Goal: Check status

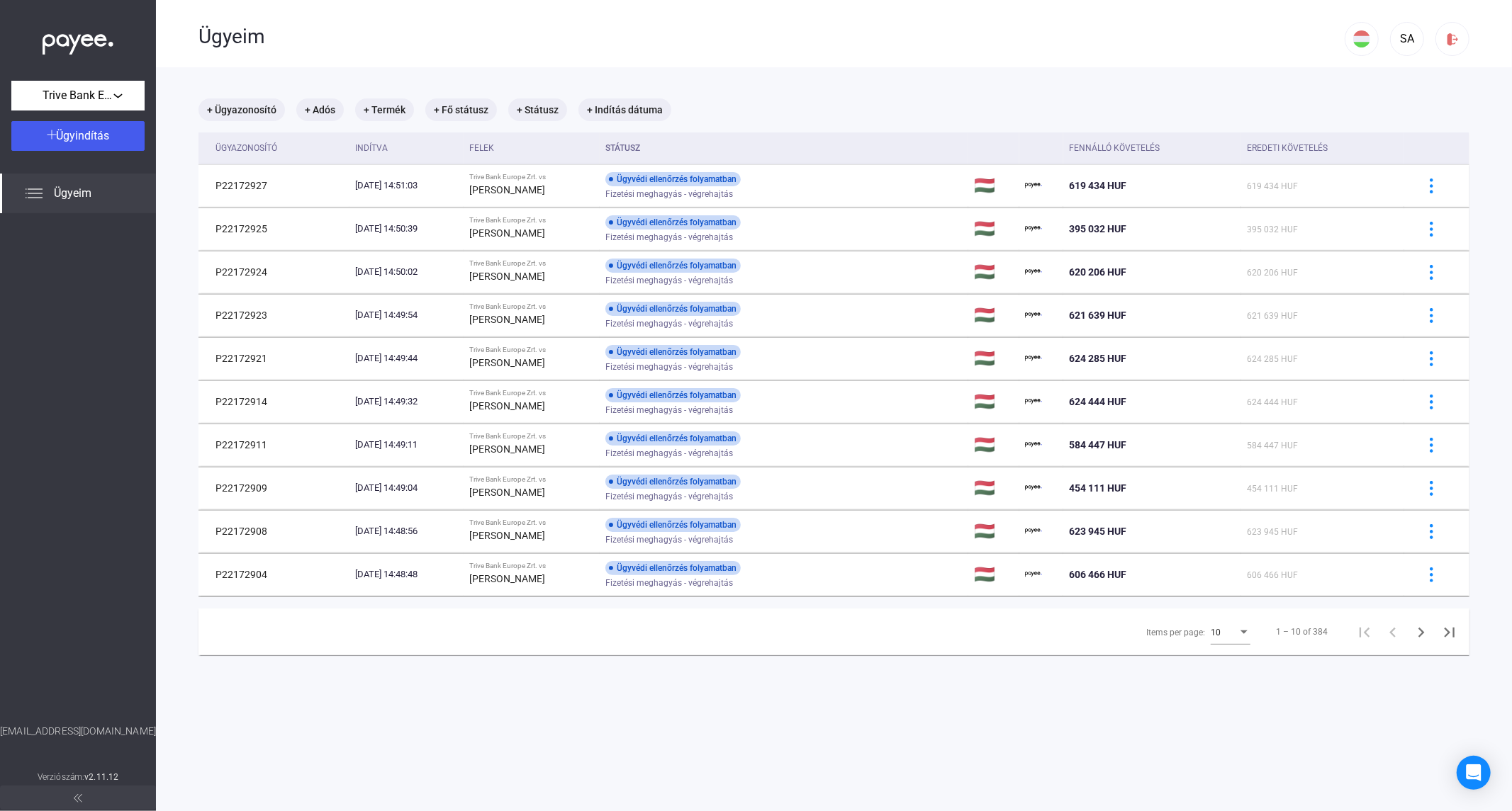
click at [1210, 628] on span "10" at bounding box center [1215, 632] width 10 height 10
click at [1220, 656] on span "25" at bounding box center [1220, 658] width 40 height 17
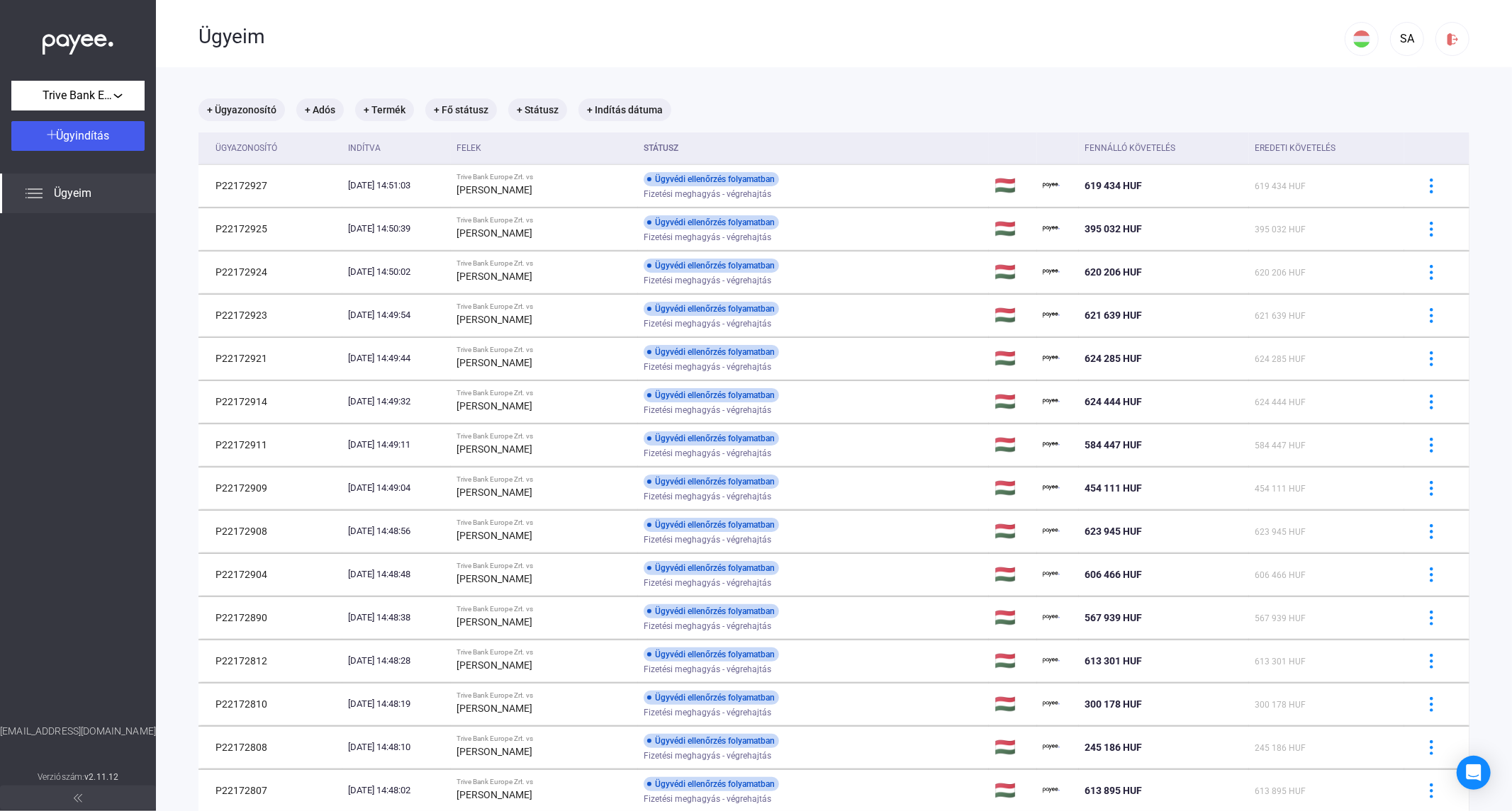
click at [37, 266] on div at bounding box center [78, 468] width 156 height 511
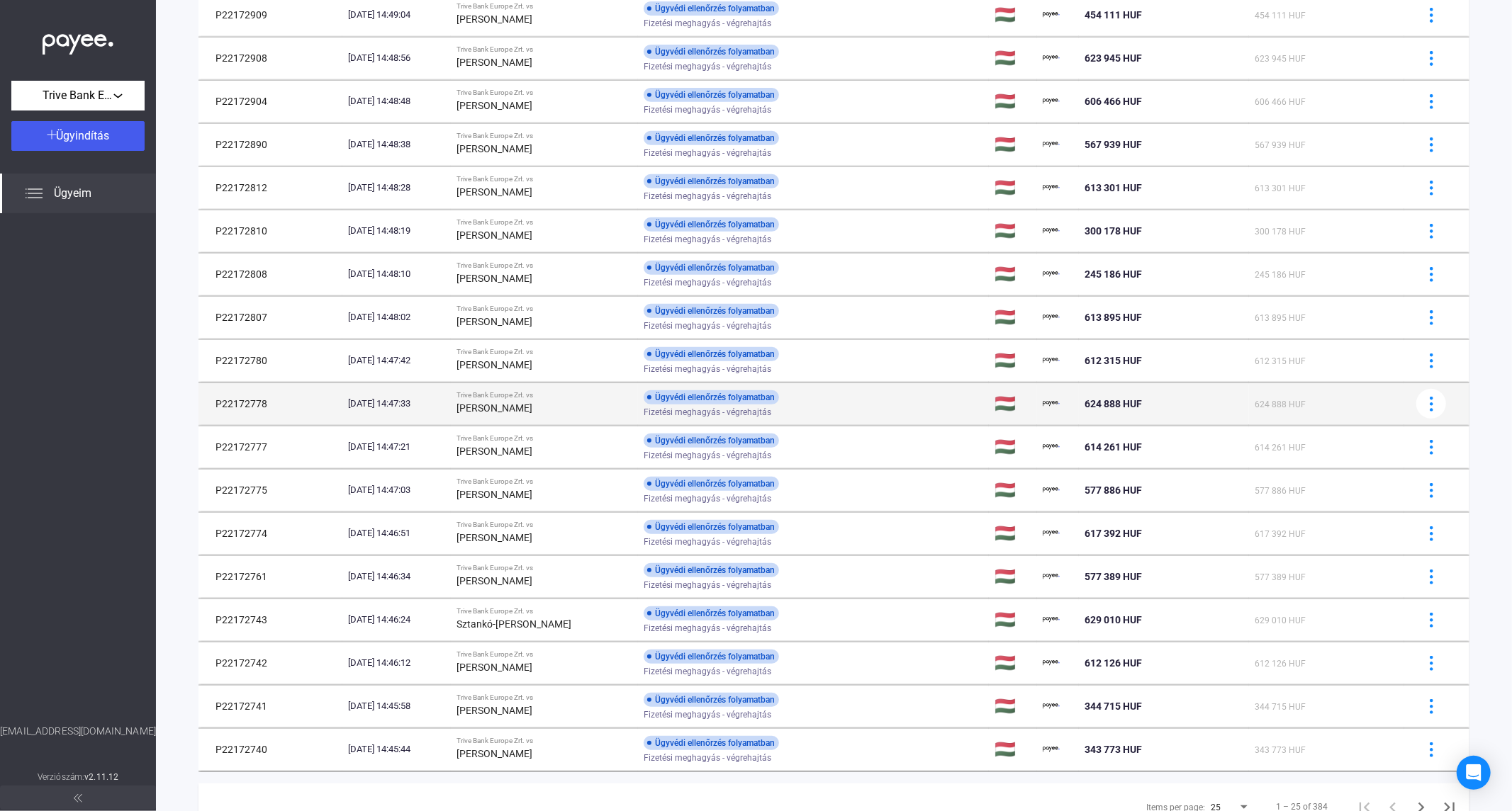
scroll to position [536, 0]
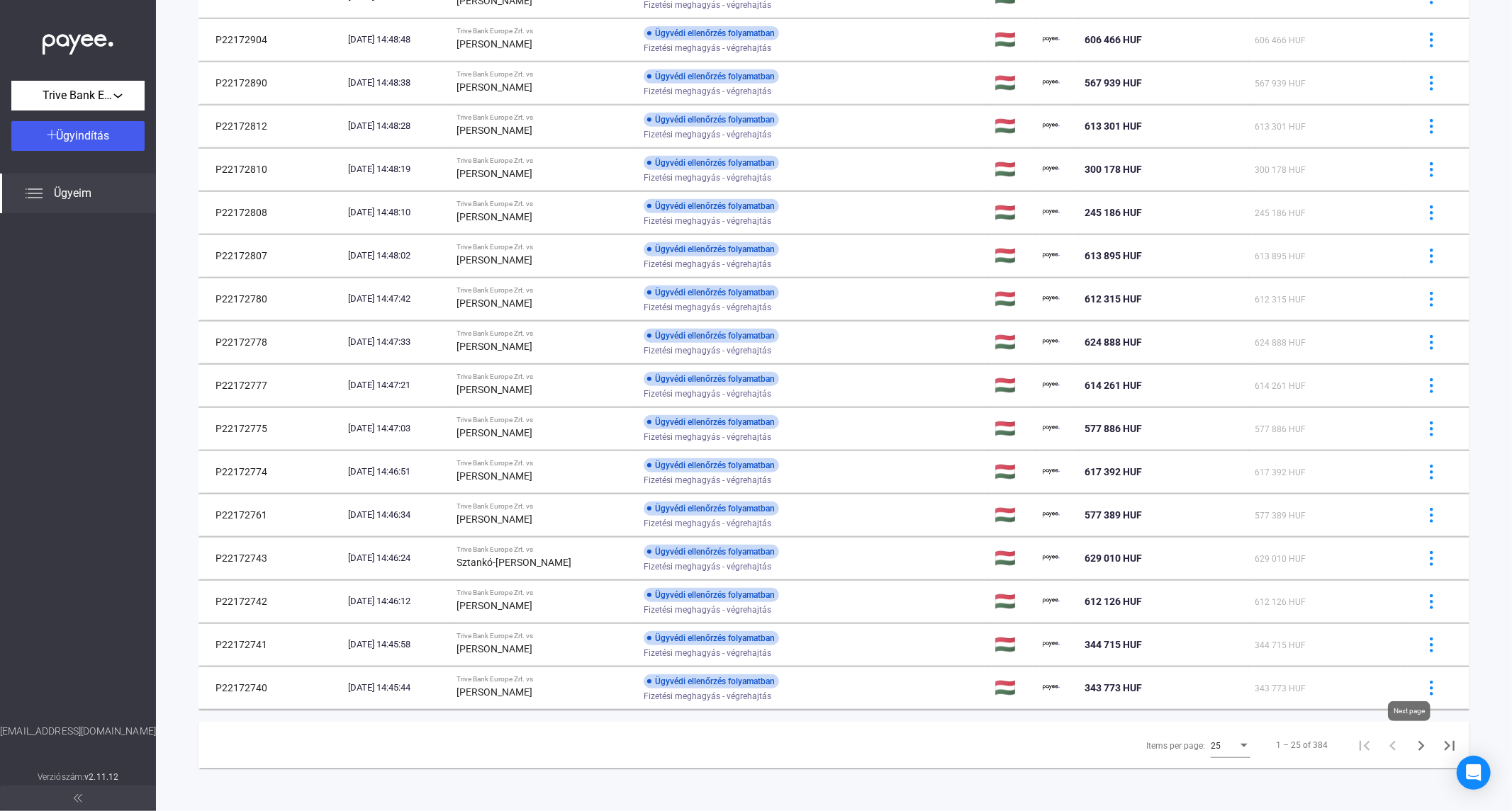
click at [1411, 749] on icon "Next page" at bounding box center [1421, 745] width 20 height 20
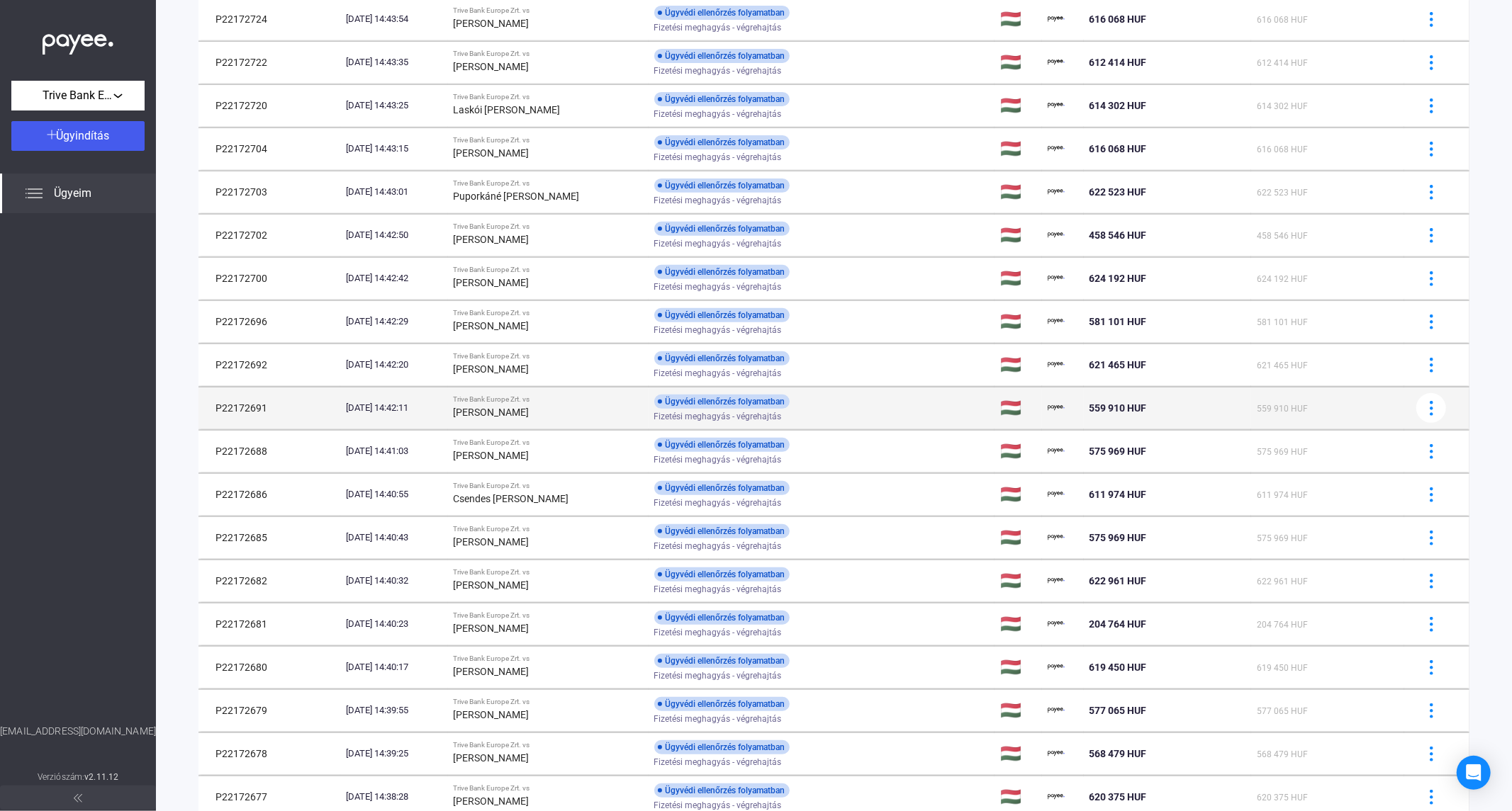
scroll to position [536, 0]
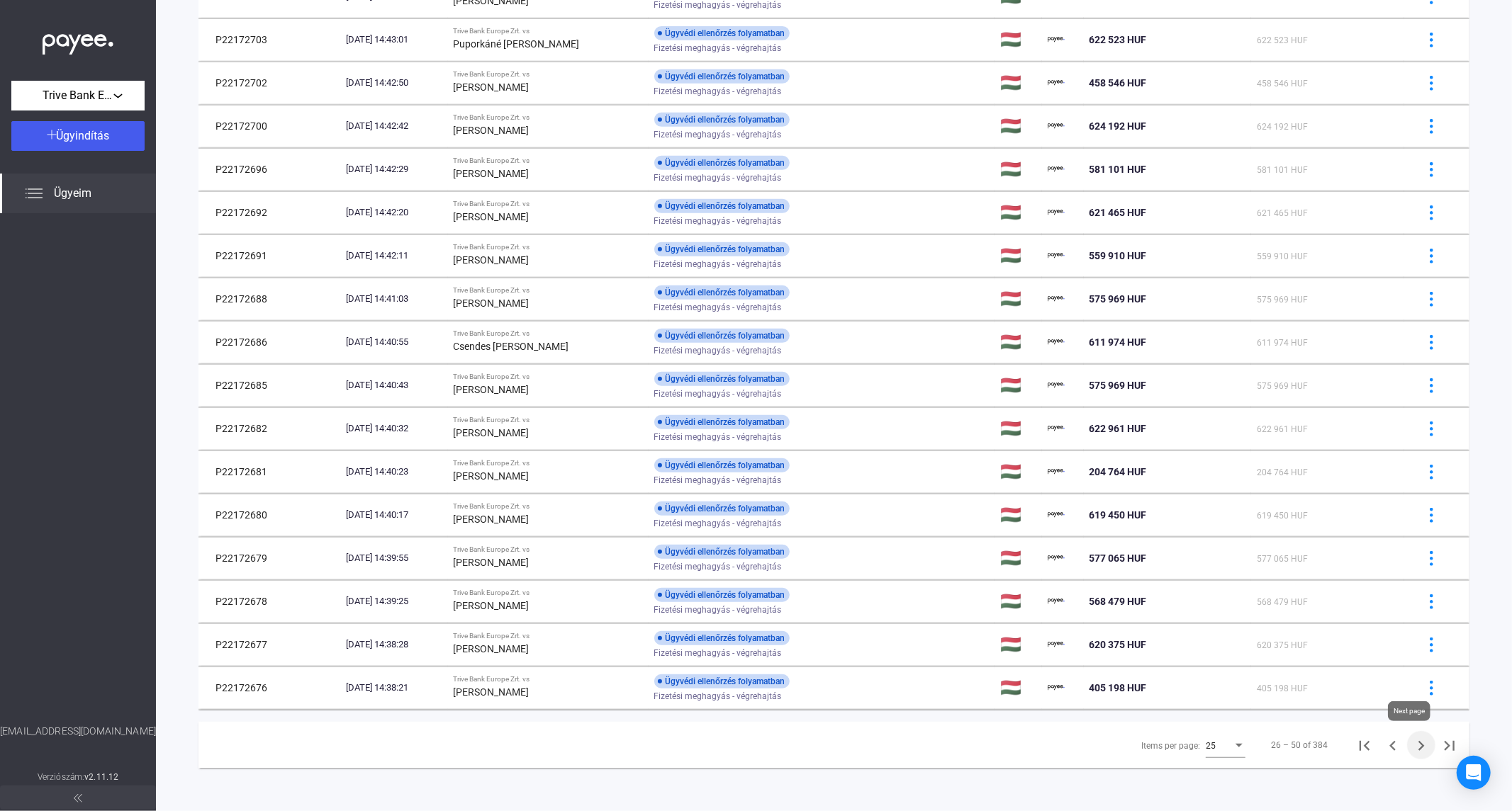
click at [1411, 746] on icon "Next page" at bounding box center [1421, 745] width 20 height 20
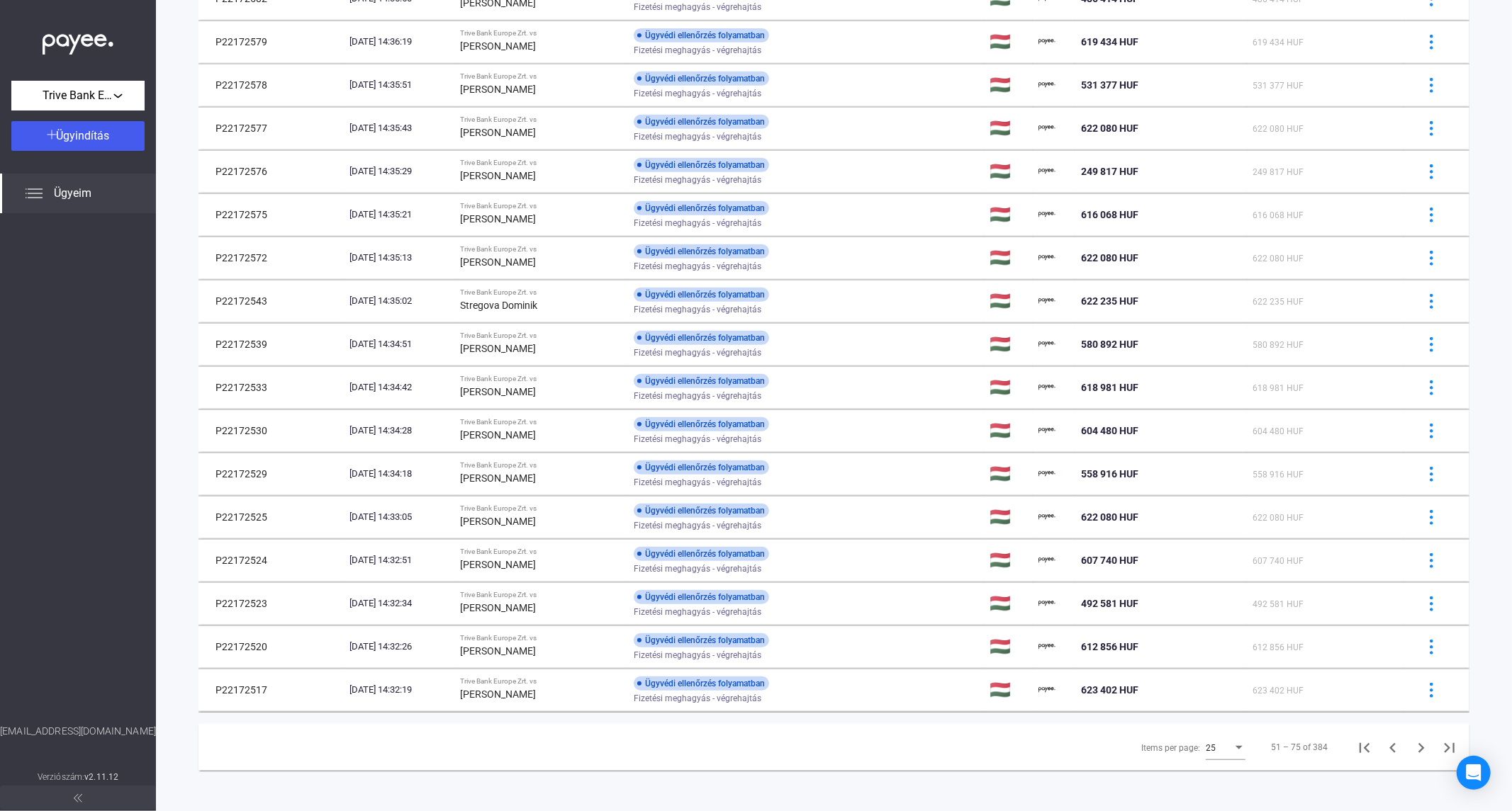
scroll to position [536, 0]
click at [1412, 744] on icon "Next page" at bounding box center [1421, 745] width 20 height 20
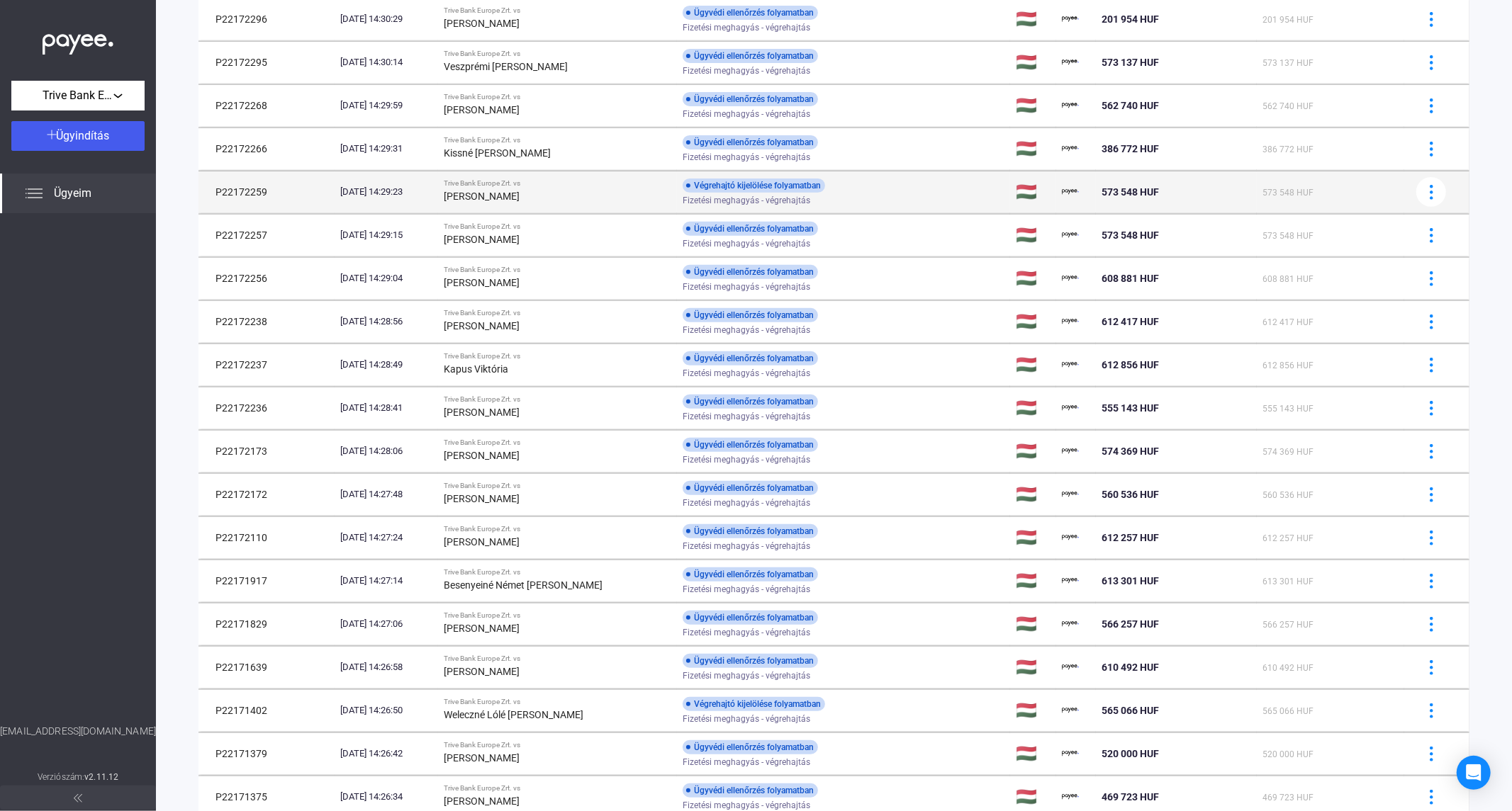
scroll to position [536, 0]
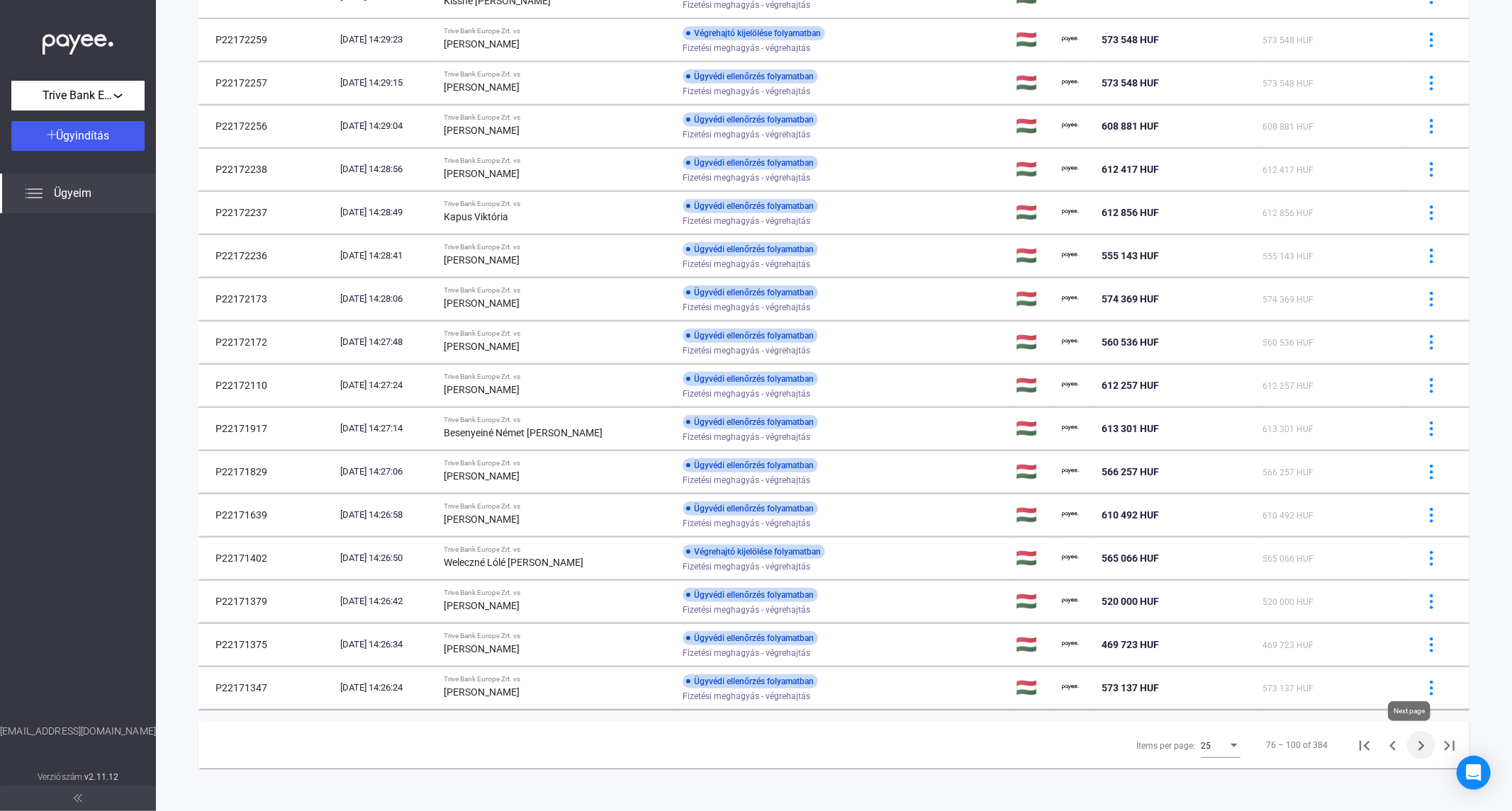
click at [1411, 745] on icon "Next page" at bounding box center [1421, 745] width 20 height 20
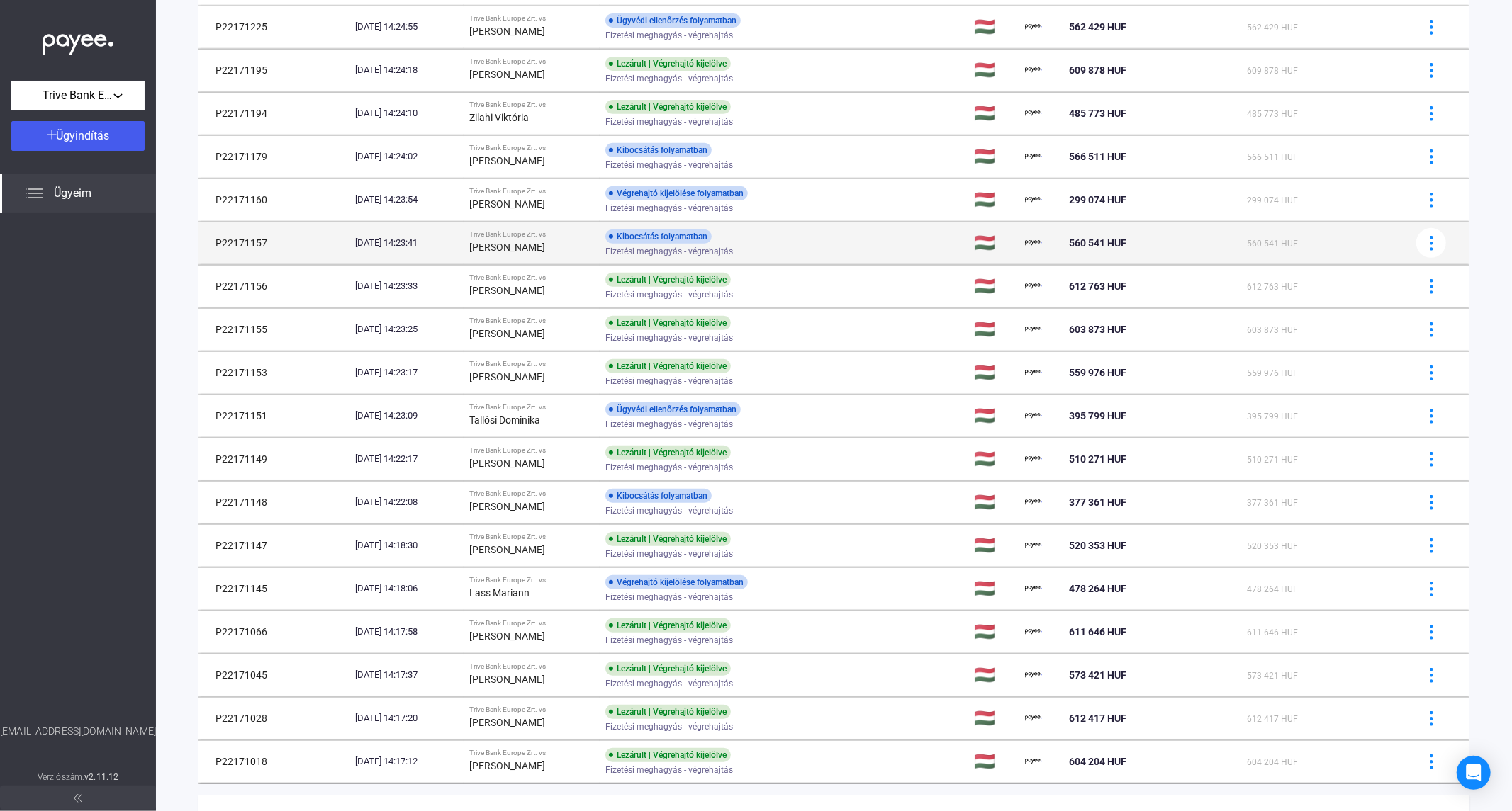
scroll to position [536, 0]
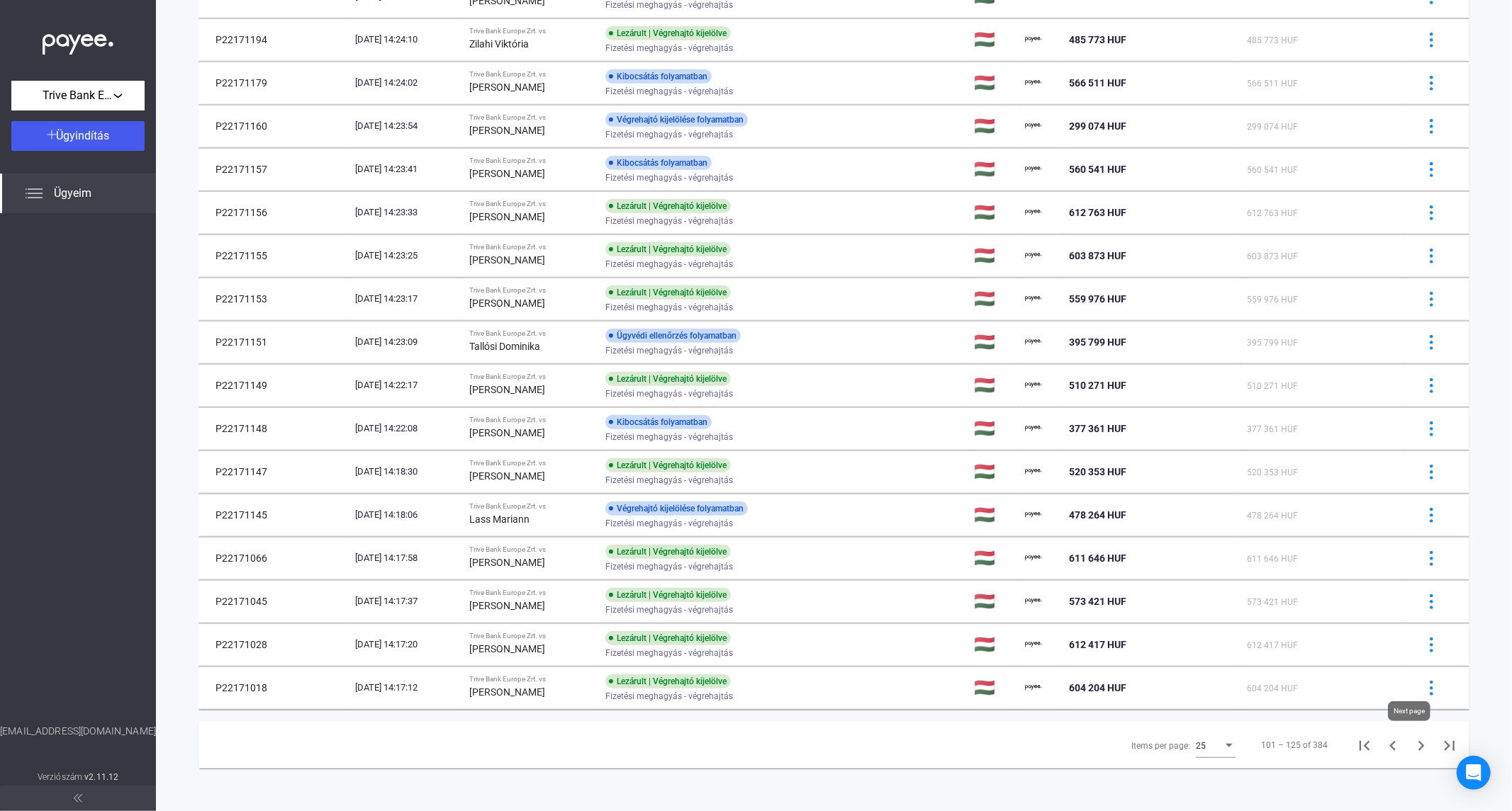
click at [1411, 748] on icon "Next page" at bounding box center [1421, 745] width 20 height 20
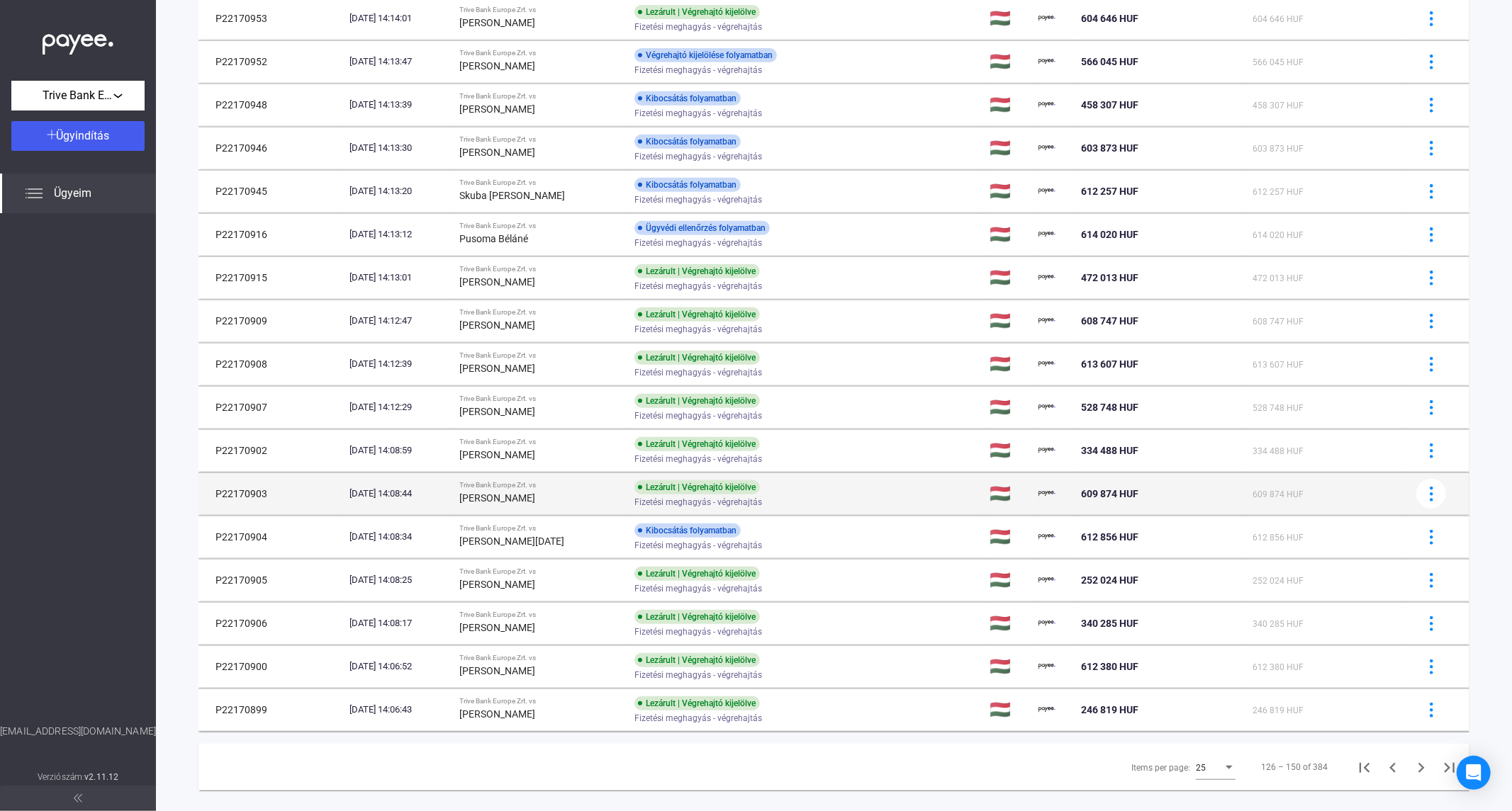
scroll to position [536, 0]
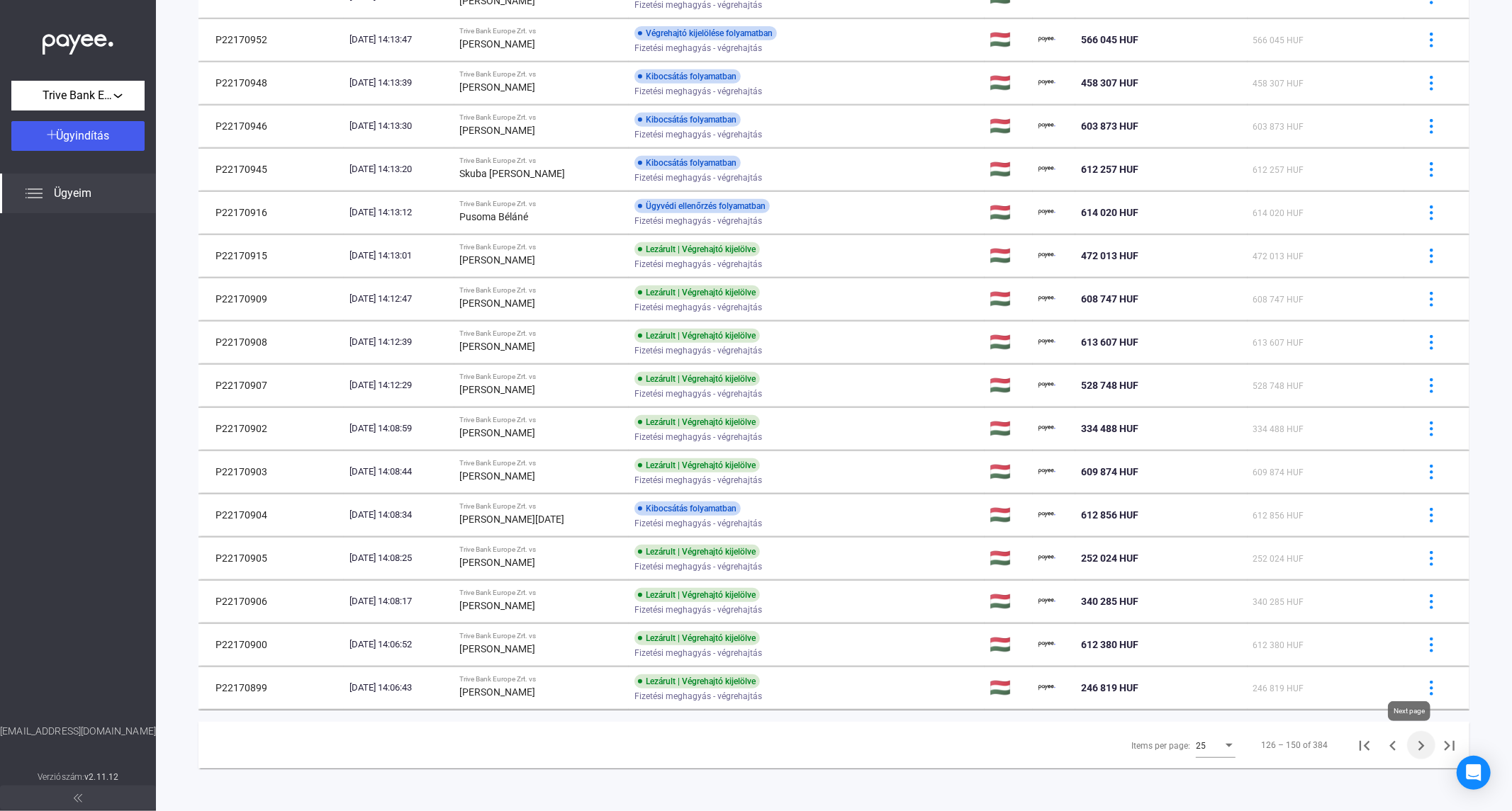
click at [1418, 748] on icon "Next page" at bounding box center [1422, 746] width 6 height 10
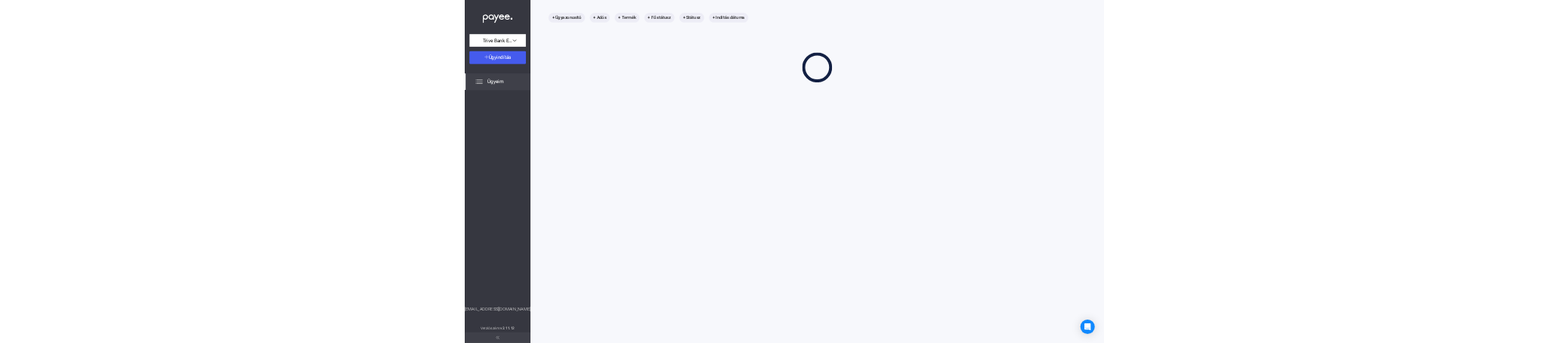
scroll to position [72, 0]
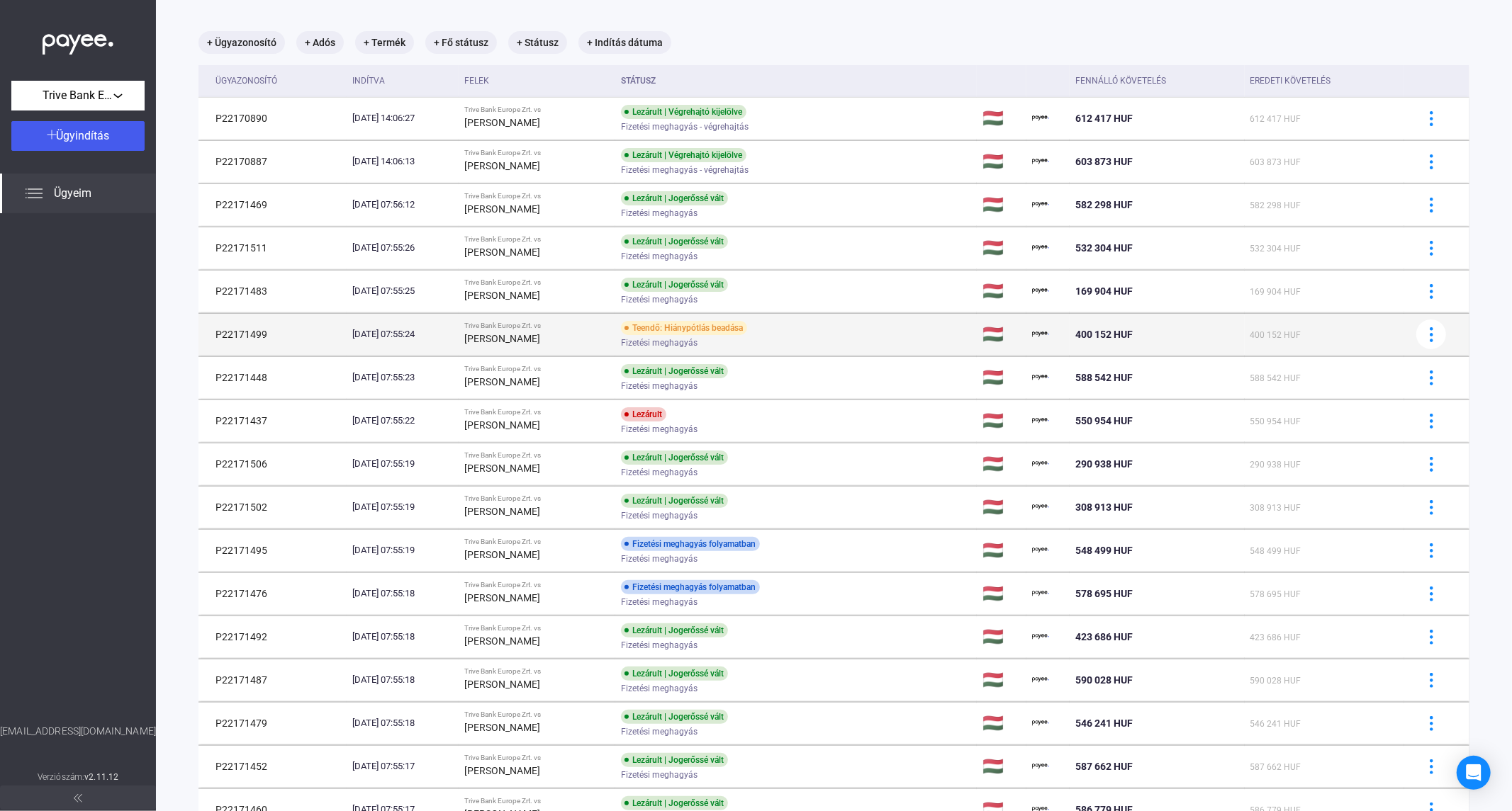
click at [594, 338] on div "[PERSON_NAME]" at bounding box center [537, 338] width 145 height 17
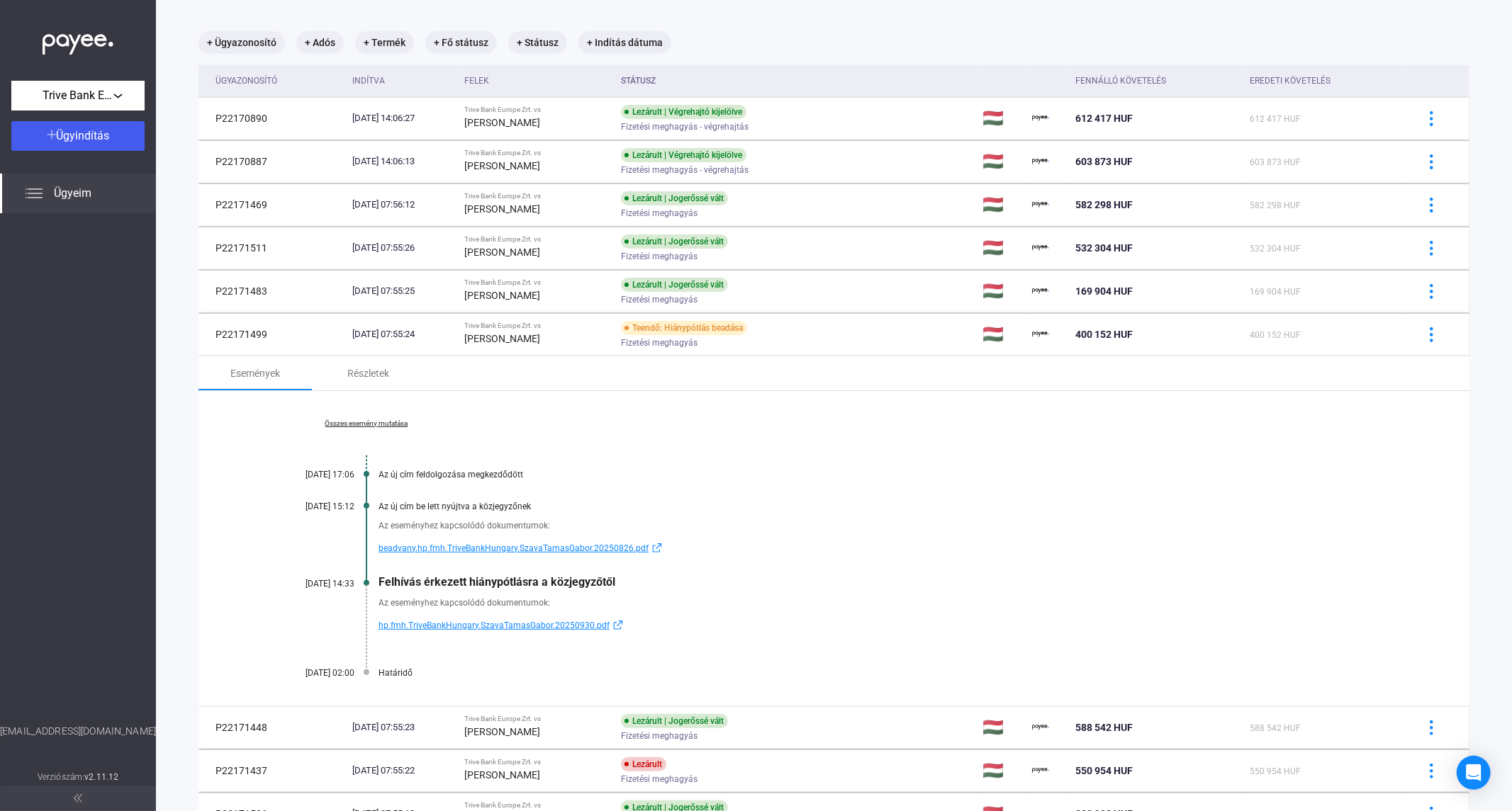
click at [471, 624] on span "hp.fmh.TriveBankHungary.SzavaTamasGabor.20250930.pdf" at bounding box center [494, 625] width 231 height 17
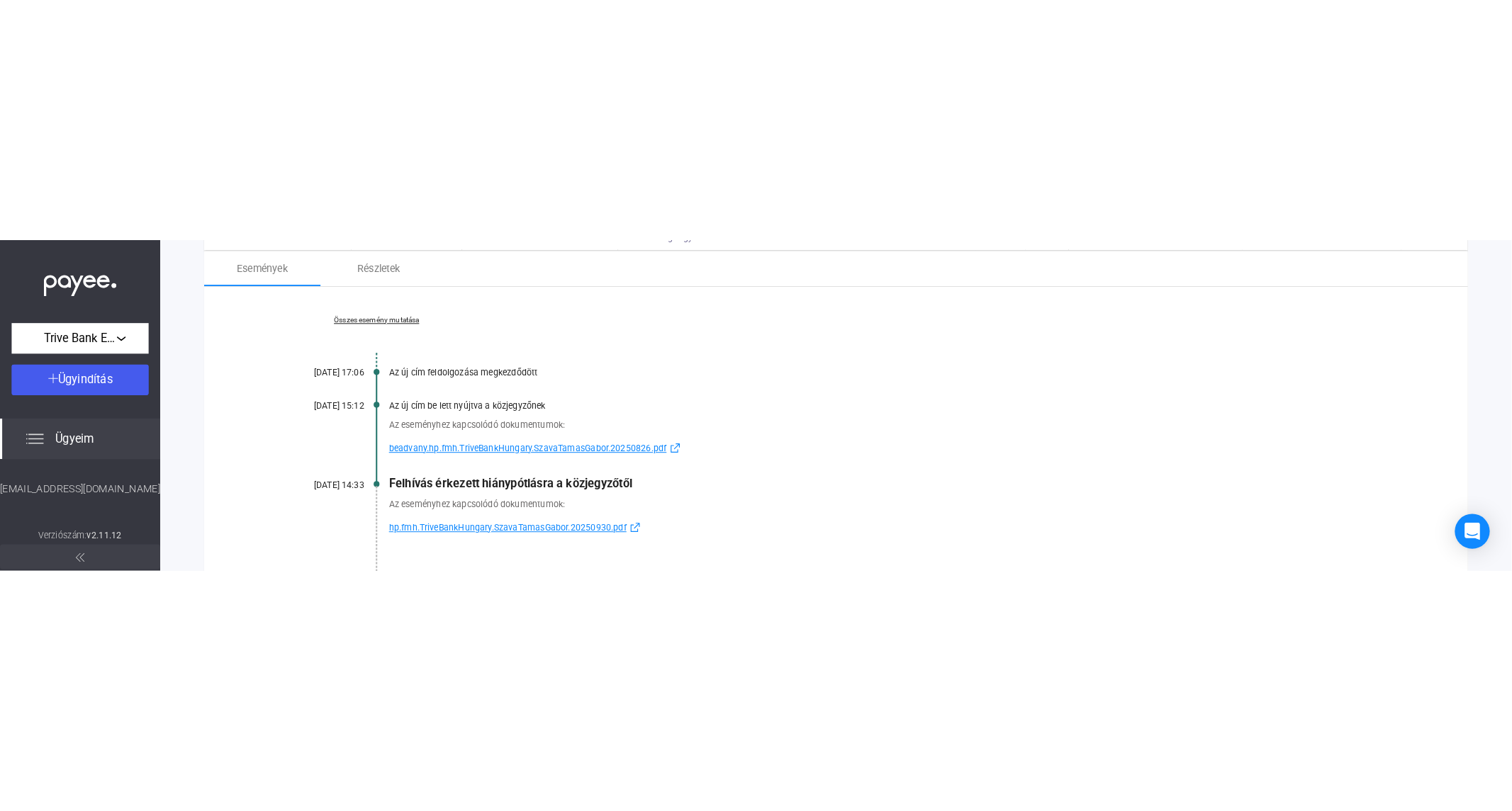
scroll to position [461, 0]
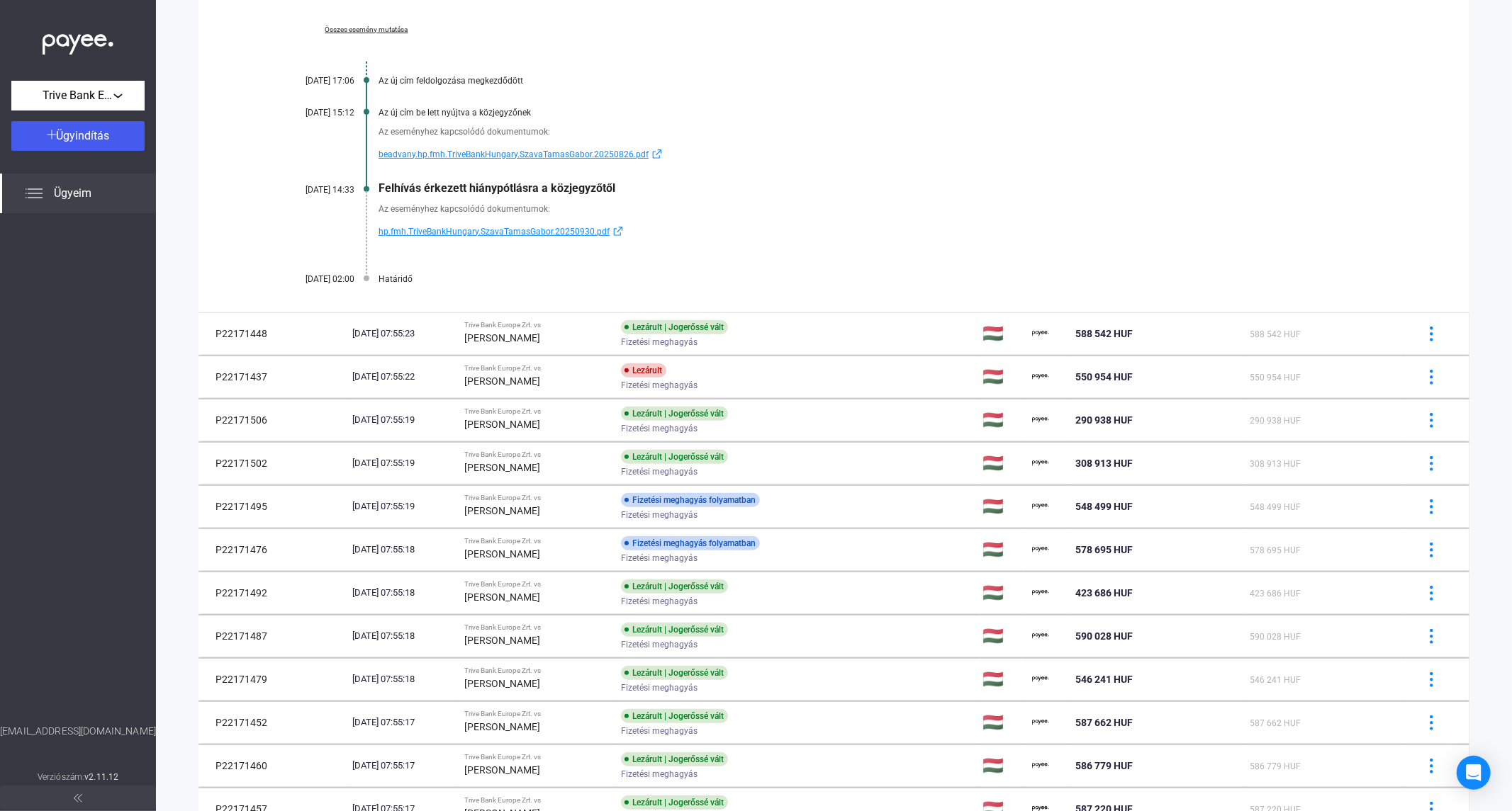
click at [79, 476] on div at bounding box center [78, 468] width 156 height 511
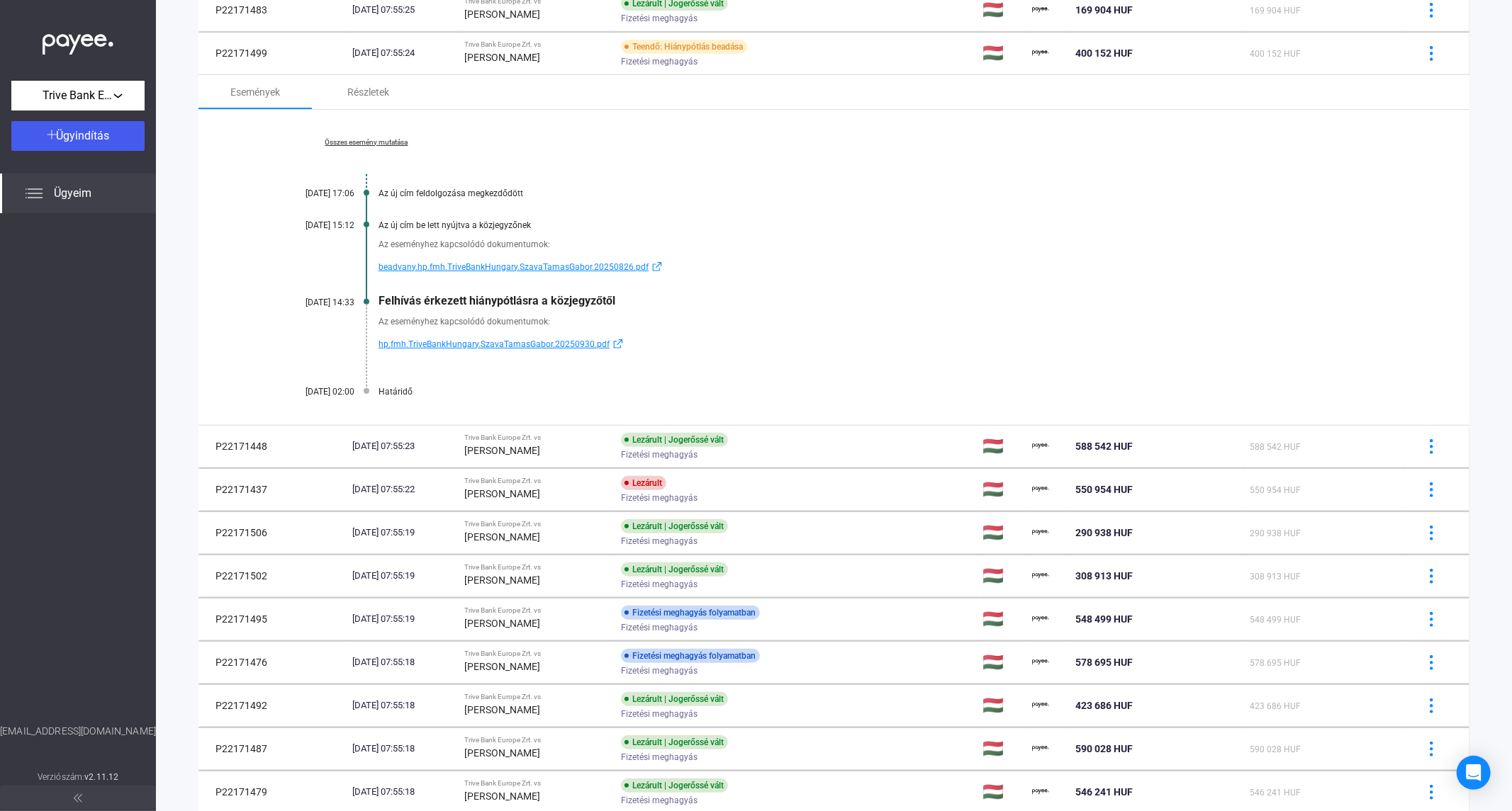
scroll to position [225, 0]
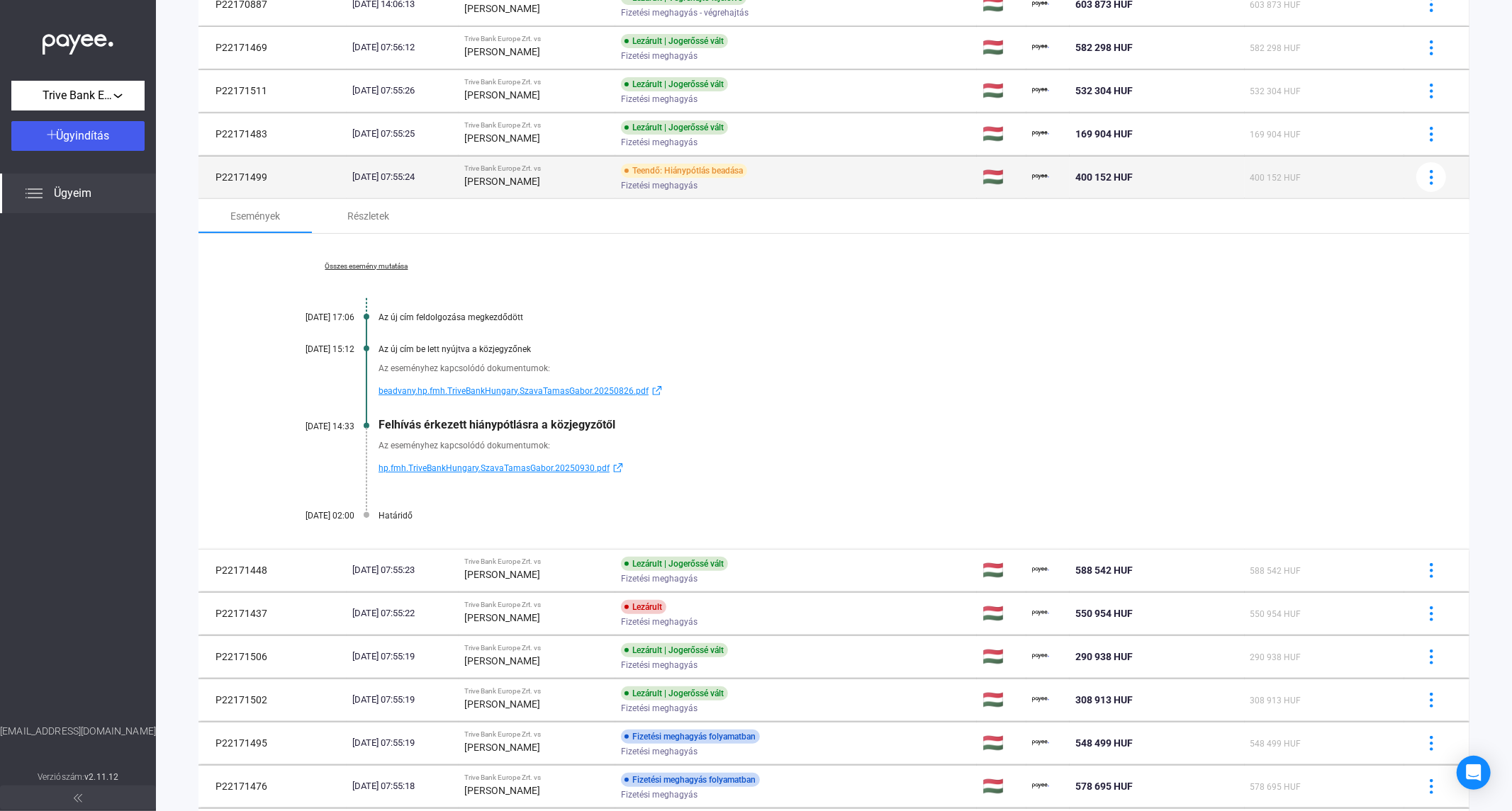
click at [674, 177] on div "Teendő: Hiánypótlás beadása" at bounding box center [684, 171] width 127 height 14
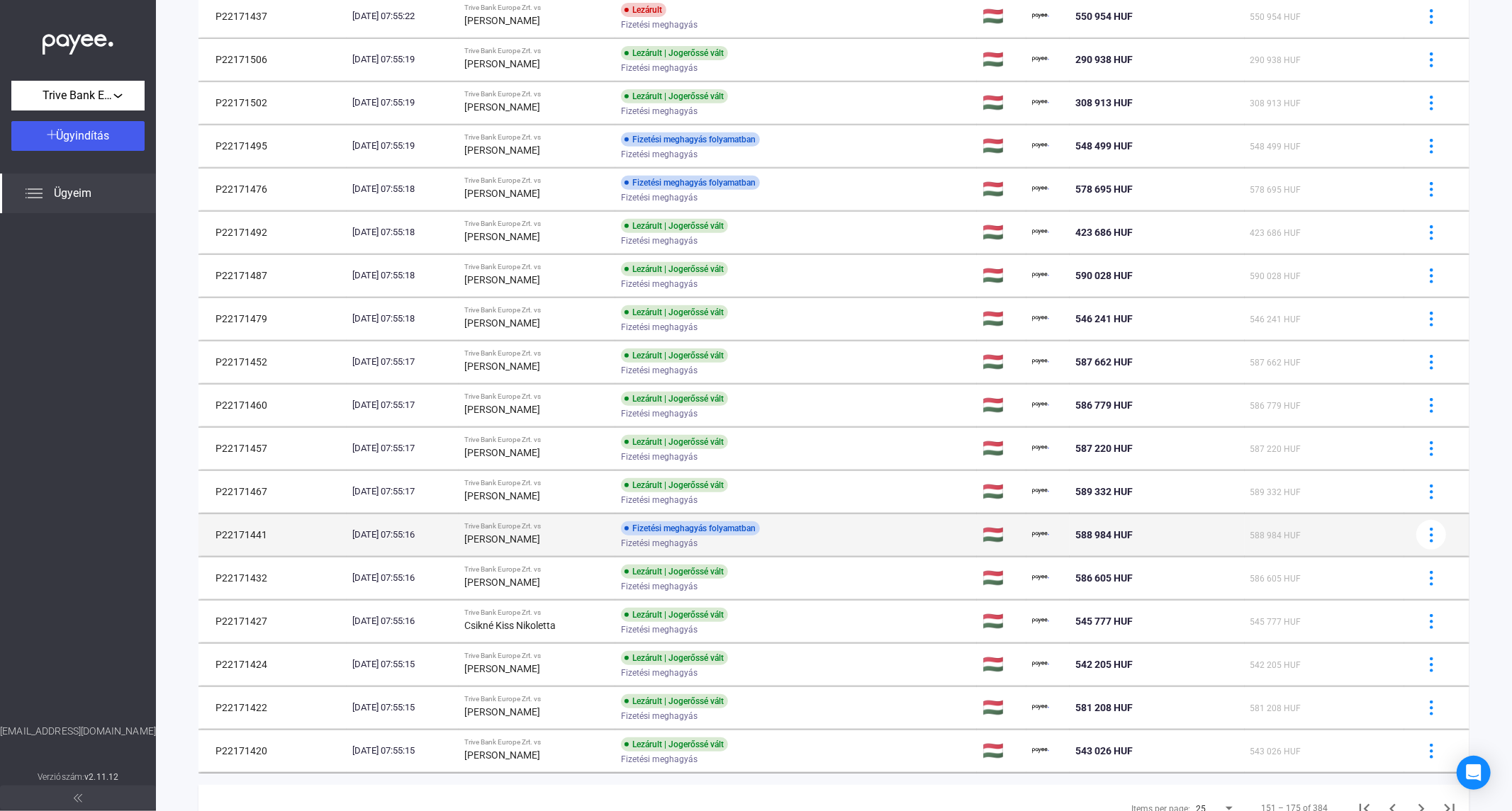
scroll to position [536, 0]
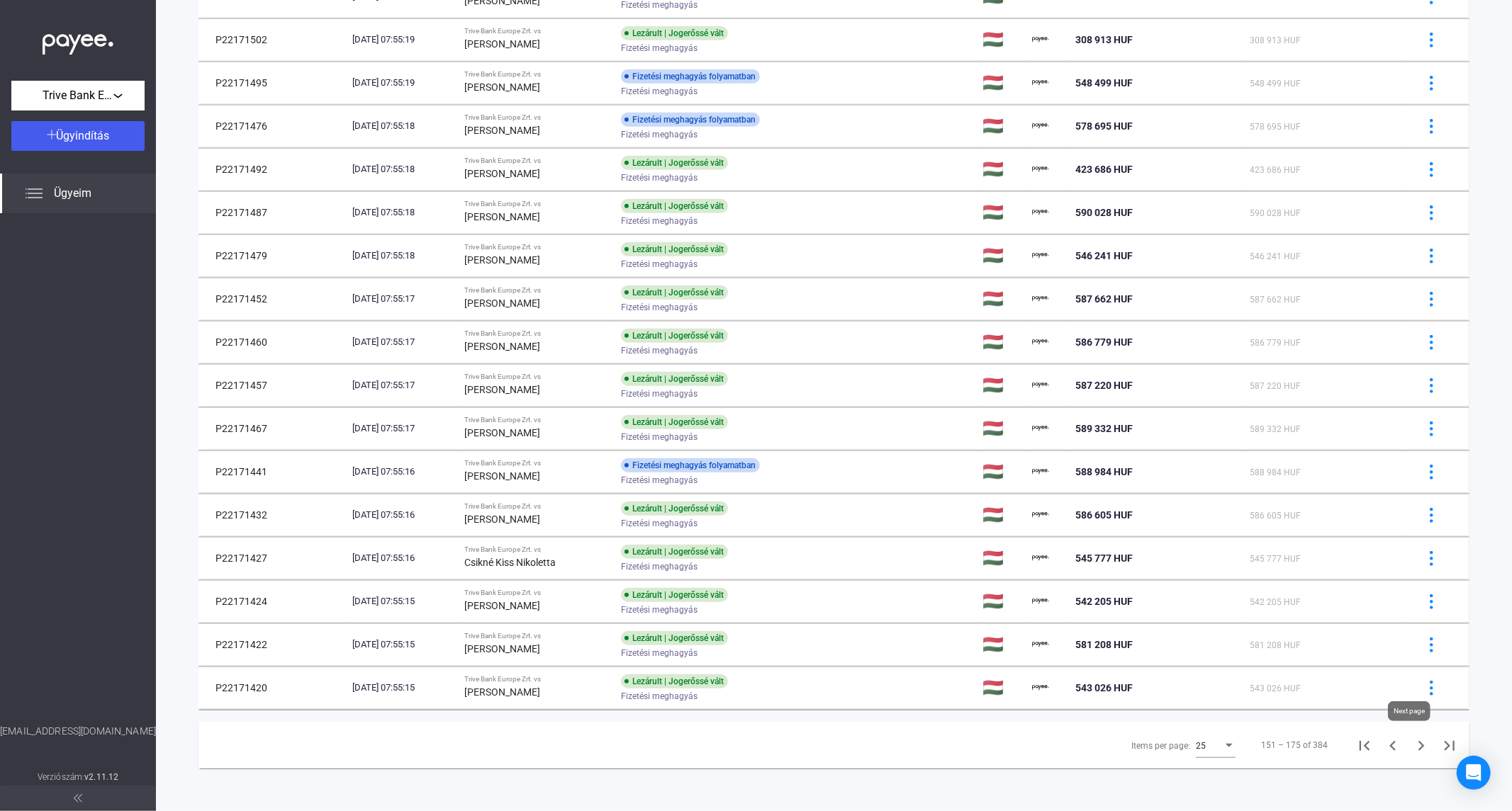
click at [1418, 744] on icon "Next page" at bounding box center [1422, 746] width 6 height 10
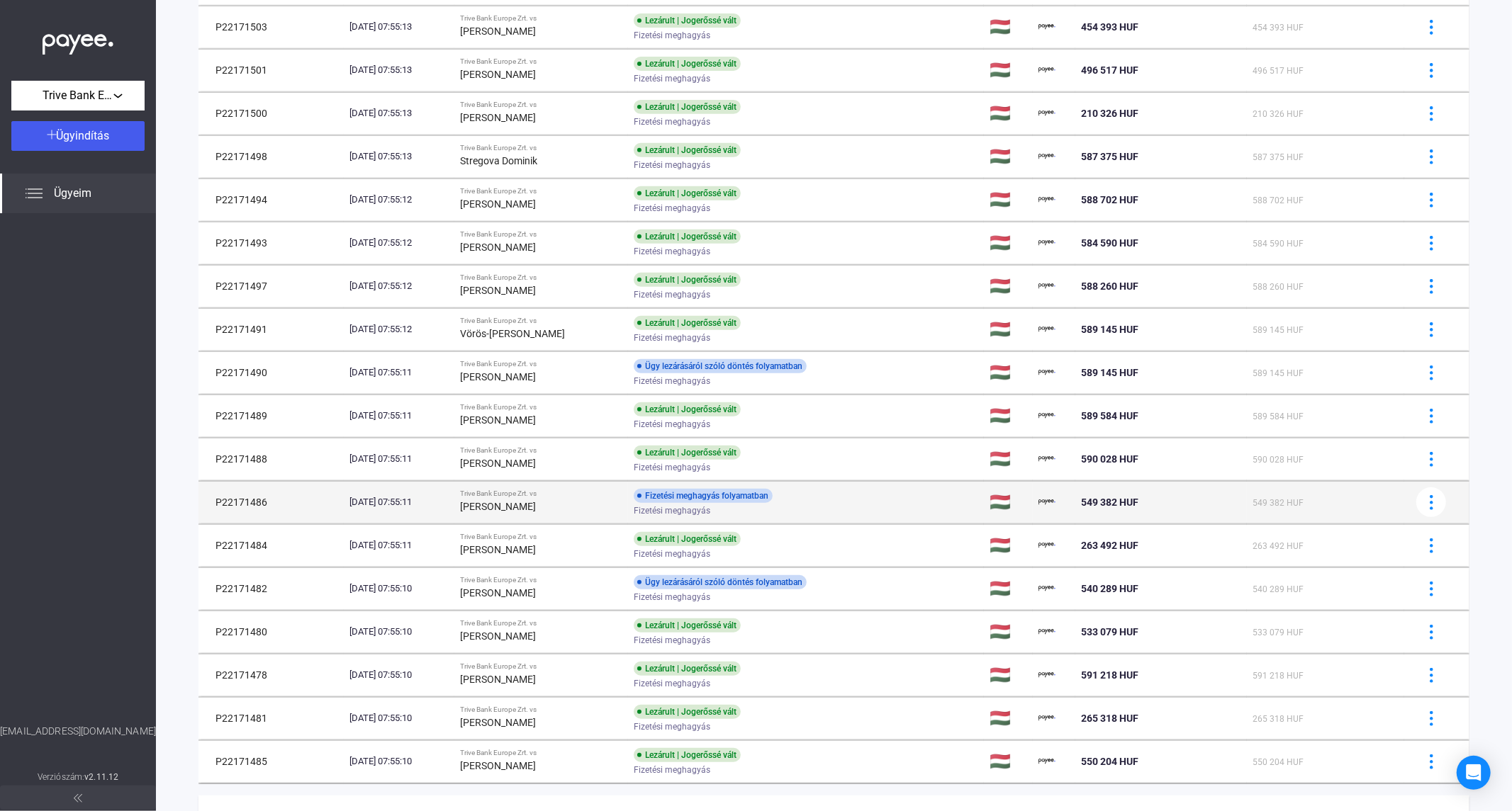
scroll to position [536, 0]
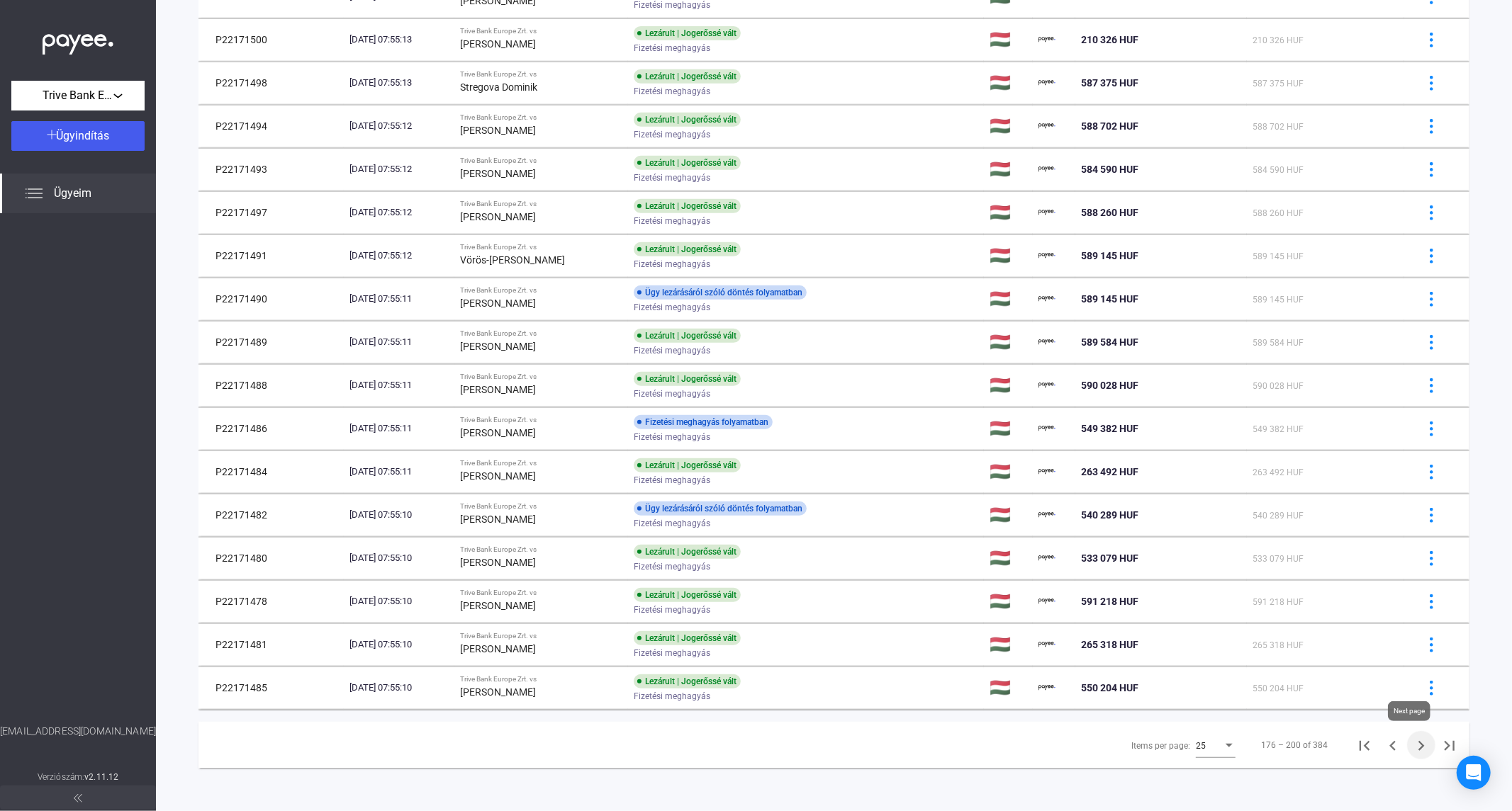
click at [1412, 742] on icon "Next page" at bounding box center [1421, 745] width 20 height 20
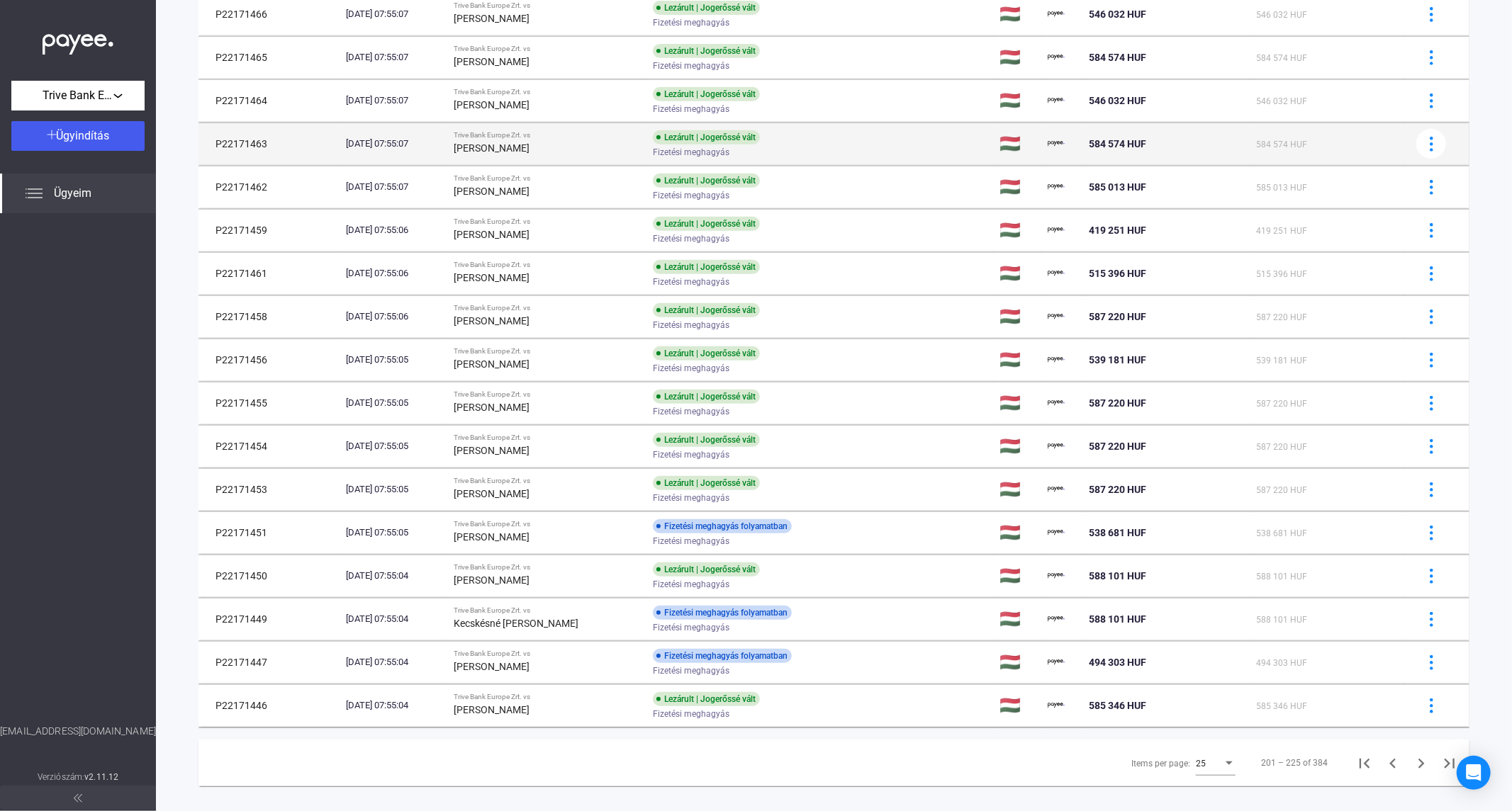
scroll to position [536, 0]
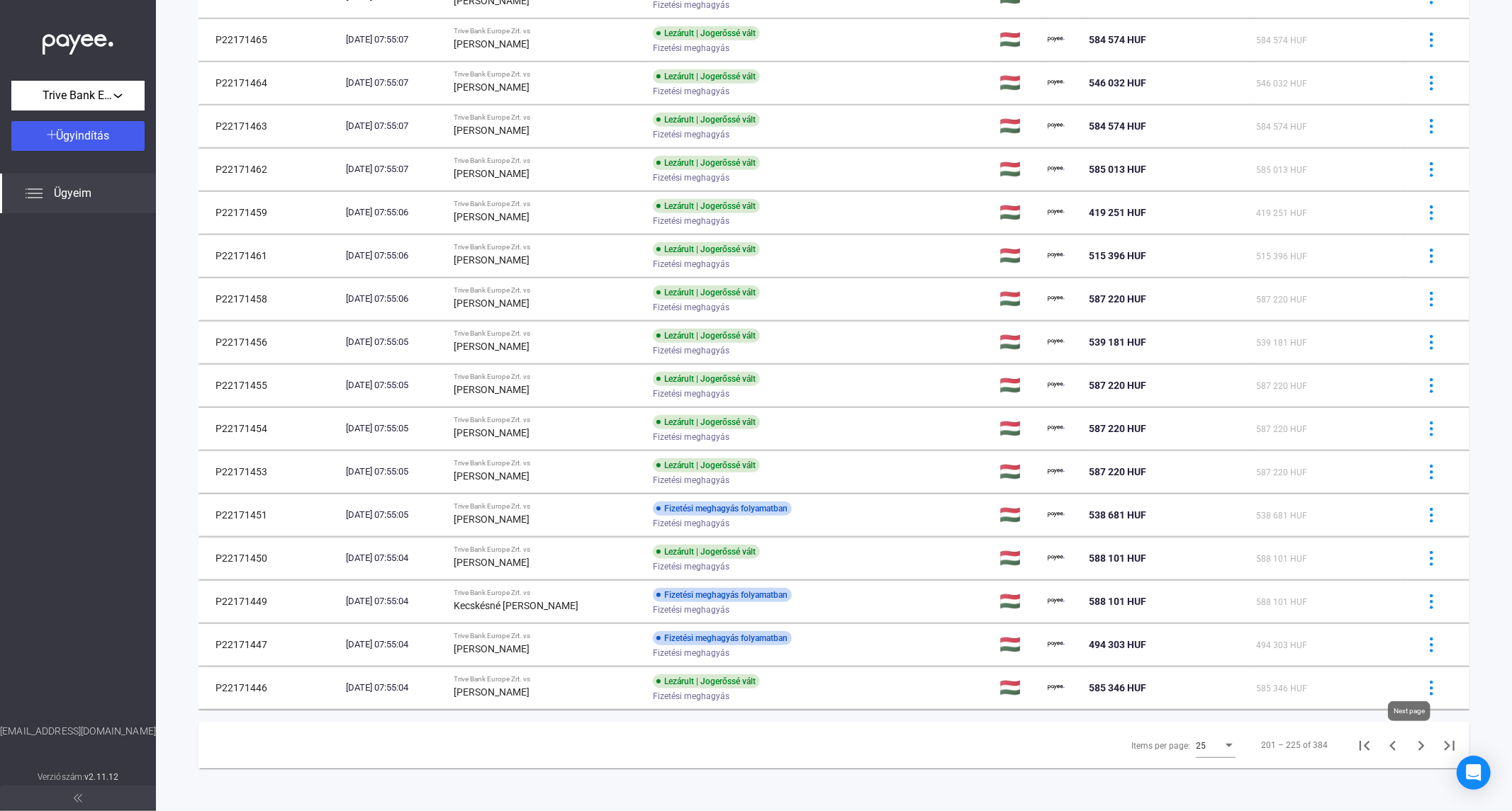
click at [1413, 744] on icon "Next page" at bounding box center [1421, 745] width 20 height 20
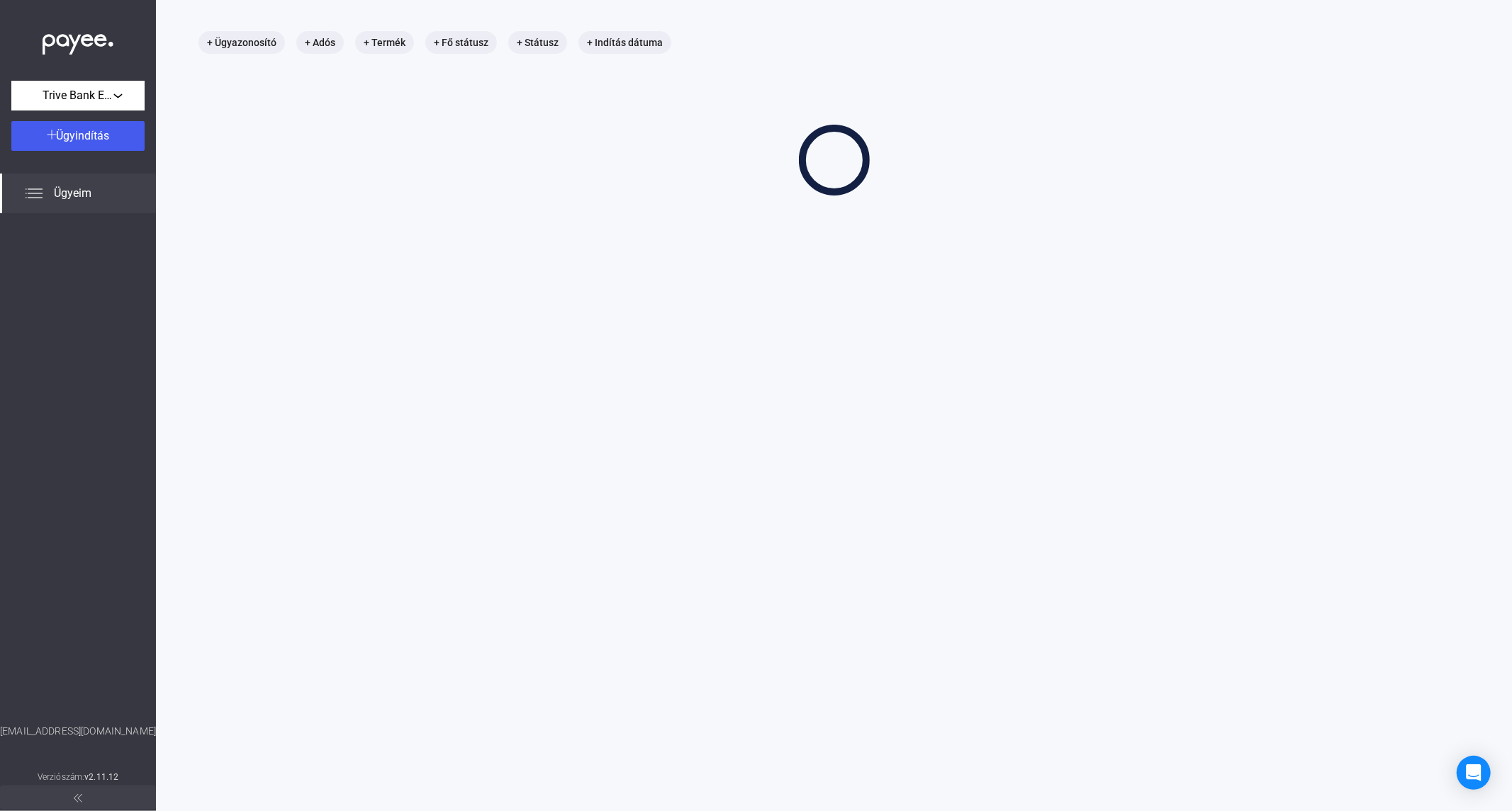
scroll to position [67, 0]
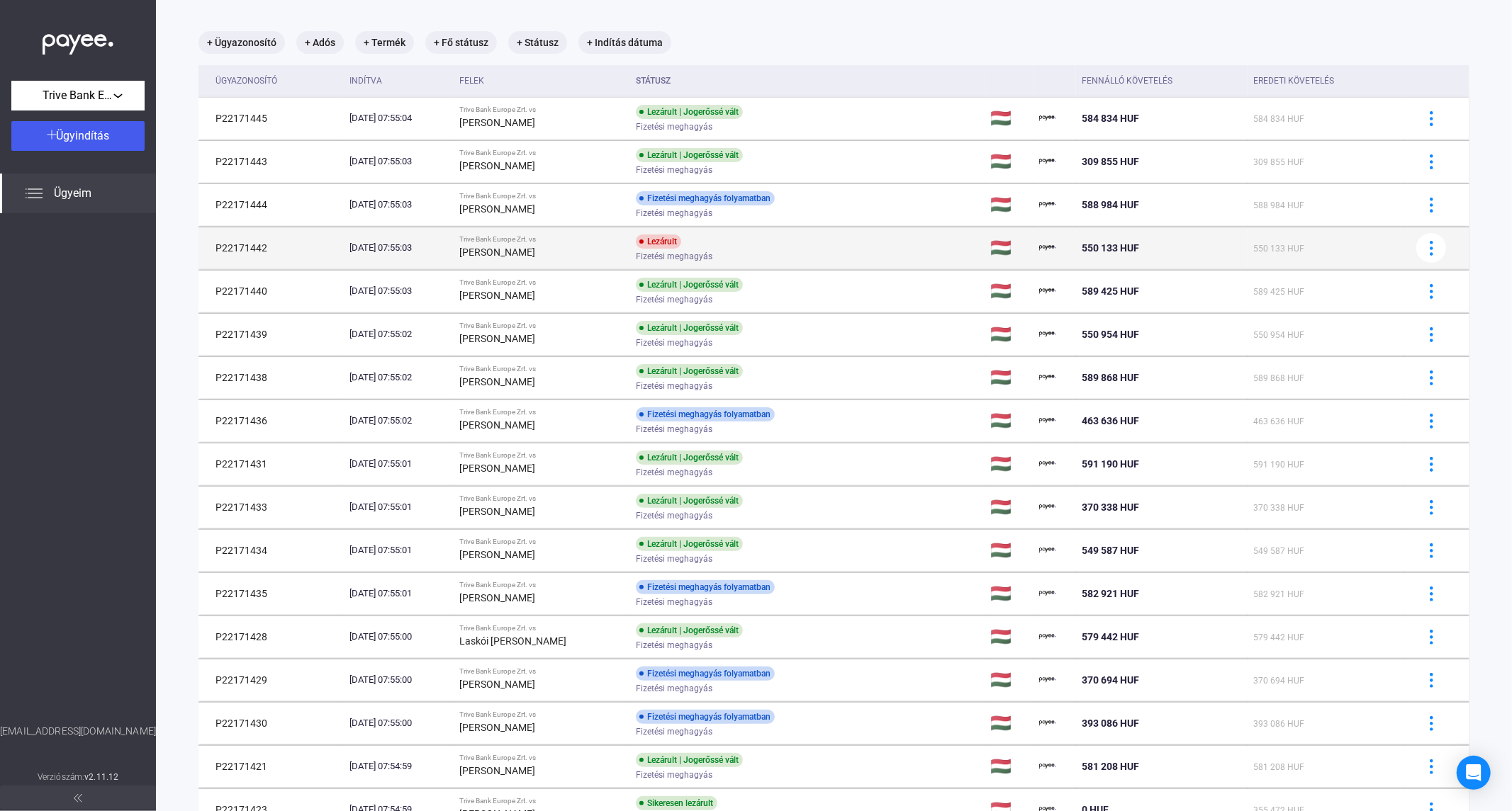
click at [607, 246] on div "[PERSON_NAME]" at bounding box center [541, 251] width 165 height 17
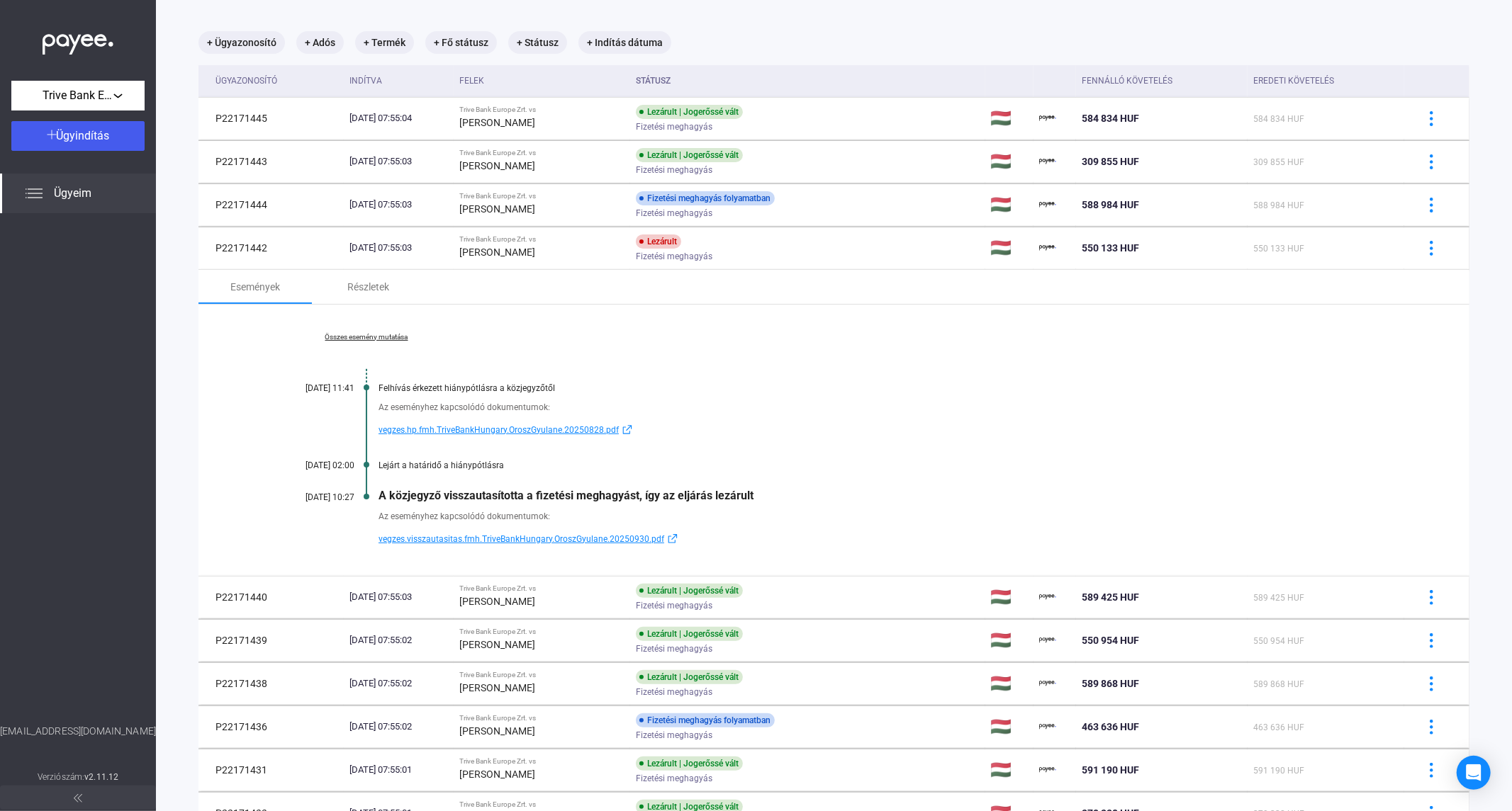
click at [527, 537] on span "vegzes.visszautasitas.fmh.TriveBankHungary.OroszGyulane.20250930.pdf" at bounding box center [521, 539] width 286 height 17
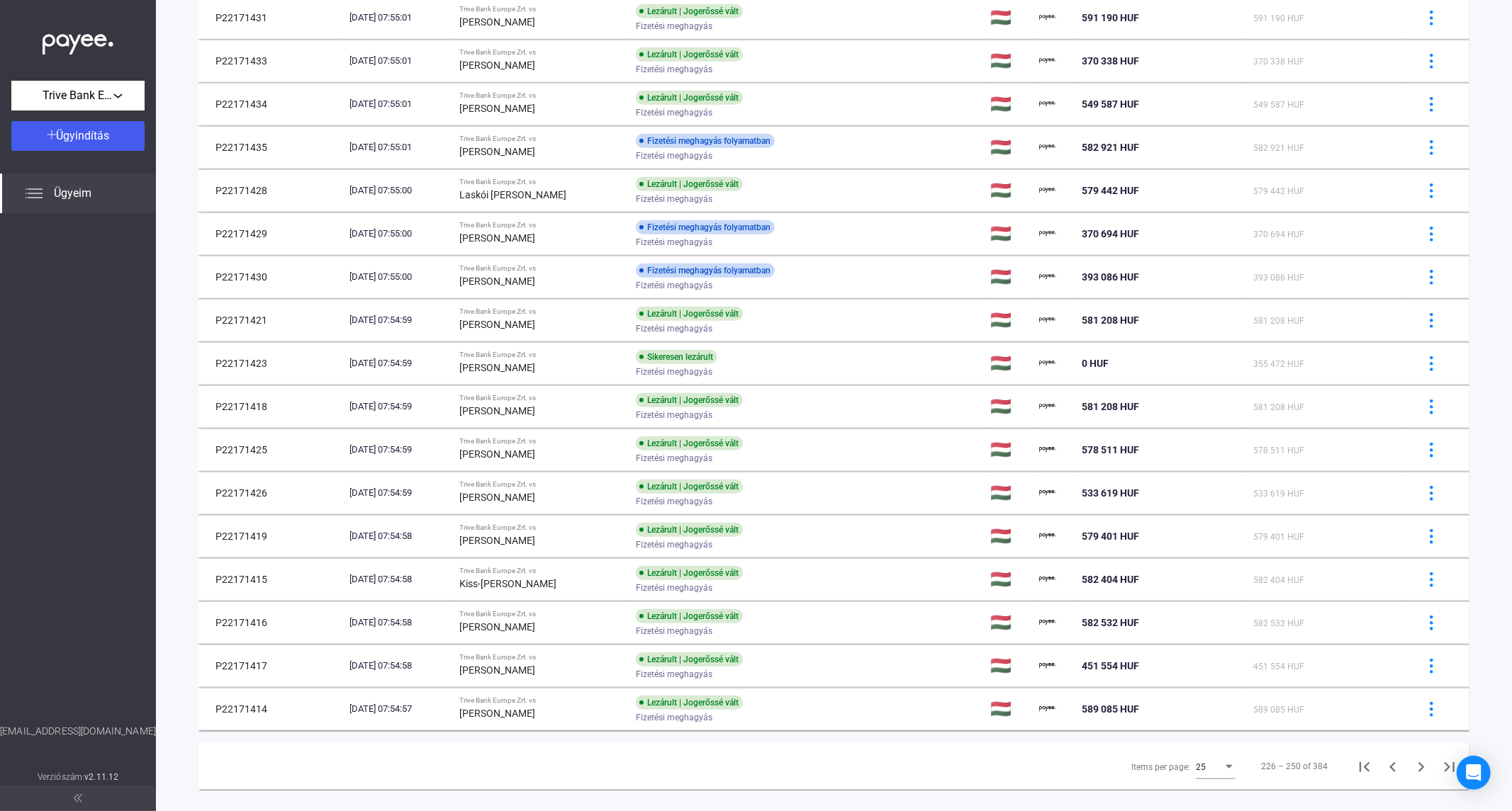
scroll to position [841, 0]
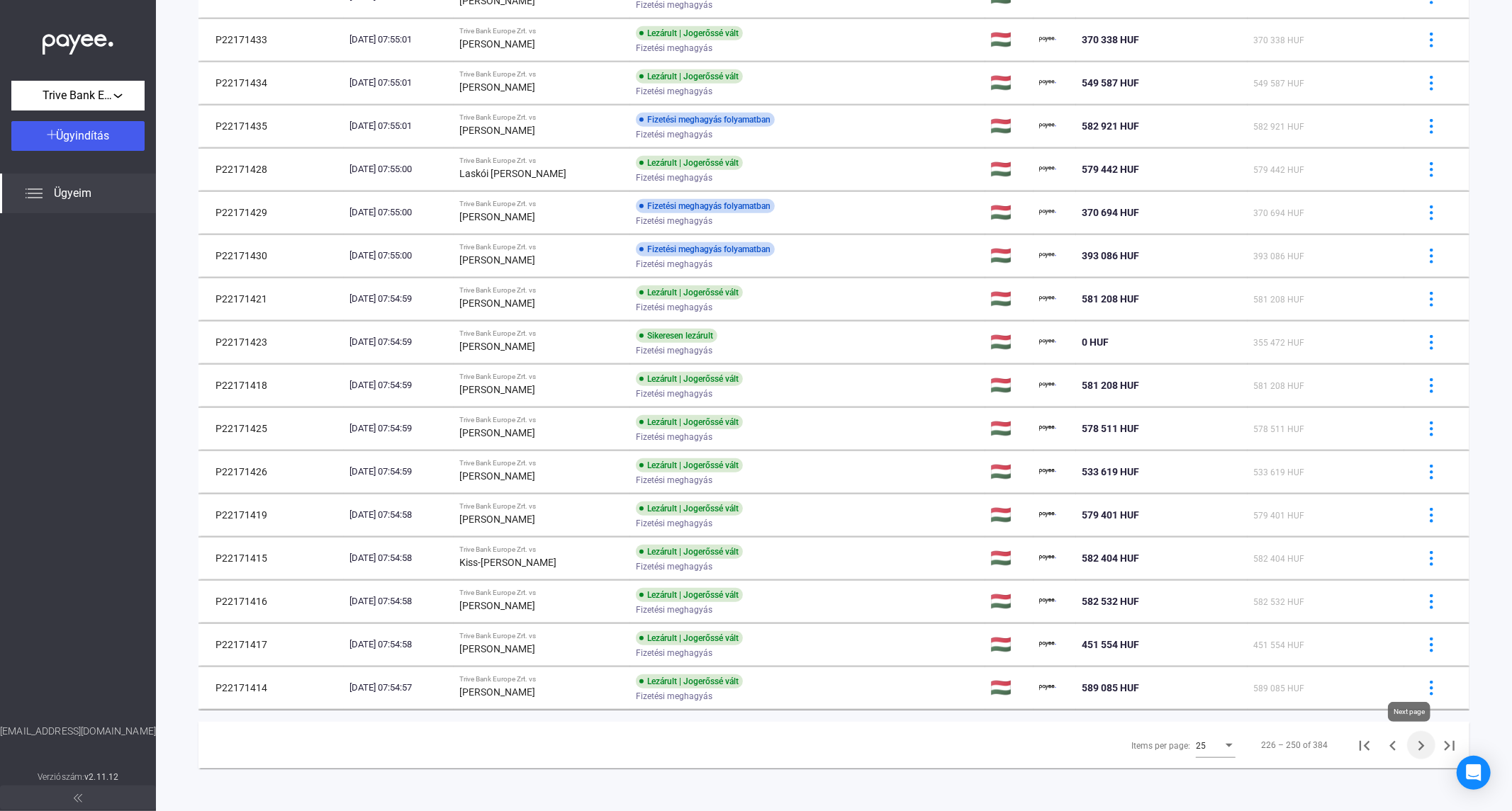
click at [1411, 749] on icon "Next page" at bounding box center [1421, 745] width 20 height 20
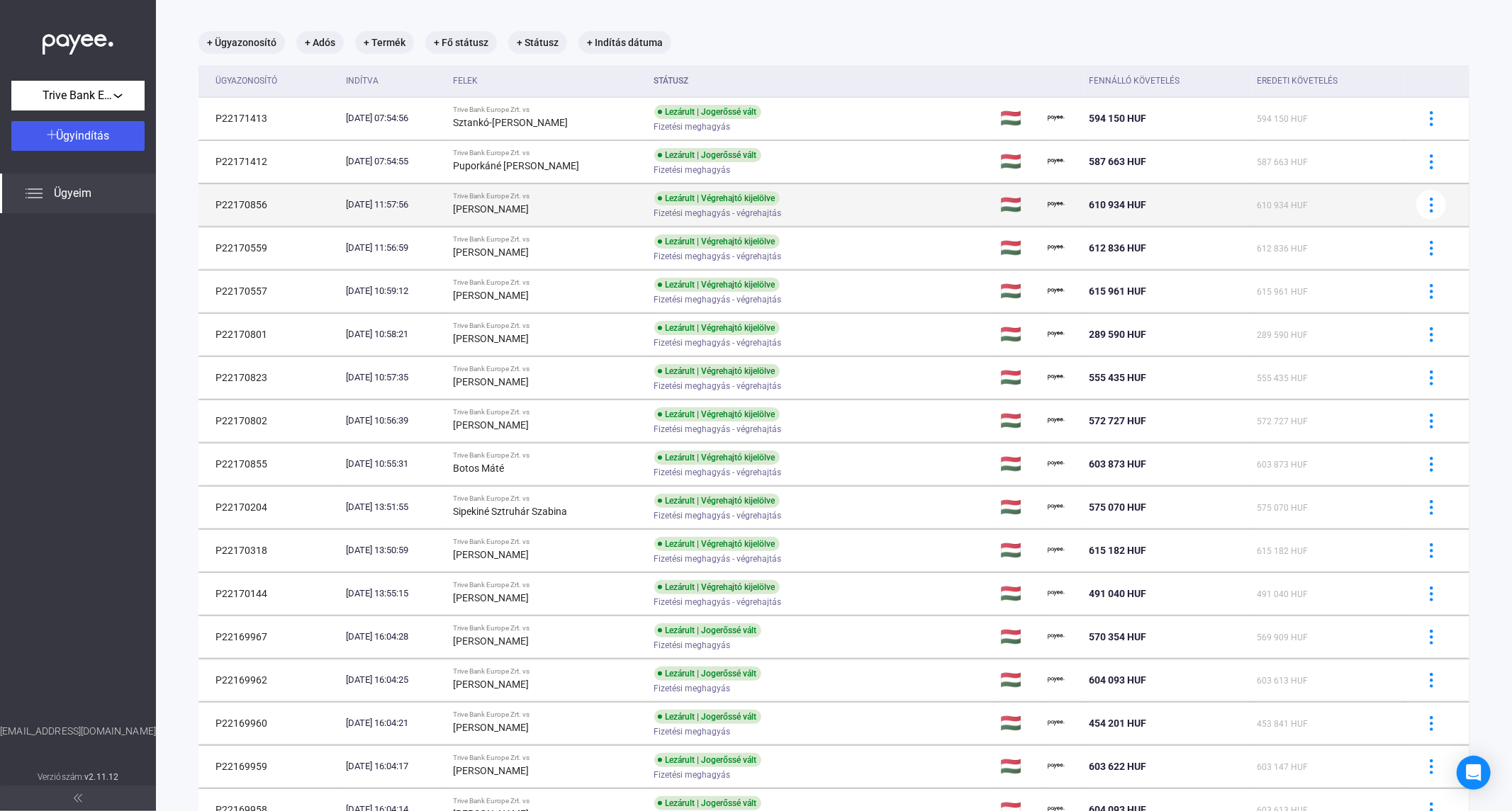
click at [628, 211] on div "[PERSON_NAME]" at bounding box center [548, 208] width 189 height 17
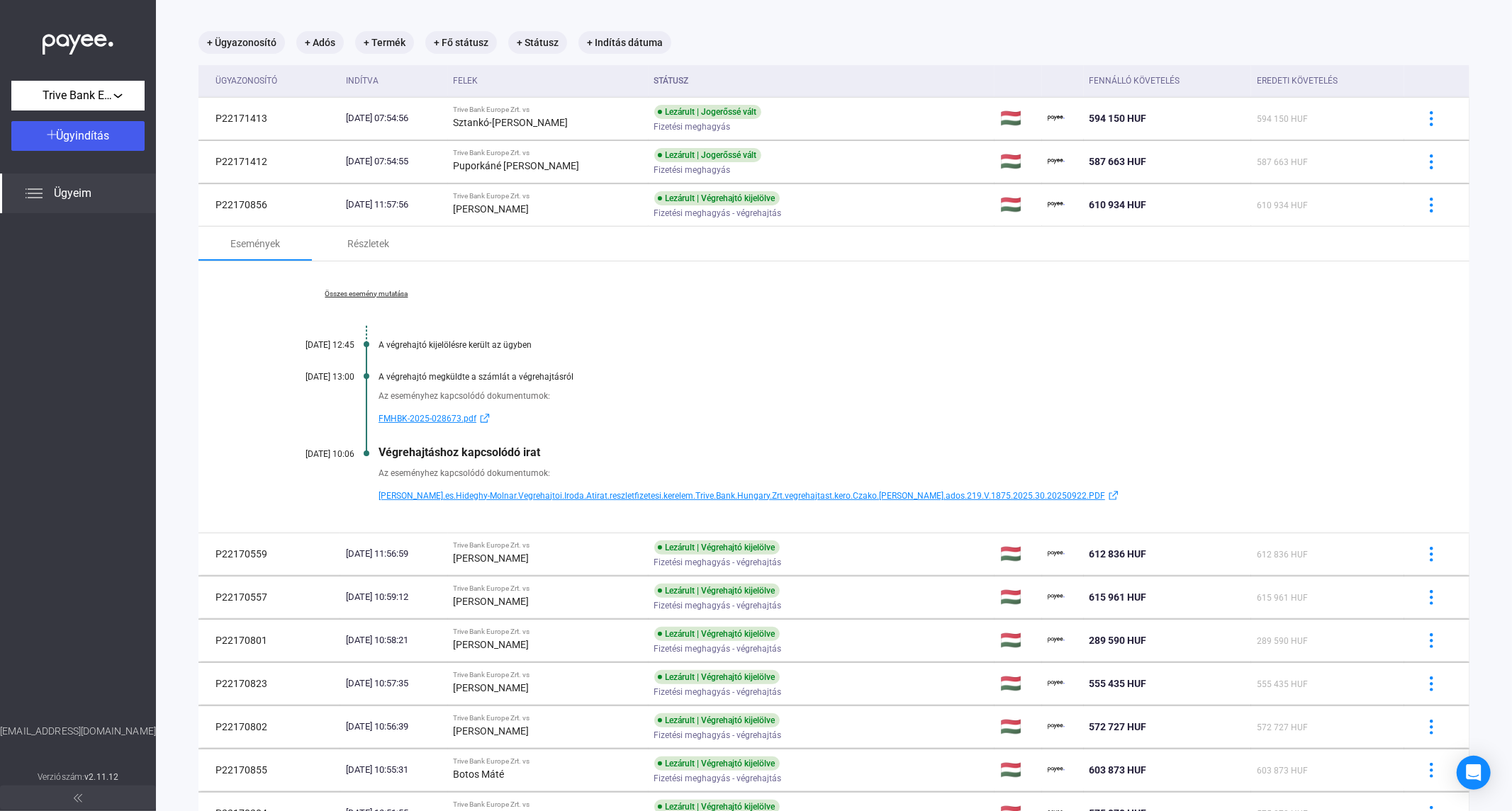
click at [653, 494] on span "[PERSON_NAME].es.Hideghy-Molnar.Vegrehajtoi.Iroda.Atirat.reszletfizetesi.kerele…" at bounding box center [742, 496] width 726 height 17
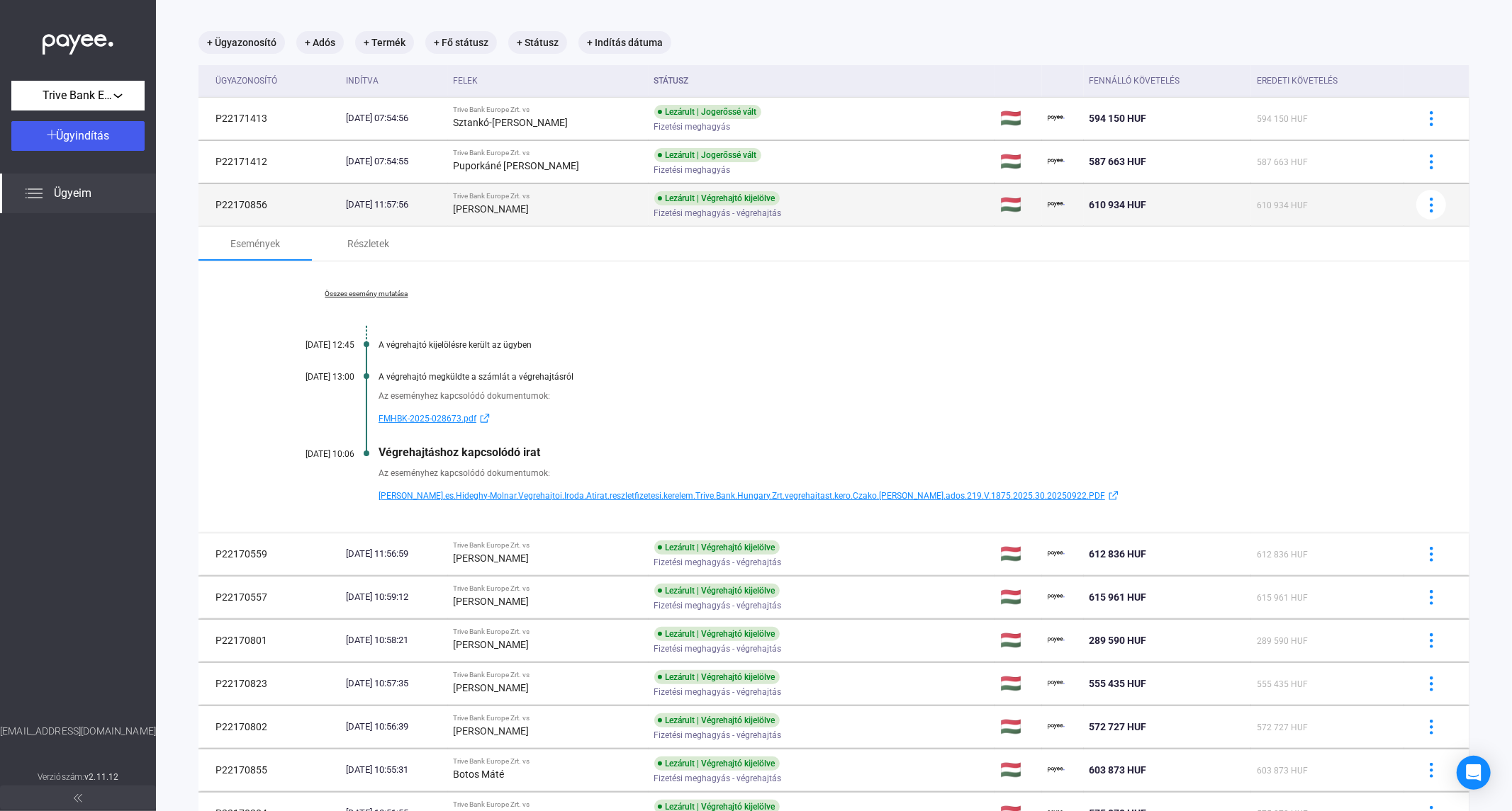
click at [710, 210] on span "Fizetési meghagyás - végrehajtás" at bounding box center [718, 213] width 127 height 17
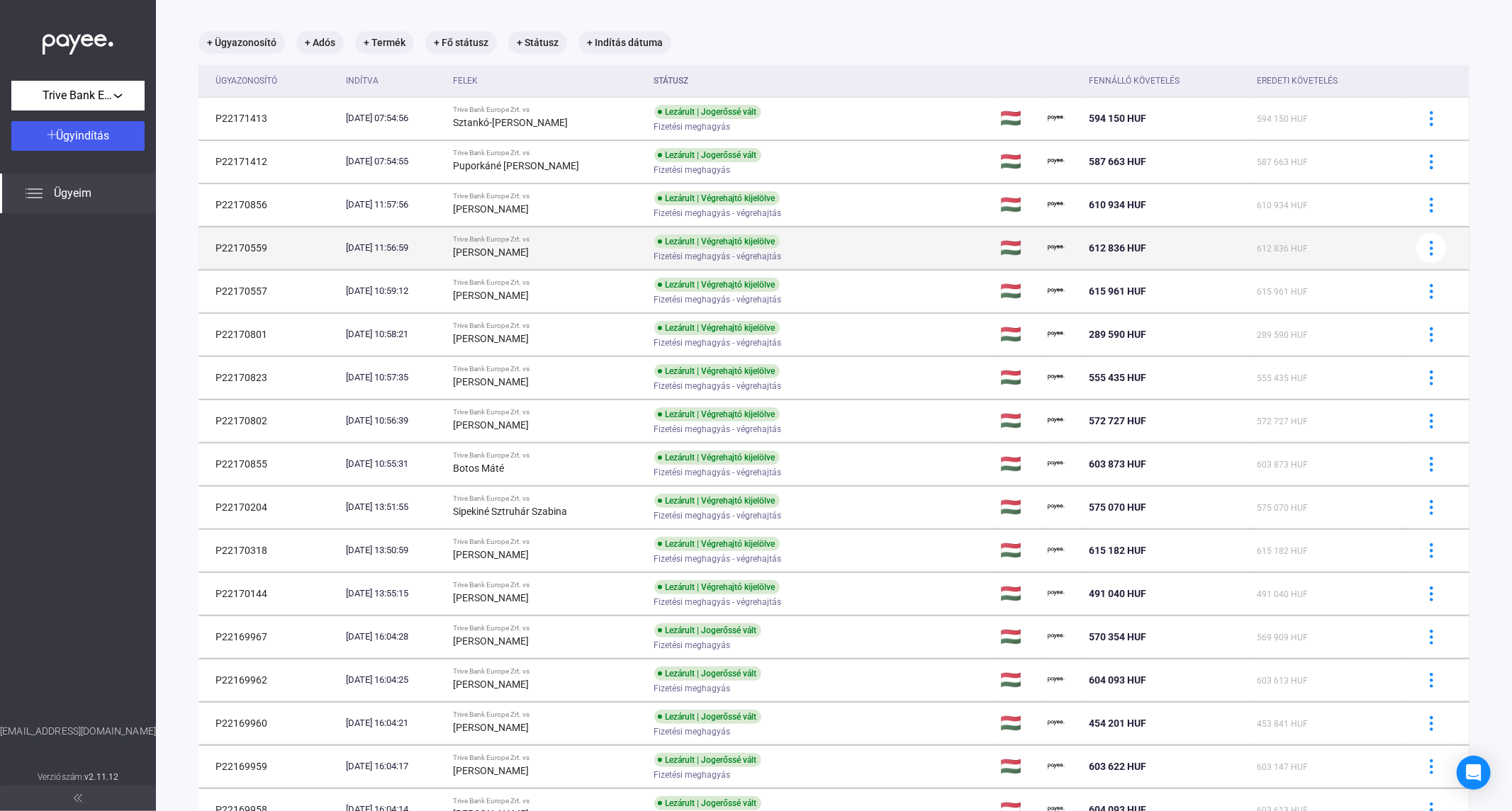
click at [666, 245] on td "Lezárult | Végrehajtó kijelölve Fizetési meghagyás - végrehajtás" at bounding box center [822, 247] width 347 height 42
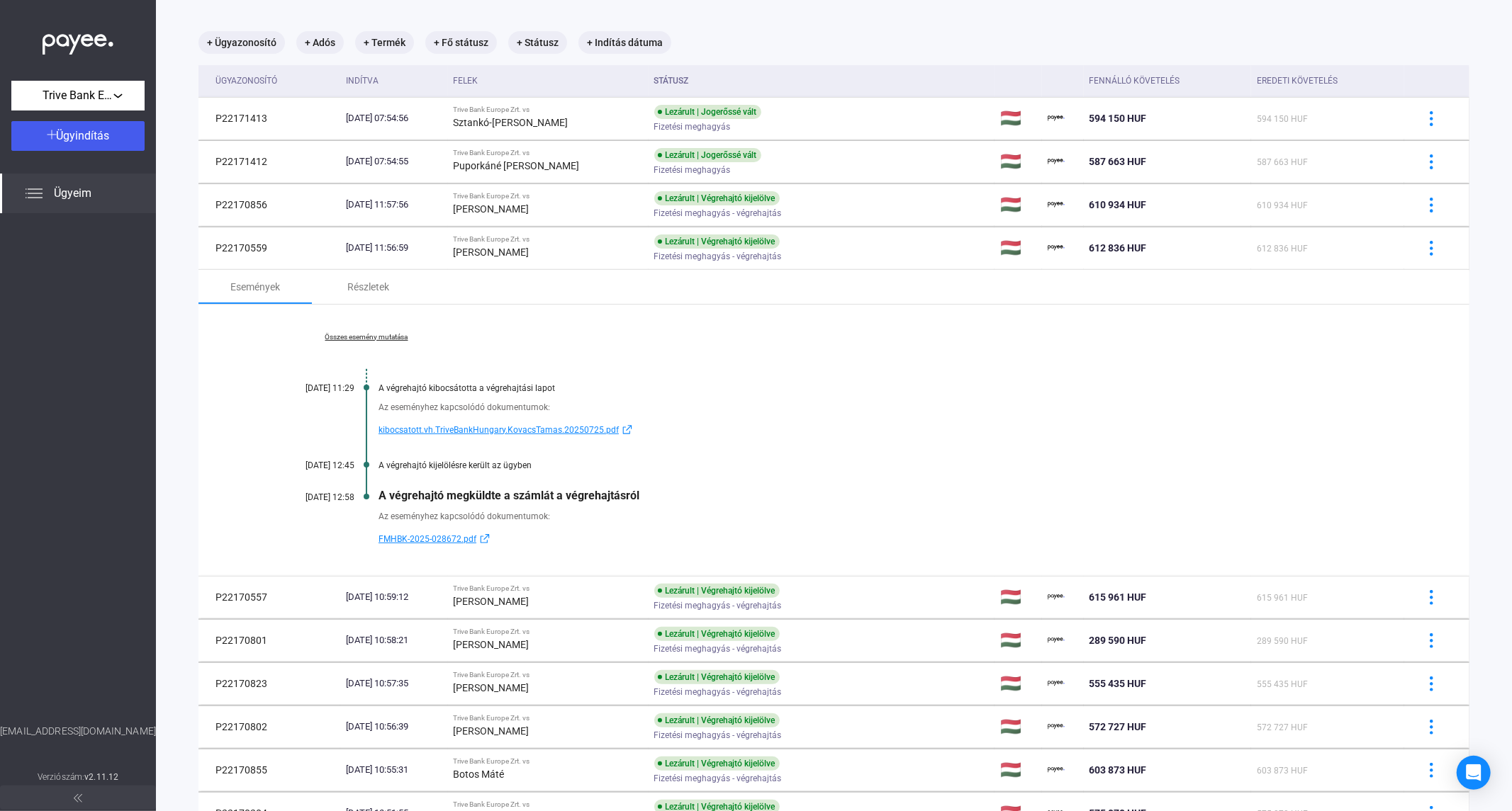
click at [440, 540] on span "FMHBK-2025-028672.pdf" at bounding box center [428, 539] width 98 height 17
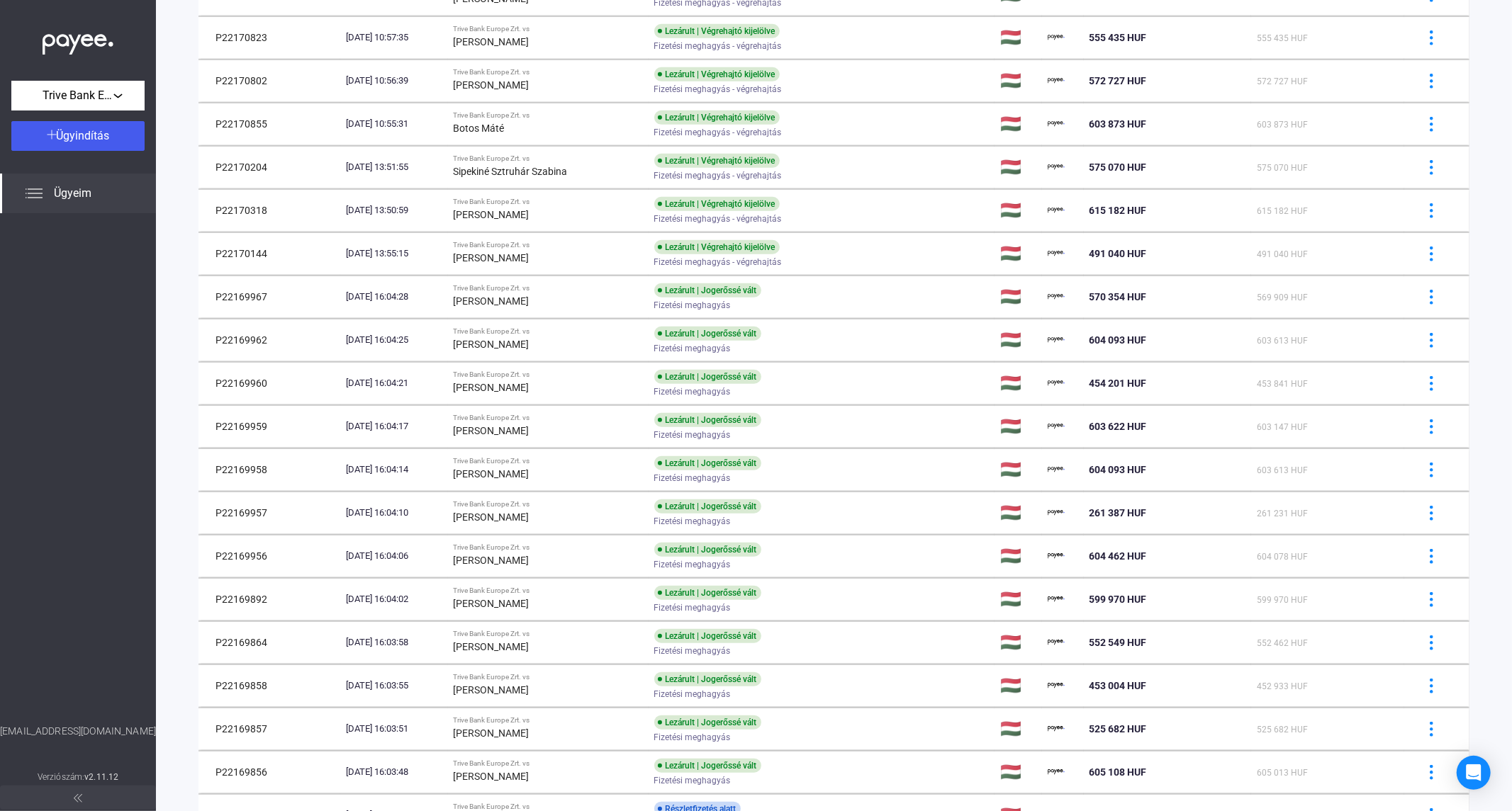
scroll to position [841, 0]
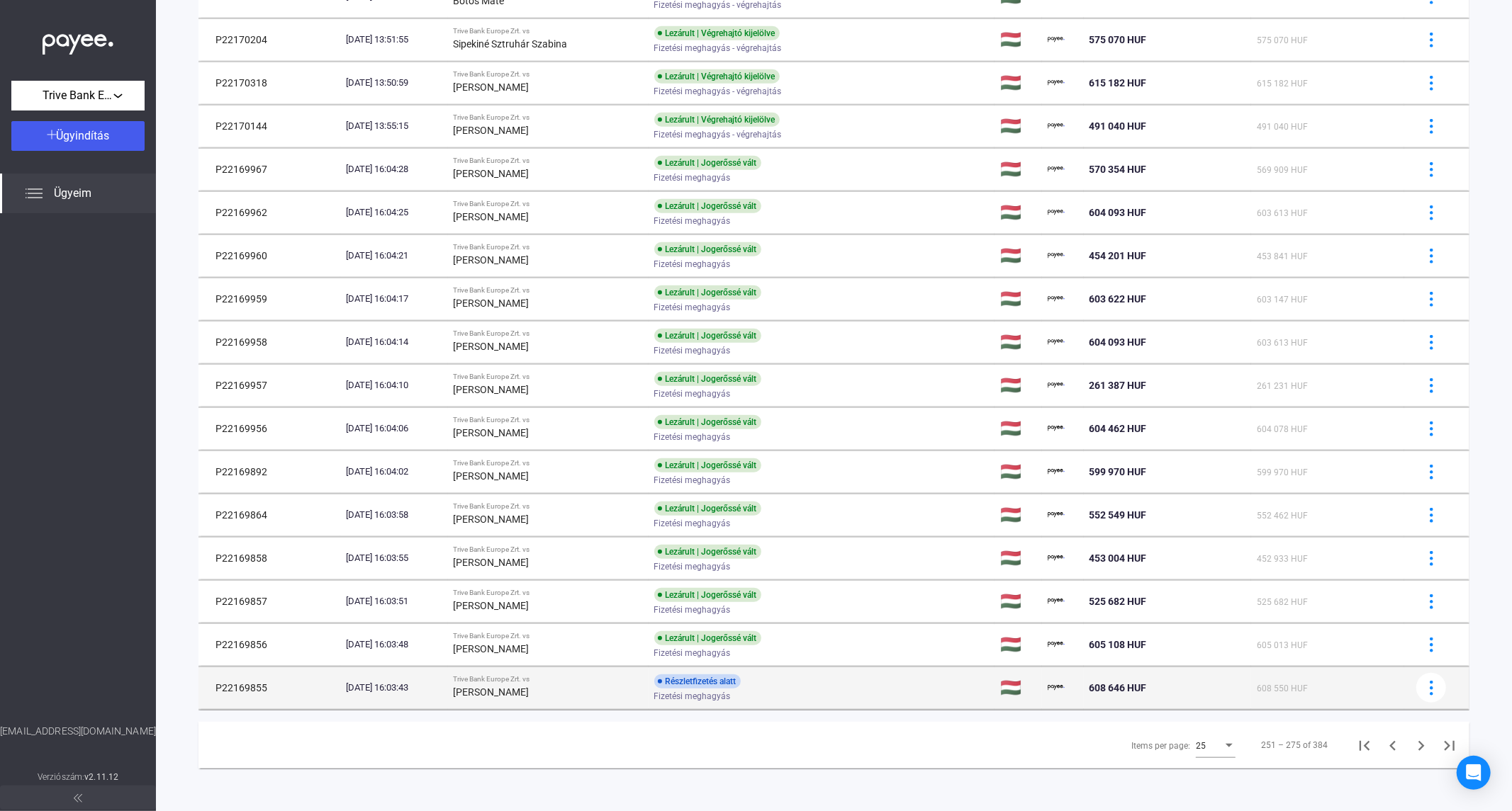
click at [679, 682] on div "Részletfizetés alatt" at bounding box center [698, 681] width 86 height 14
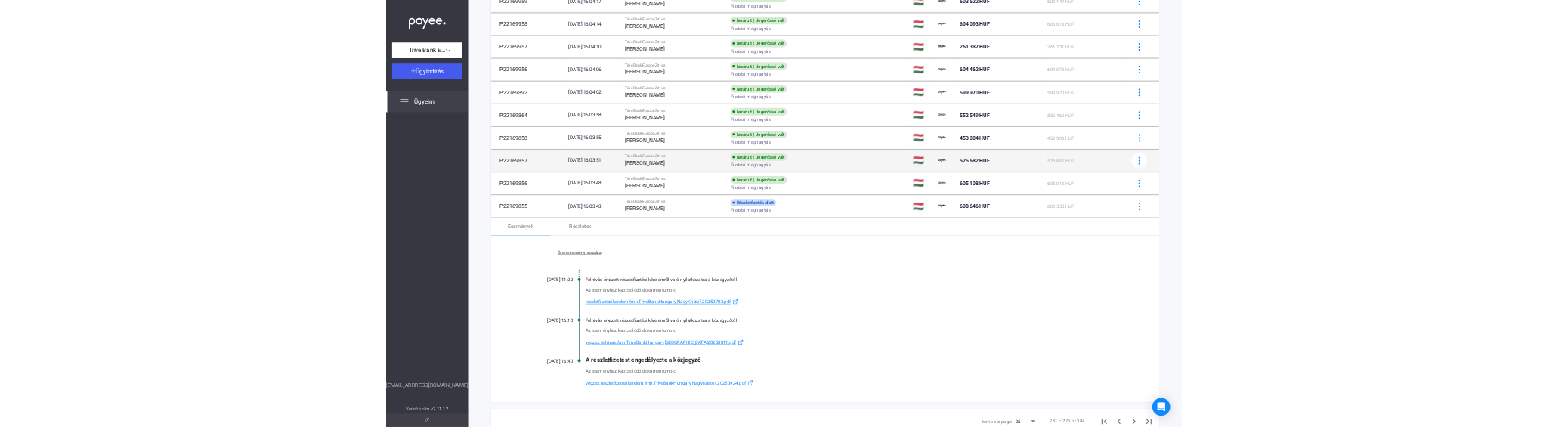
scroll to position [947, 0]
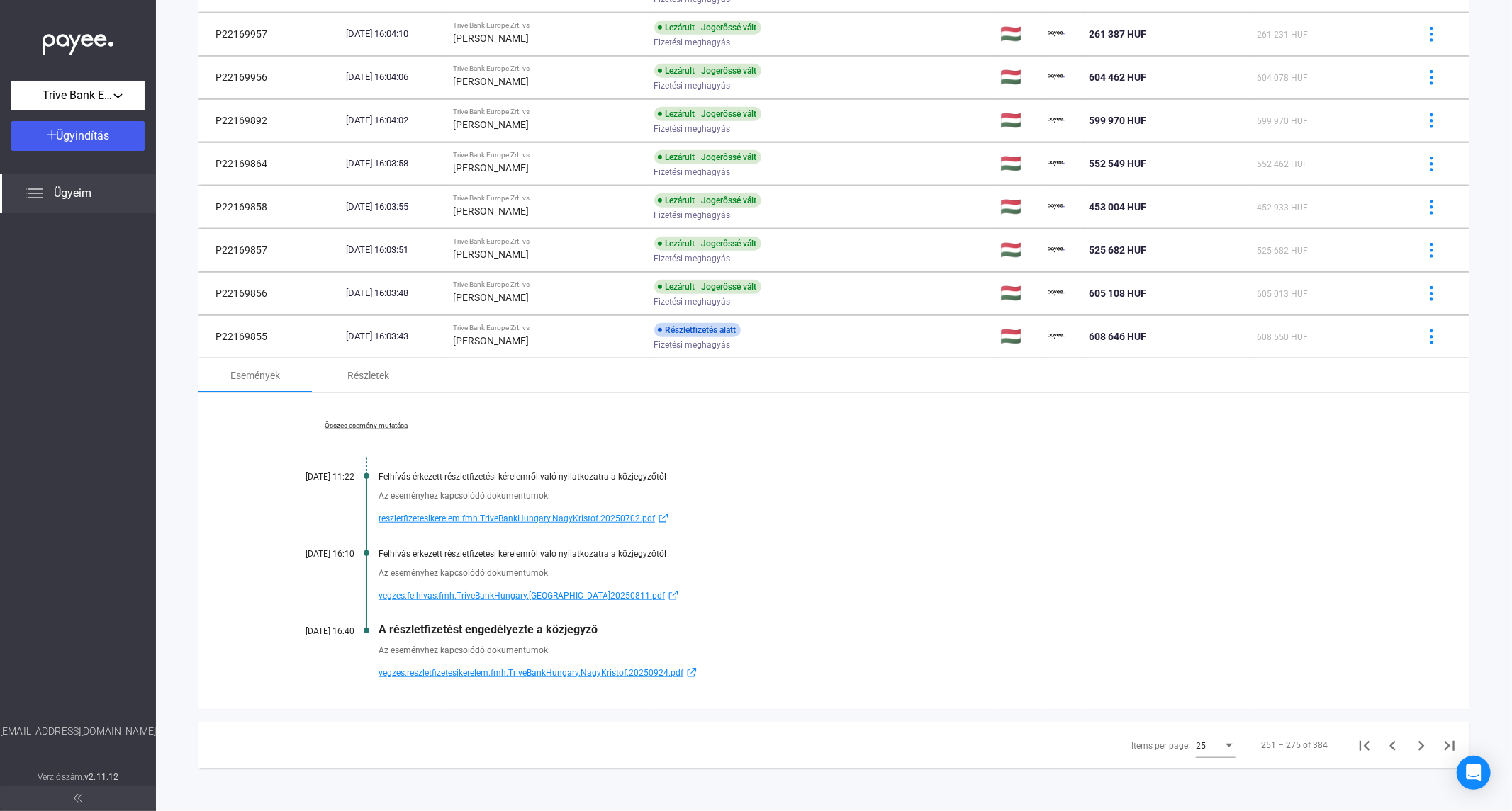
click at [521, 671] on span "vegzes.reszletfizetesikerelem.fmh.TriveBankHungary.NagyKristof.20250924.pdf" at bounding box center [531, 672] width 305 height 17
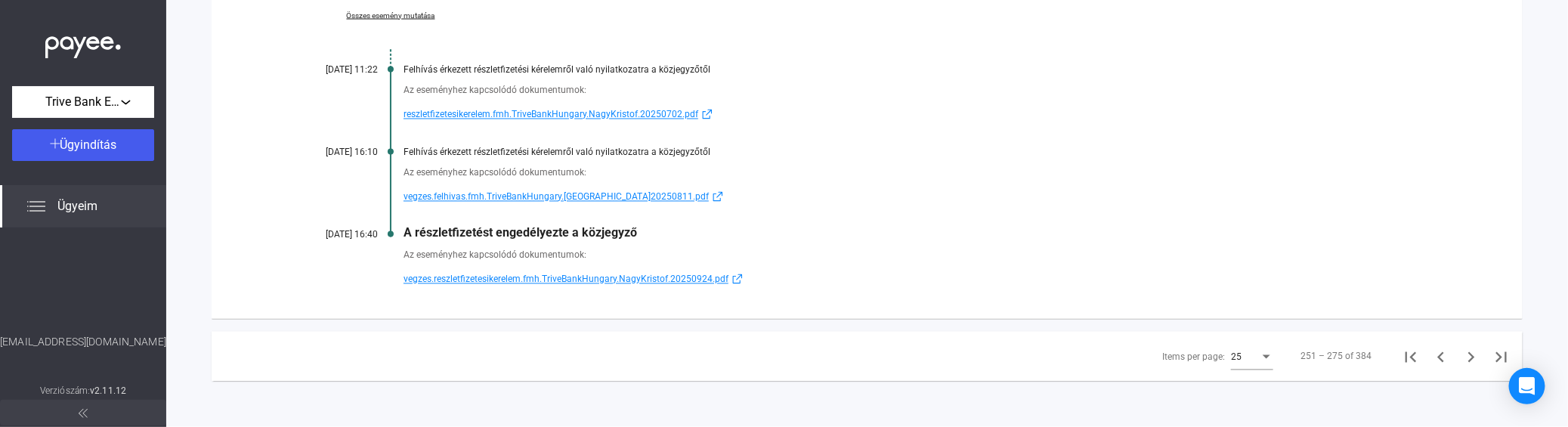
scroll to position [1385, 0]
click at [1401, 351] on icon "First page" at bounding box center [1411, 357] width 21 height 21
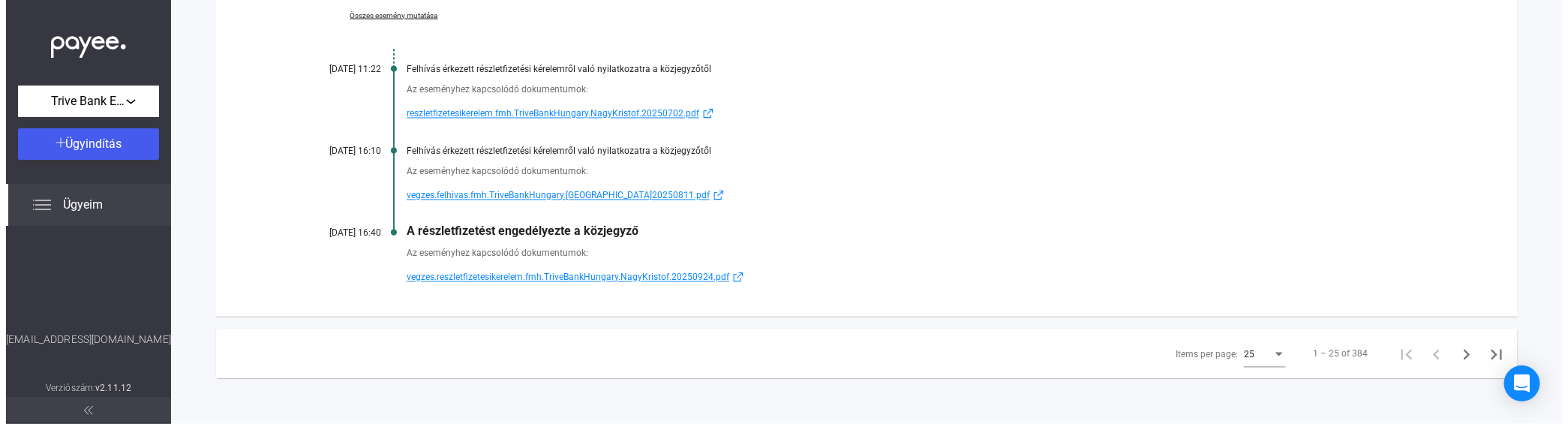
scroll to position [70, 0]
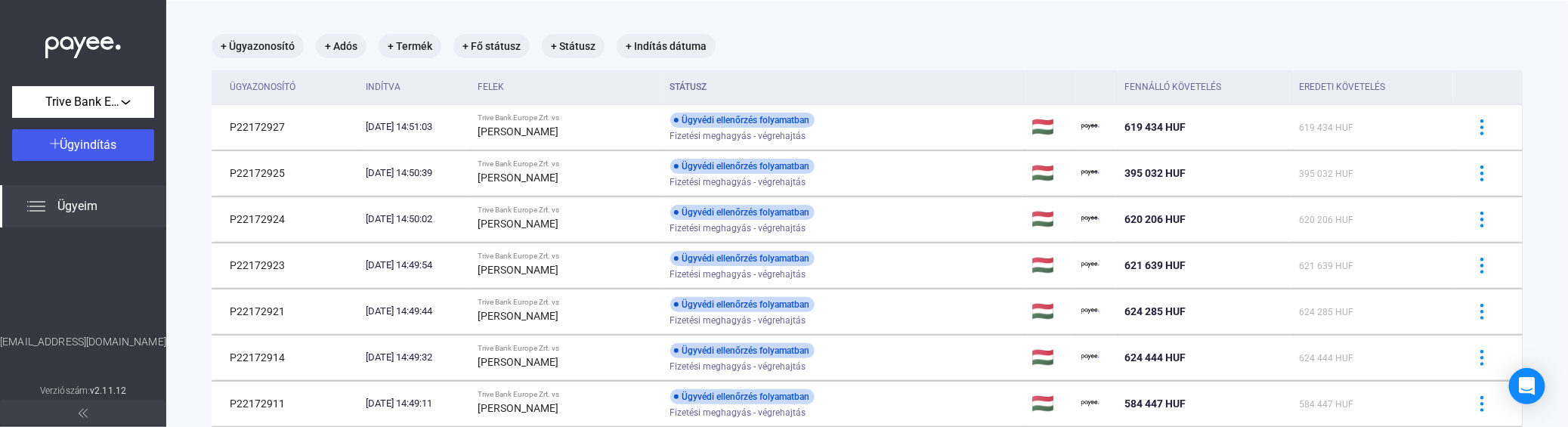
click at [506, 91] on div "Felek" at bounding box center [493, 86] width 26 height 18
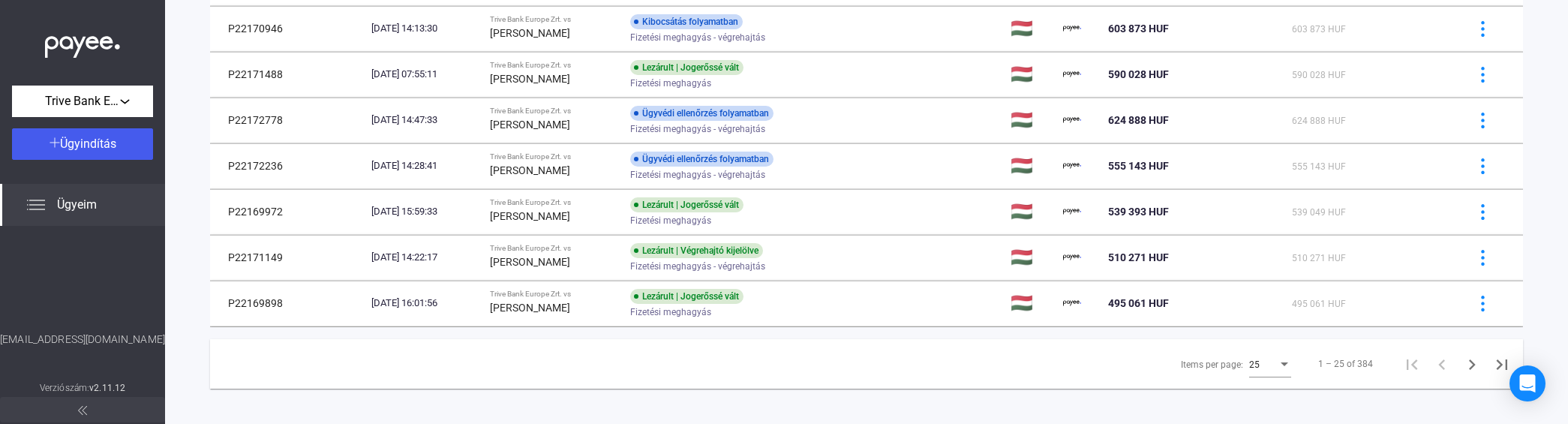
scroll to position [1003, 0]
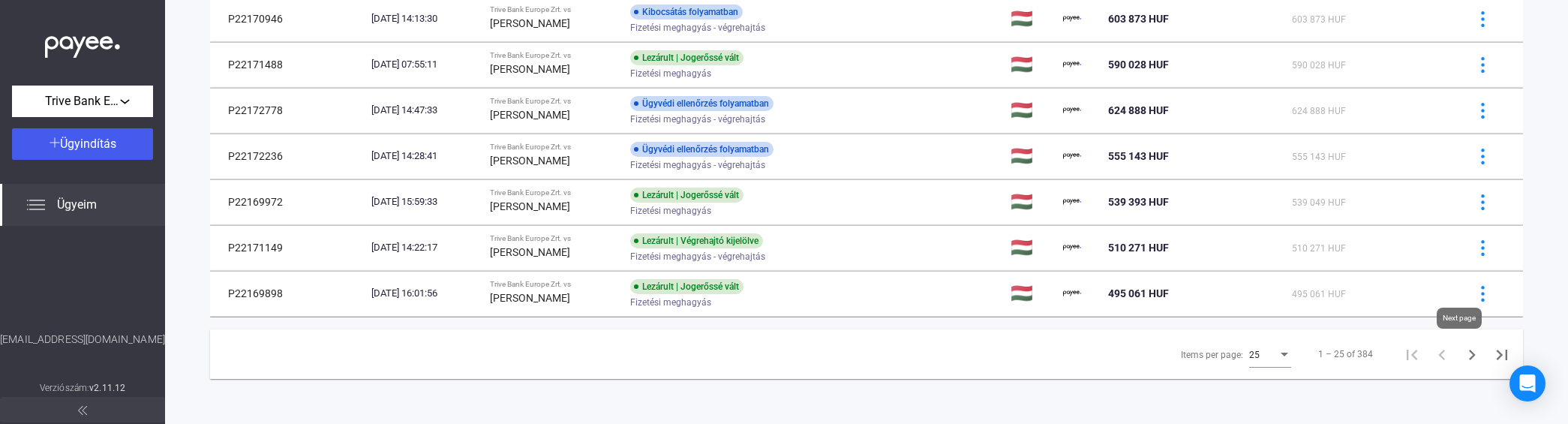
click at [1462, 359] on icon "Next page" at bounding box center [1472, 354] width 21 height 21
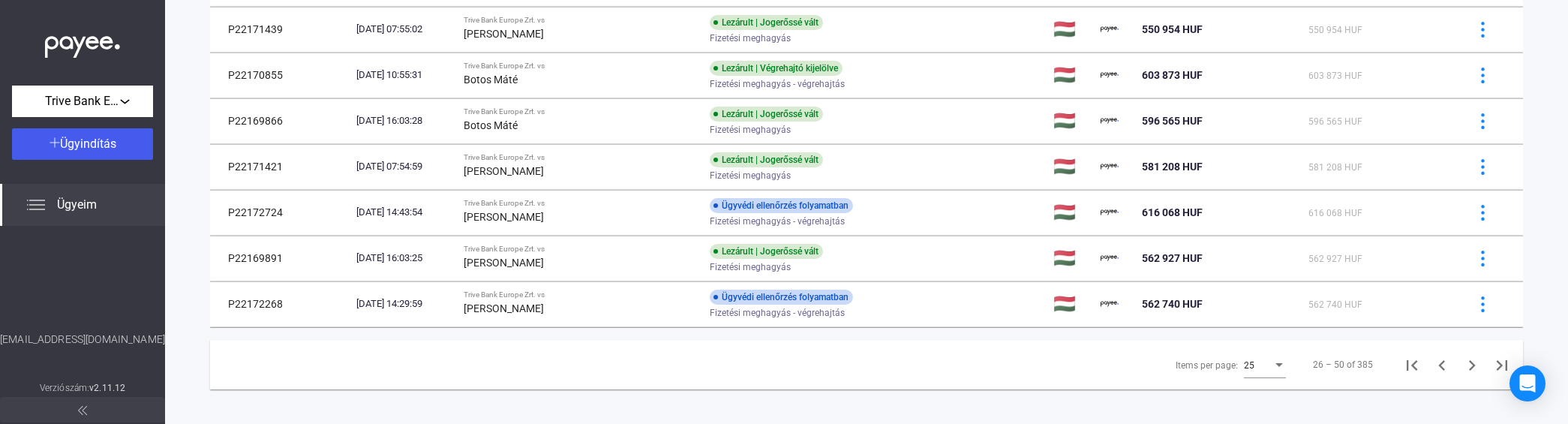
scroll to position [1003, 0]
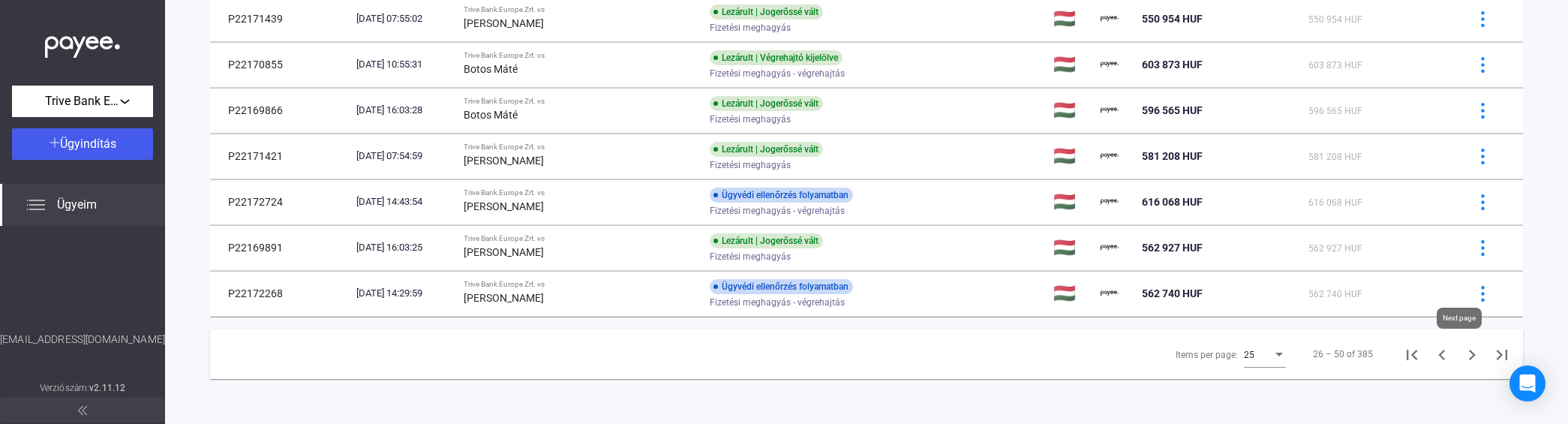
click at [1462, 350] on icon "Next page" at bounding box center [1472, 354] width 21 height 21
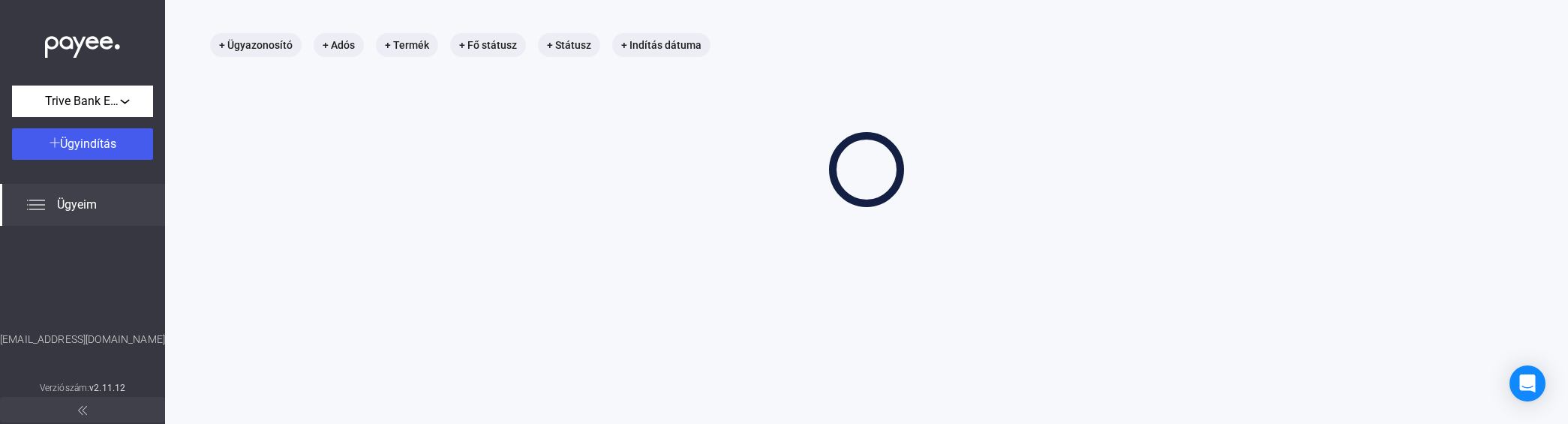
scroll to position [70, 0]
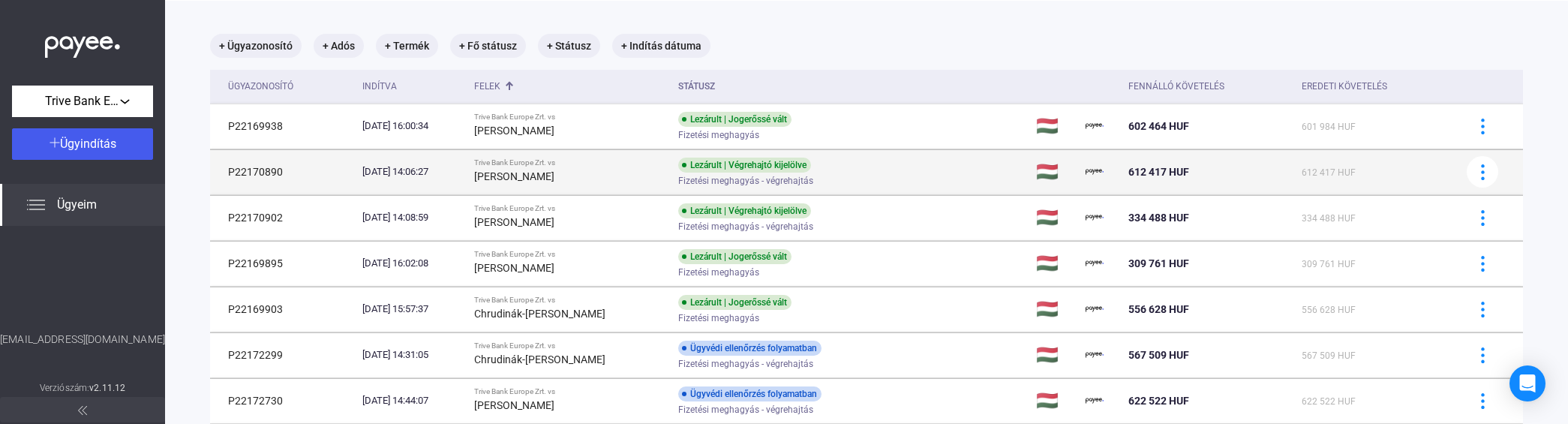
click at [594, 159] on div "Trive Bank Europe Zrt. vs" at bounding box center [570, 163] width 193 height 9
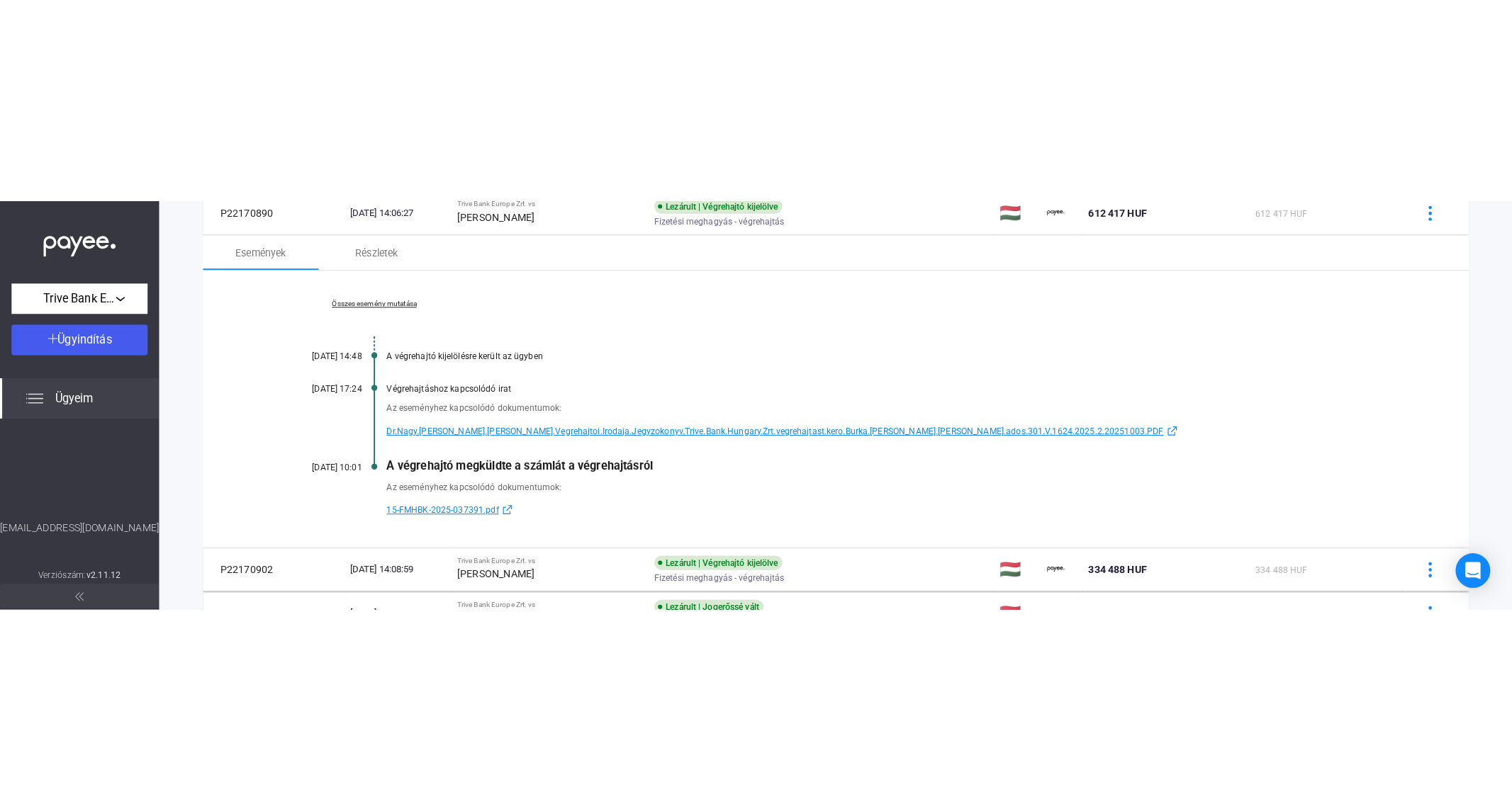
scroll to position [224, 0]
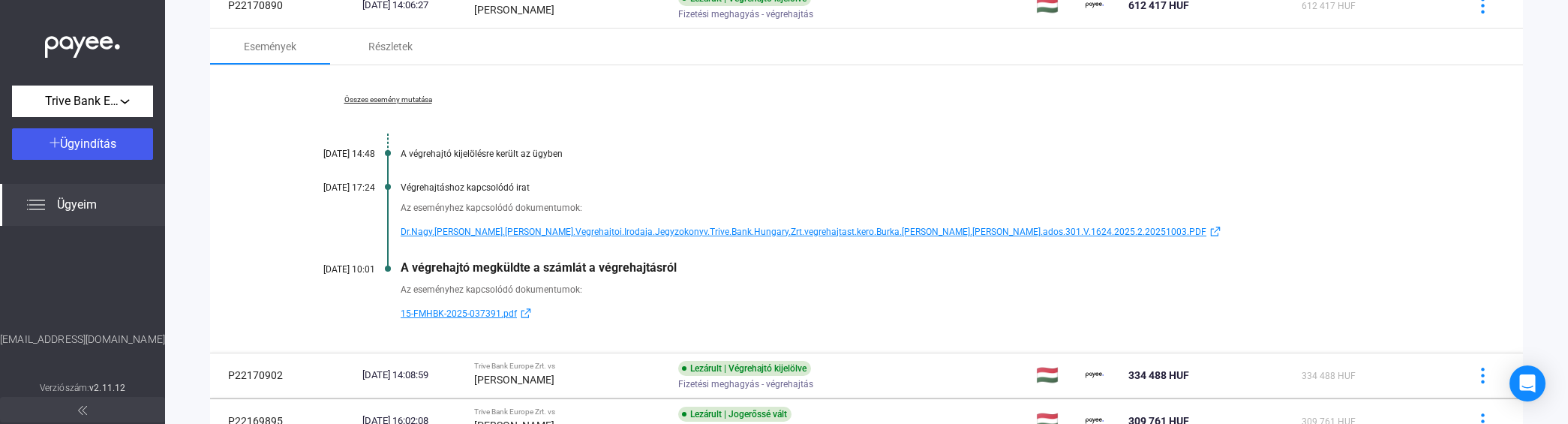
click at [721, 227] on span "Dr.Nagy.[PERSON_NAME].[PERSON_NAME].Vegrehajtoi.Irodaja.Jegyzokonyv.Trive.Bank.…" at bounding box center [804, 232] width 806 height 18
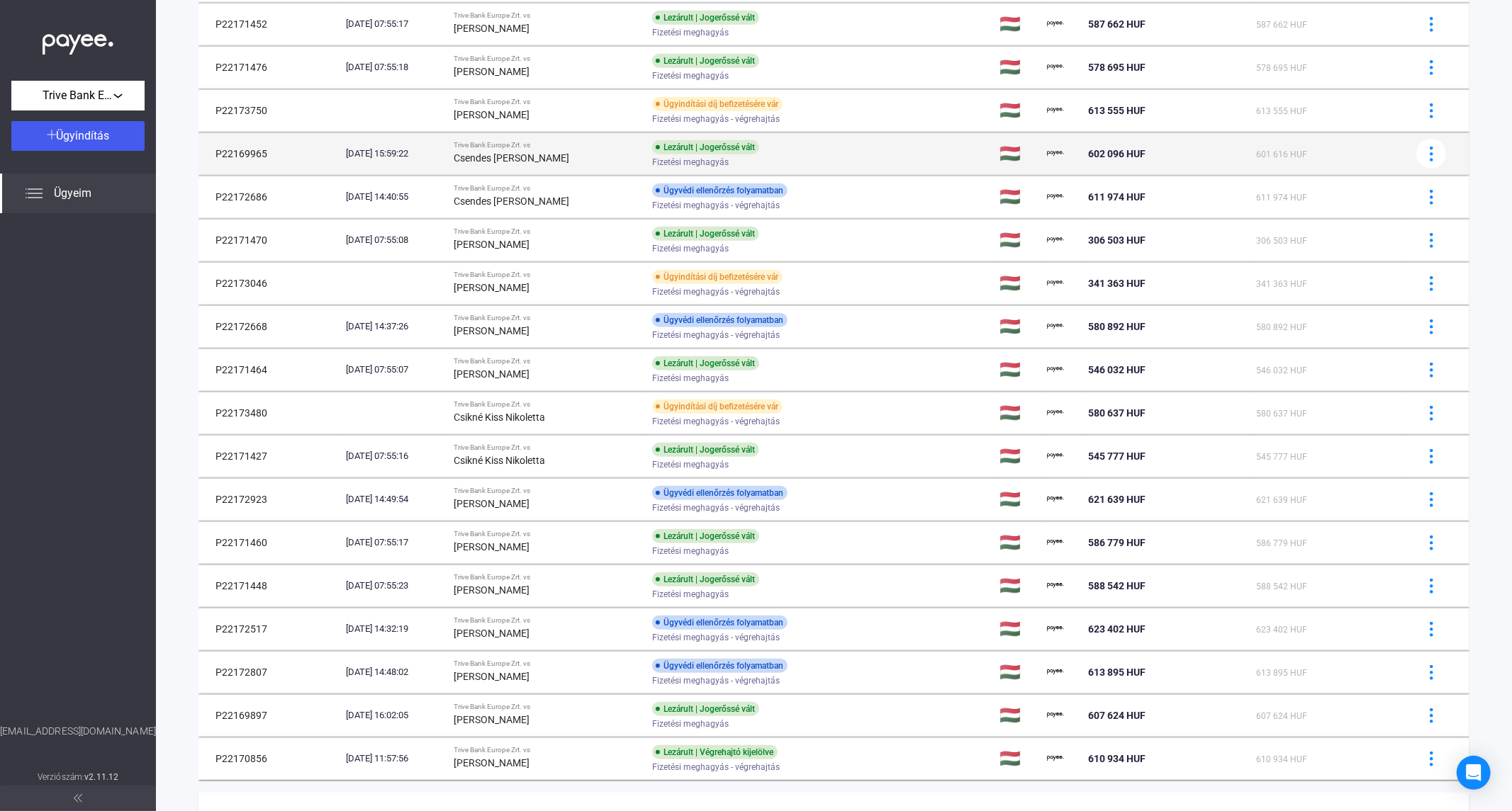
scroll to position [841, 0]
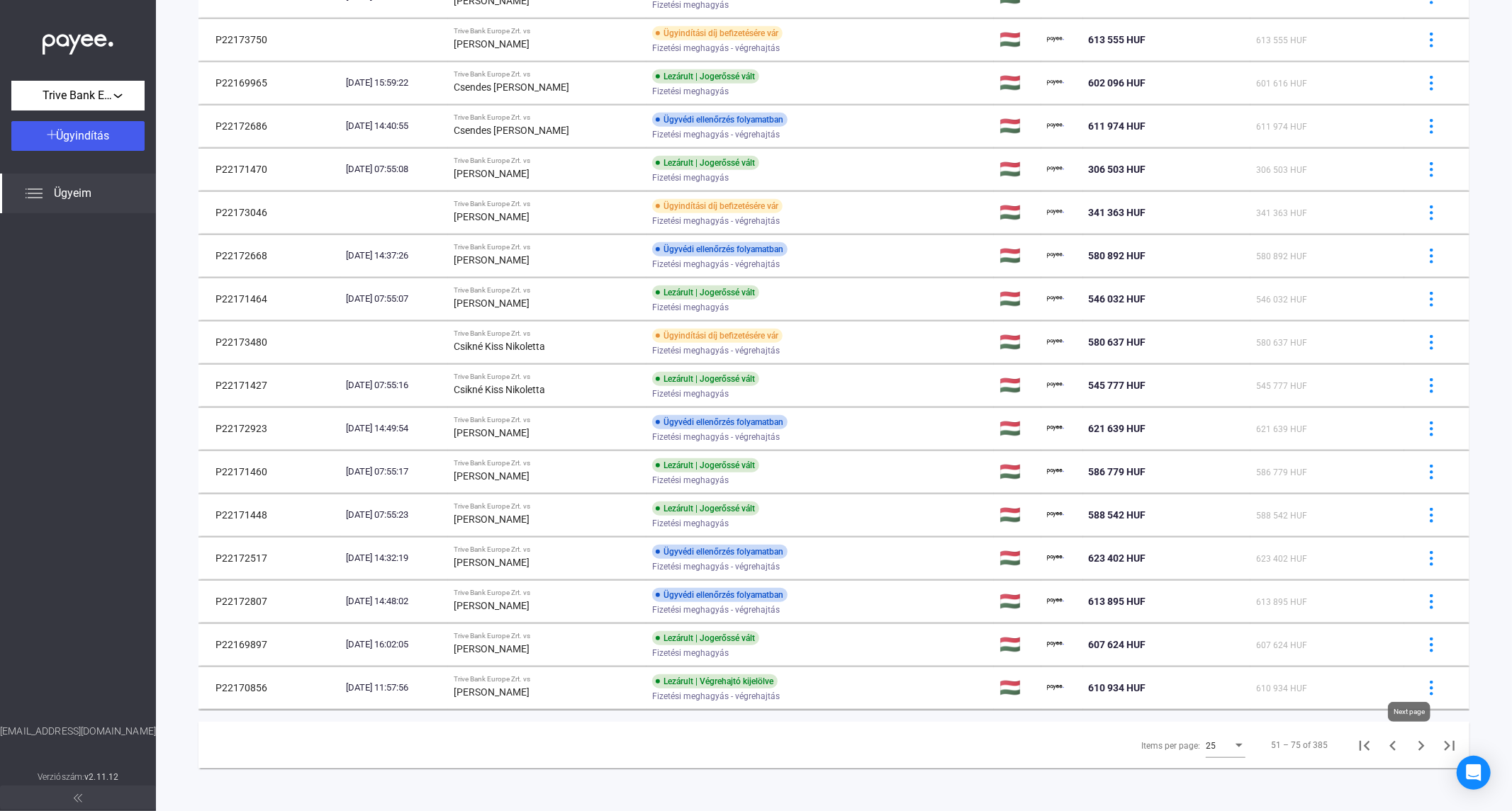
click at [1411, 747] on icon "Next page" at bounding box center [1421, 745] width 20 height 20
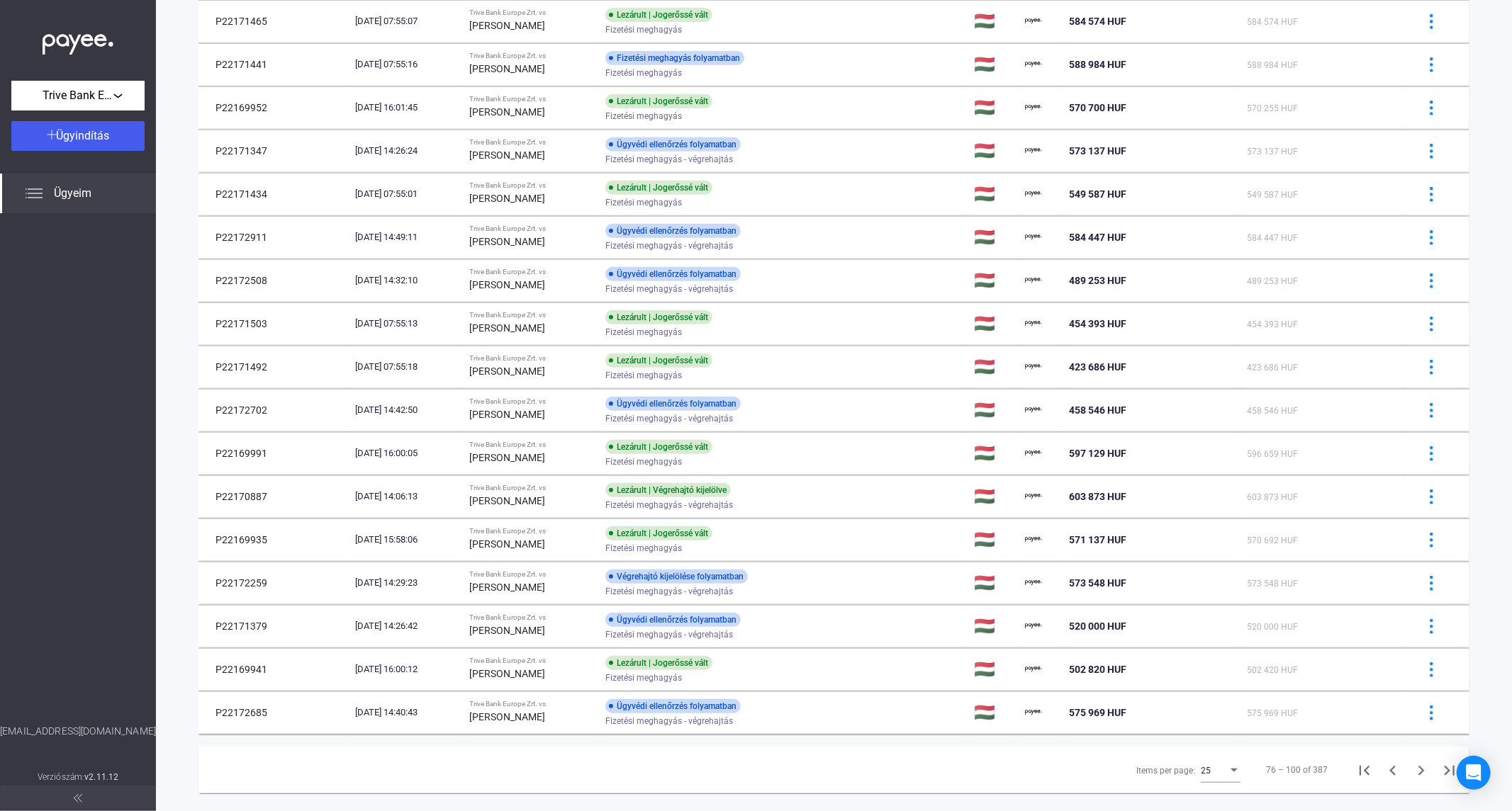
scroll to position [536, 0]
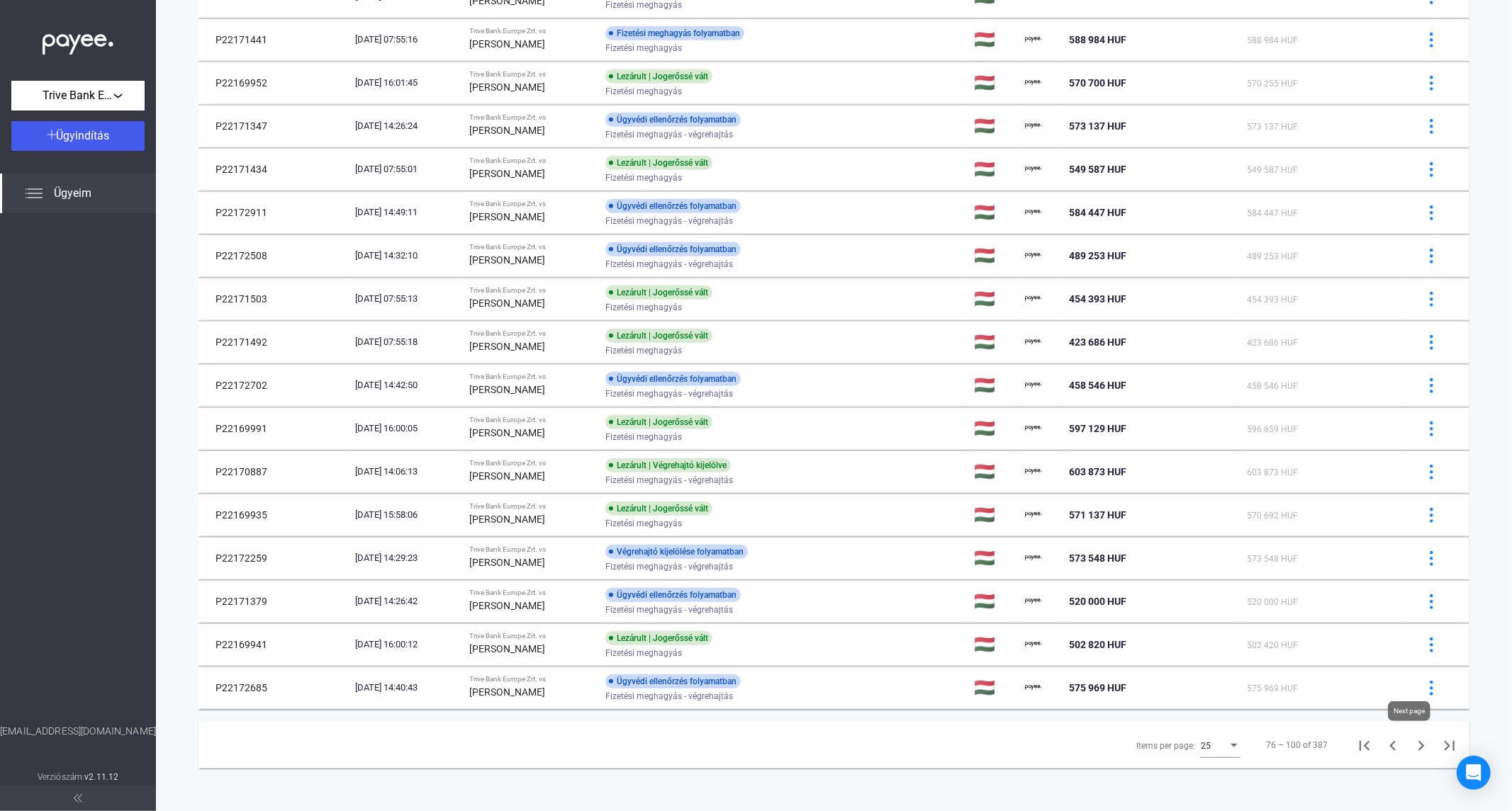
click at [1413, 751] on icon "Next page" at bounding box center [1421, 745] width 20 height 20
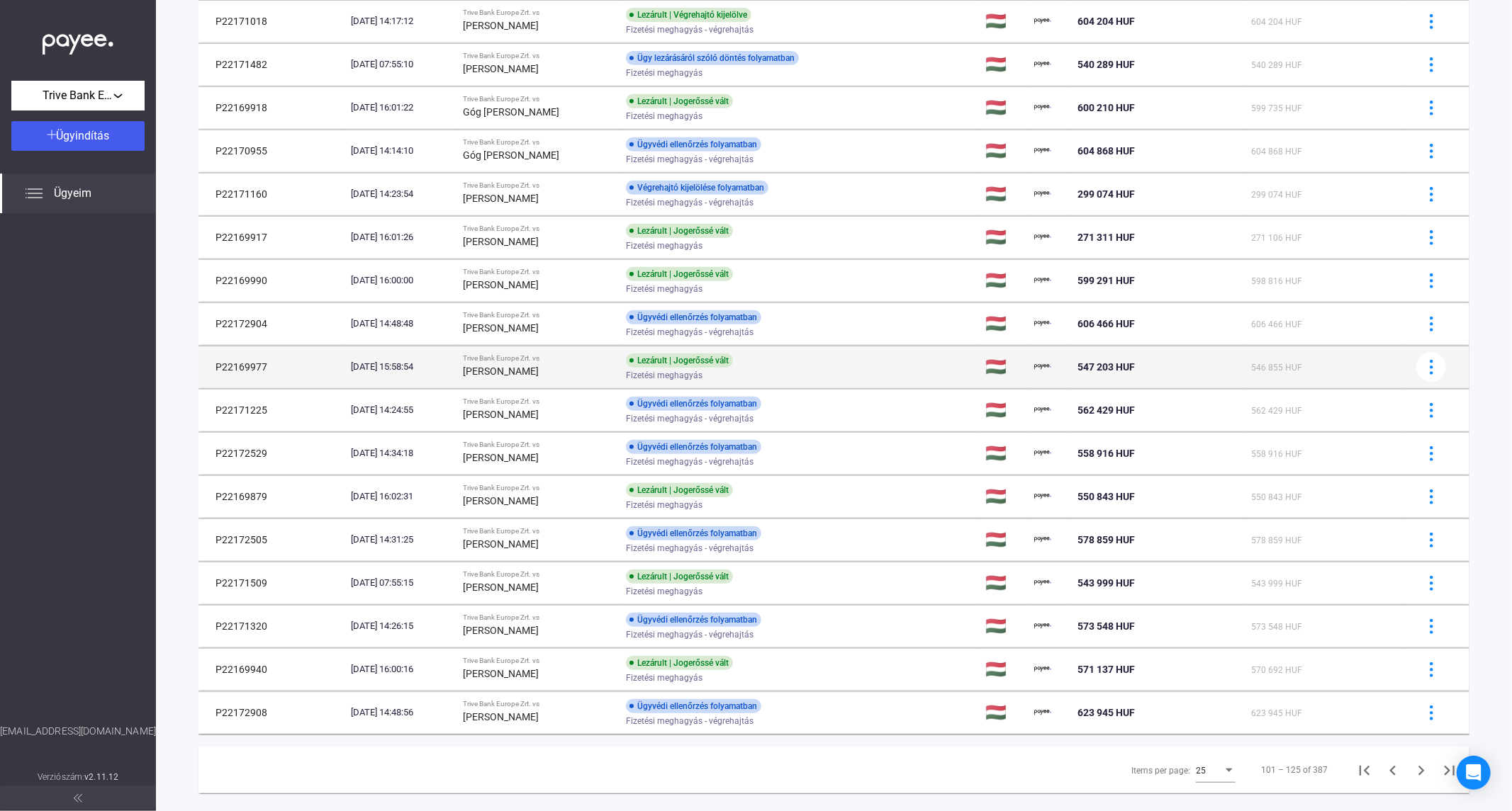
scroll to position [536, 0]
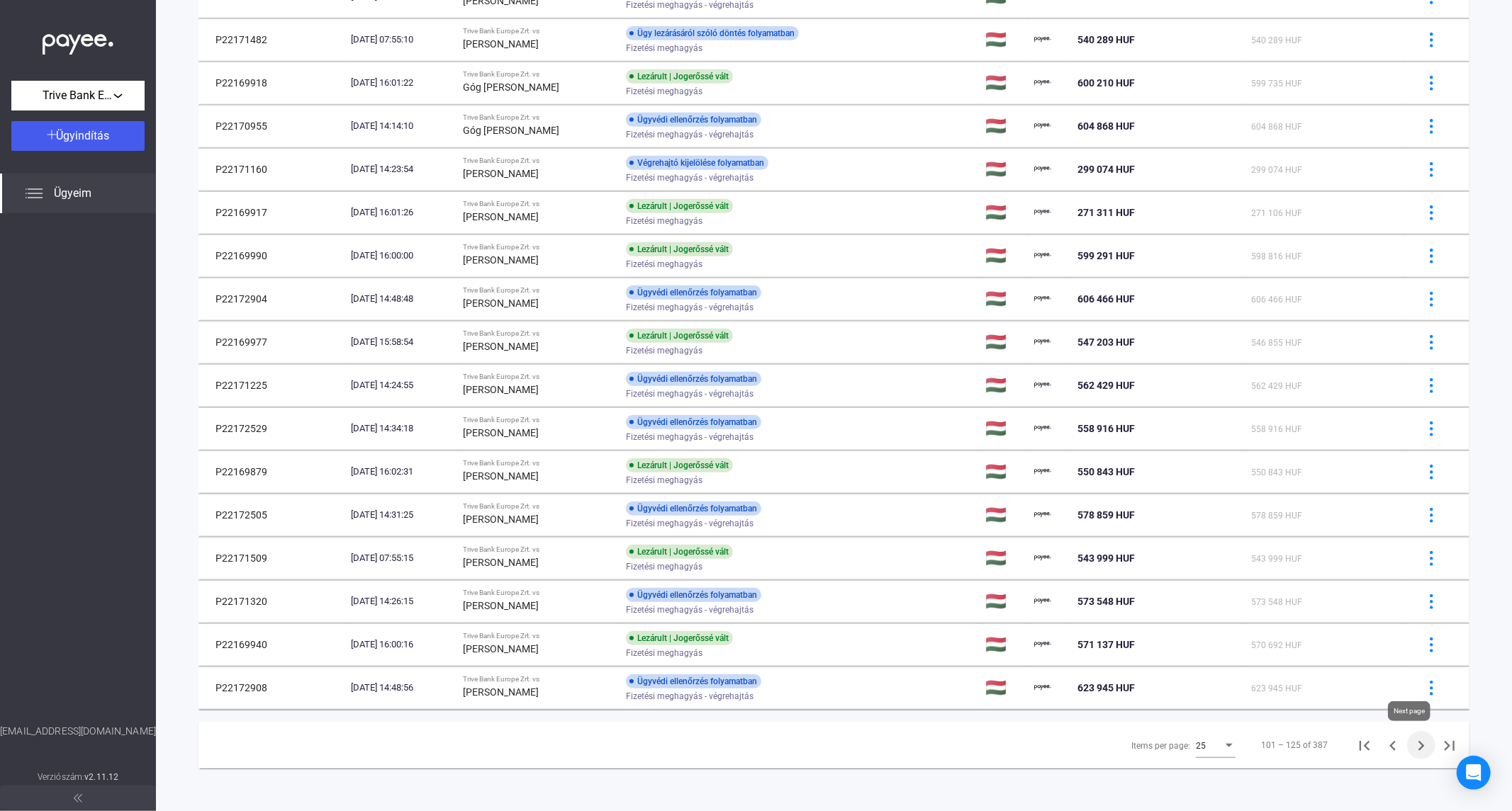
click at [1412, 751] on icon "Next page" at bounding box center [1421, 745] width 20 height 20
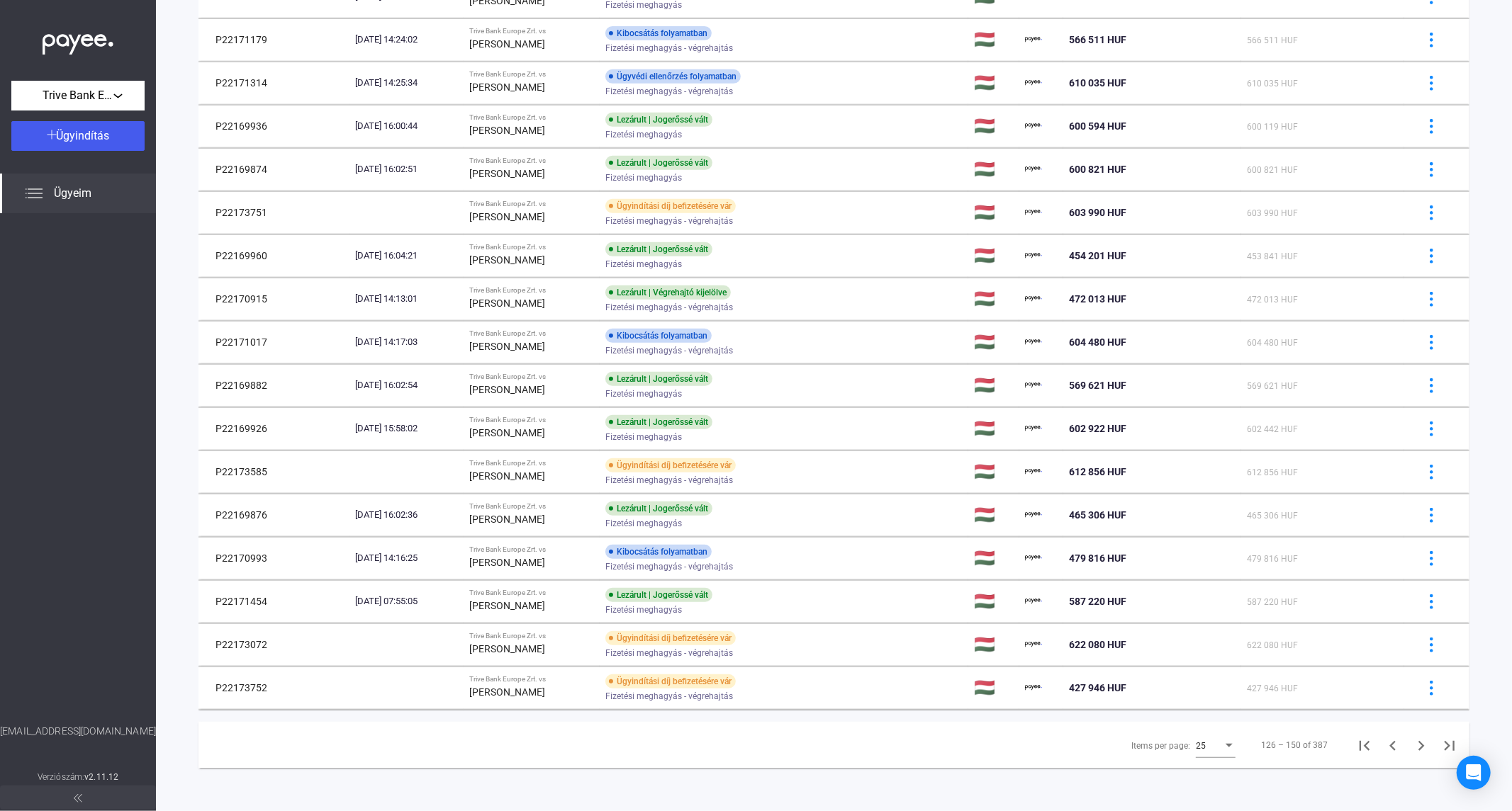
scroll to position [536, 0]
click at [1411, 742] on icon "Next page" at bounding box center [1421, 745] width 20 height 20
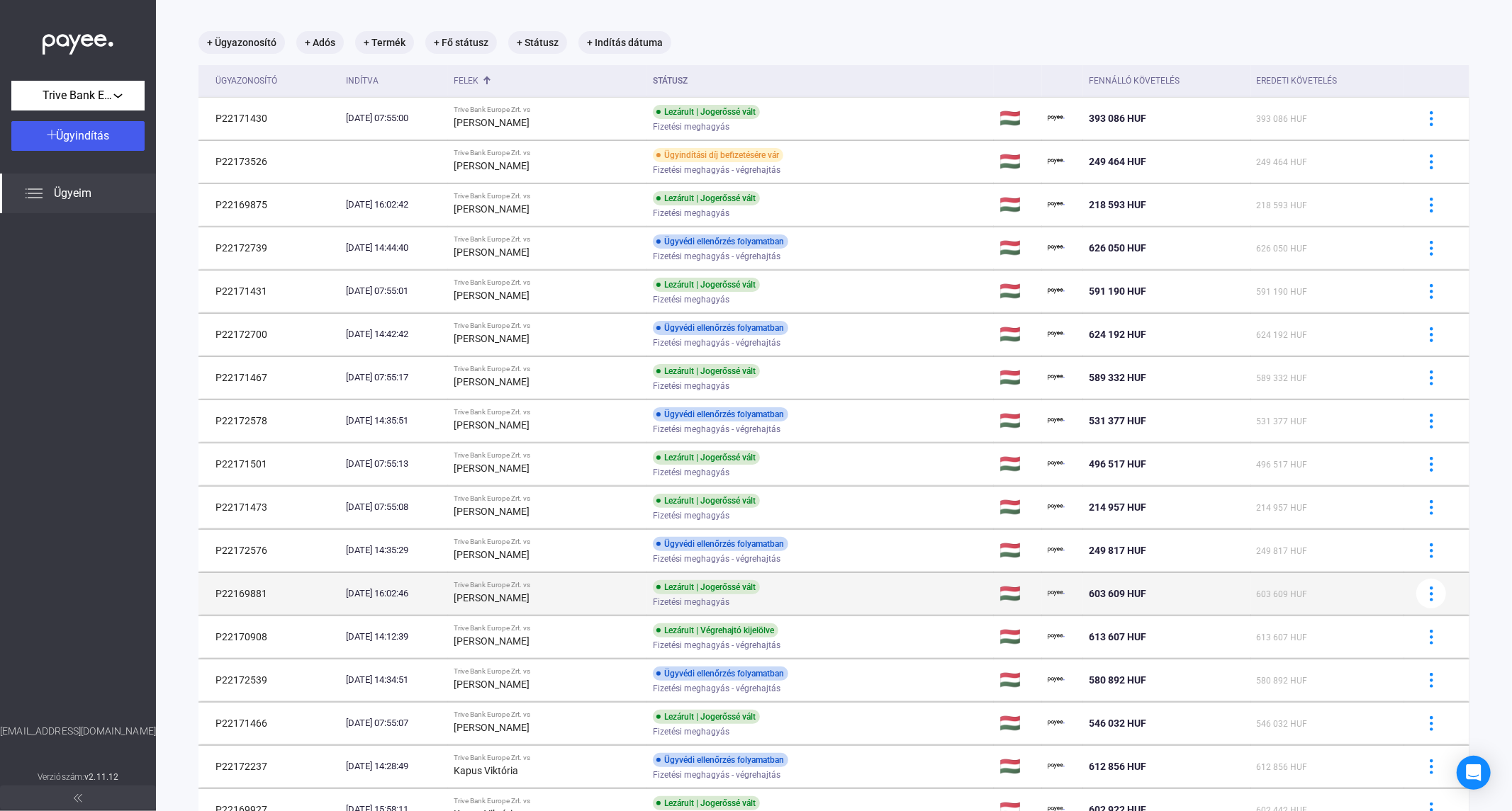
scroll to position [536, 0]
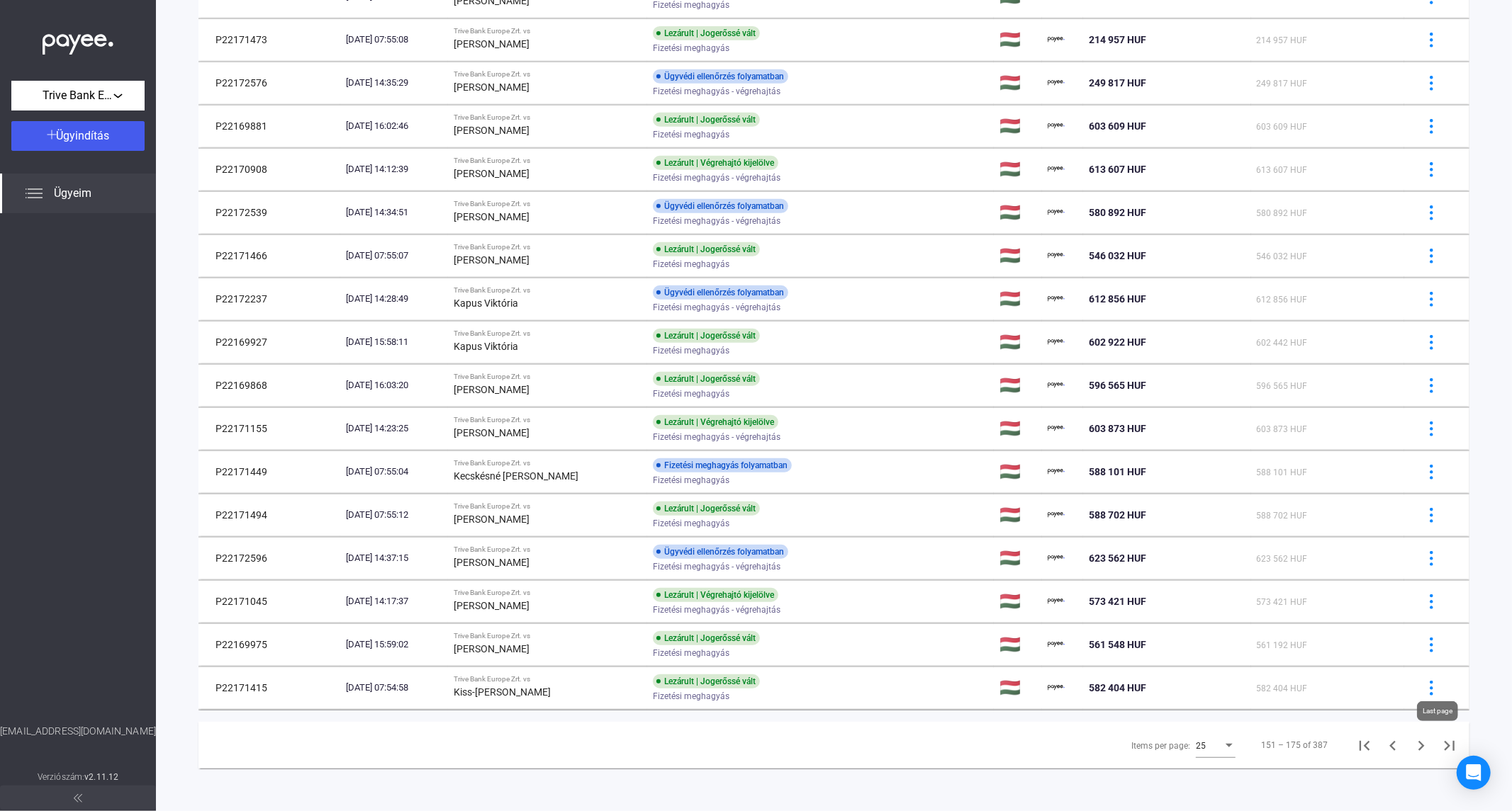
click at [1439, 746] on icon "Last page" at bounding box center [1449, 745] width 20 height 20
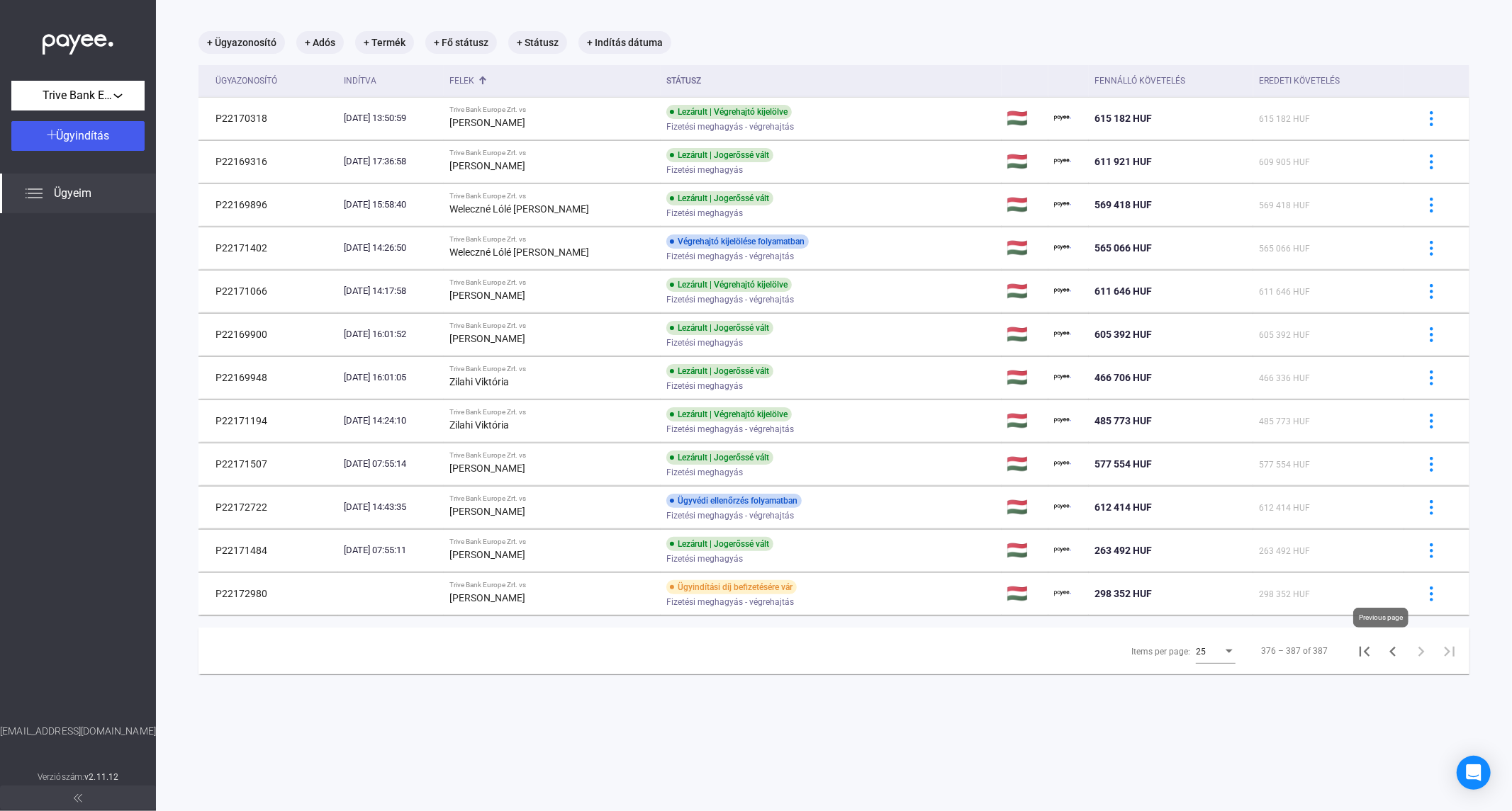
click at [1382, 656] on icon "Previous page" at bounding box center [1392, 652] width 20 height 20
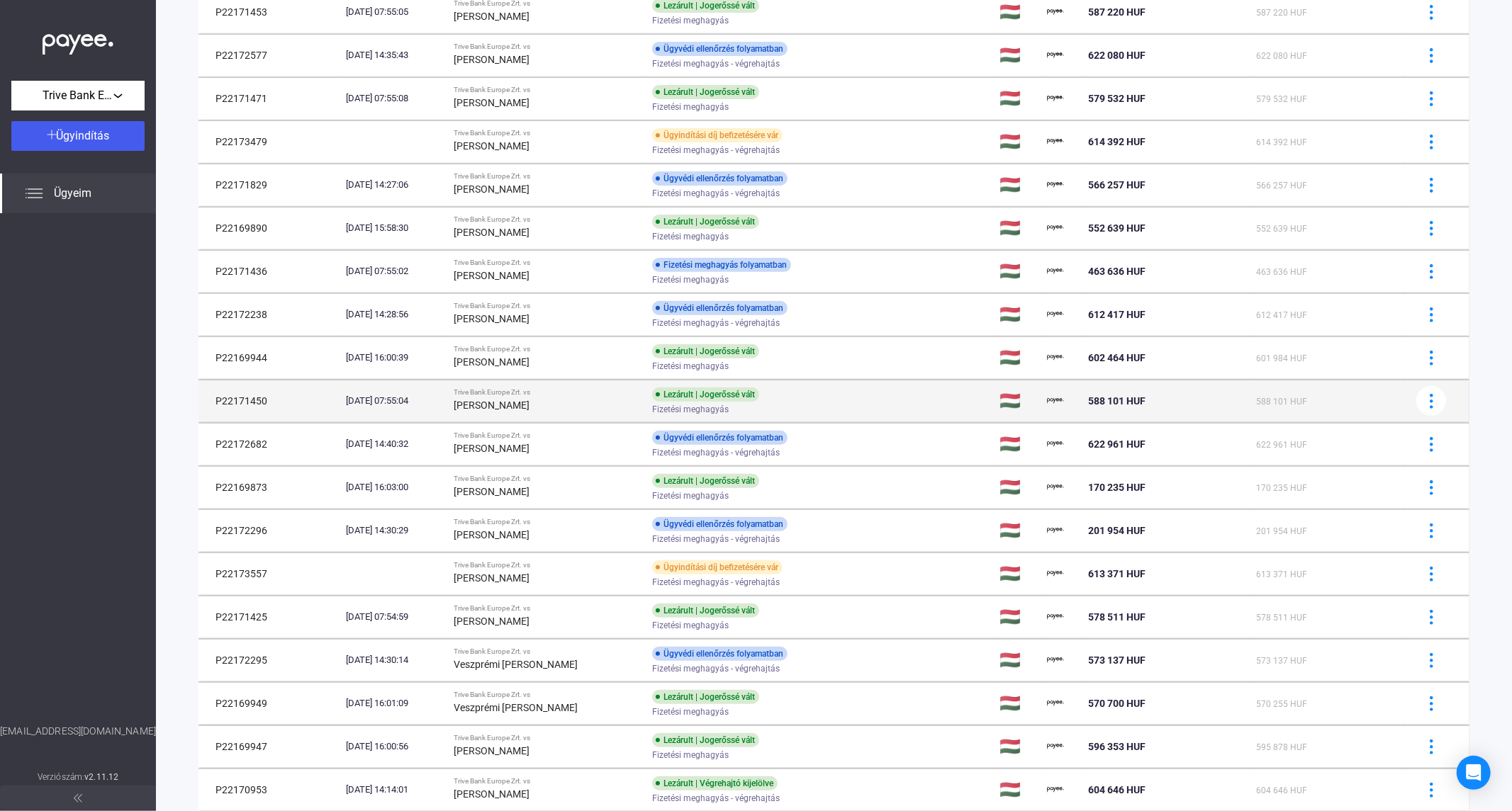
scroll to position [536, 0]
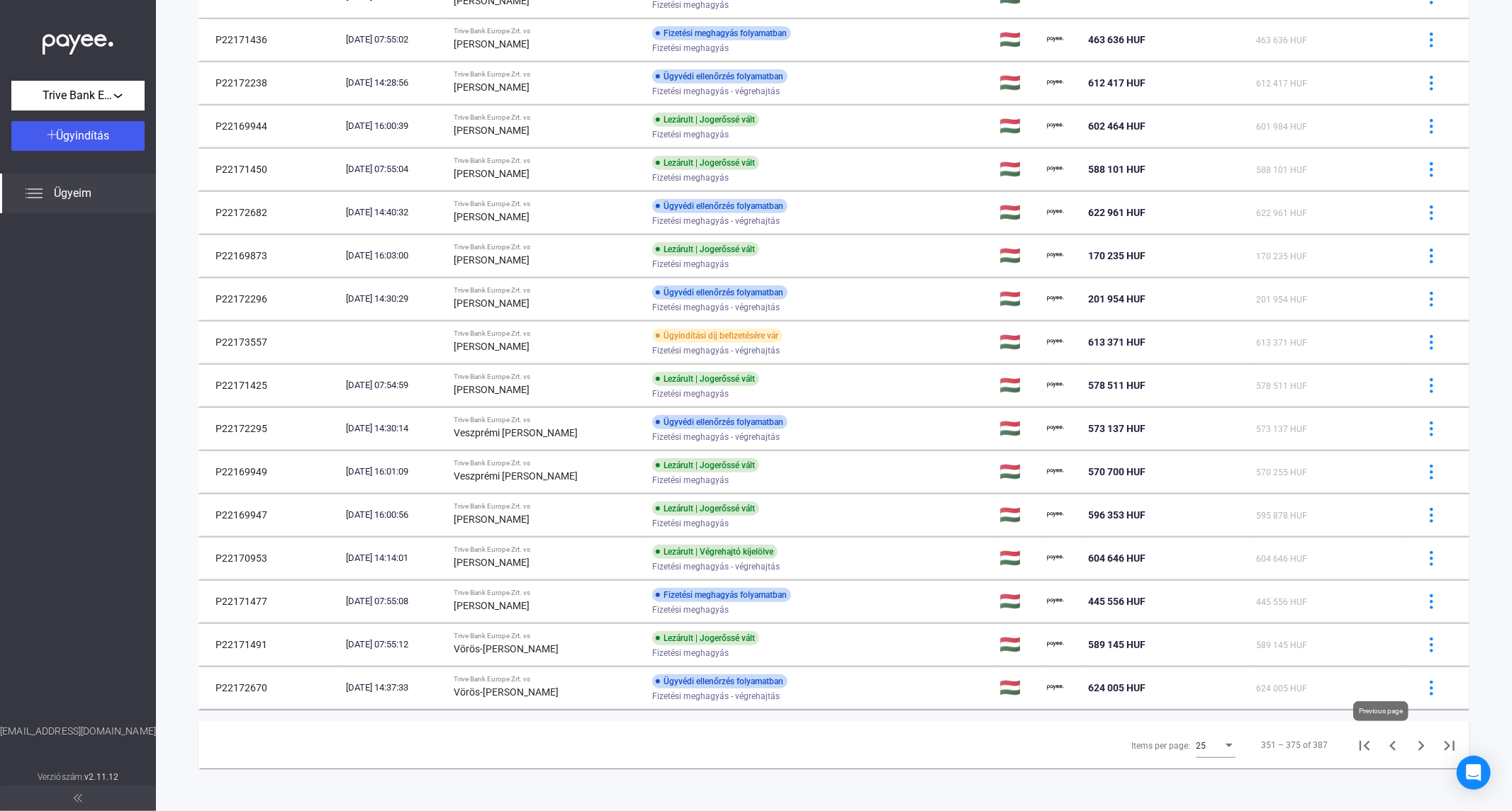
click at [1382, 753] on icon "Previous page" at bounding box center [1392, 745] width 20 height 20
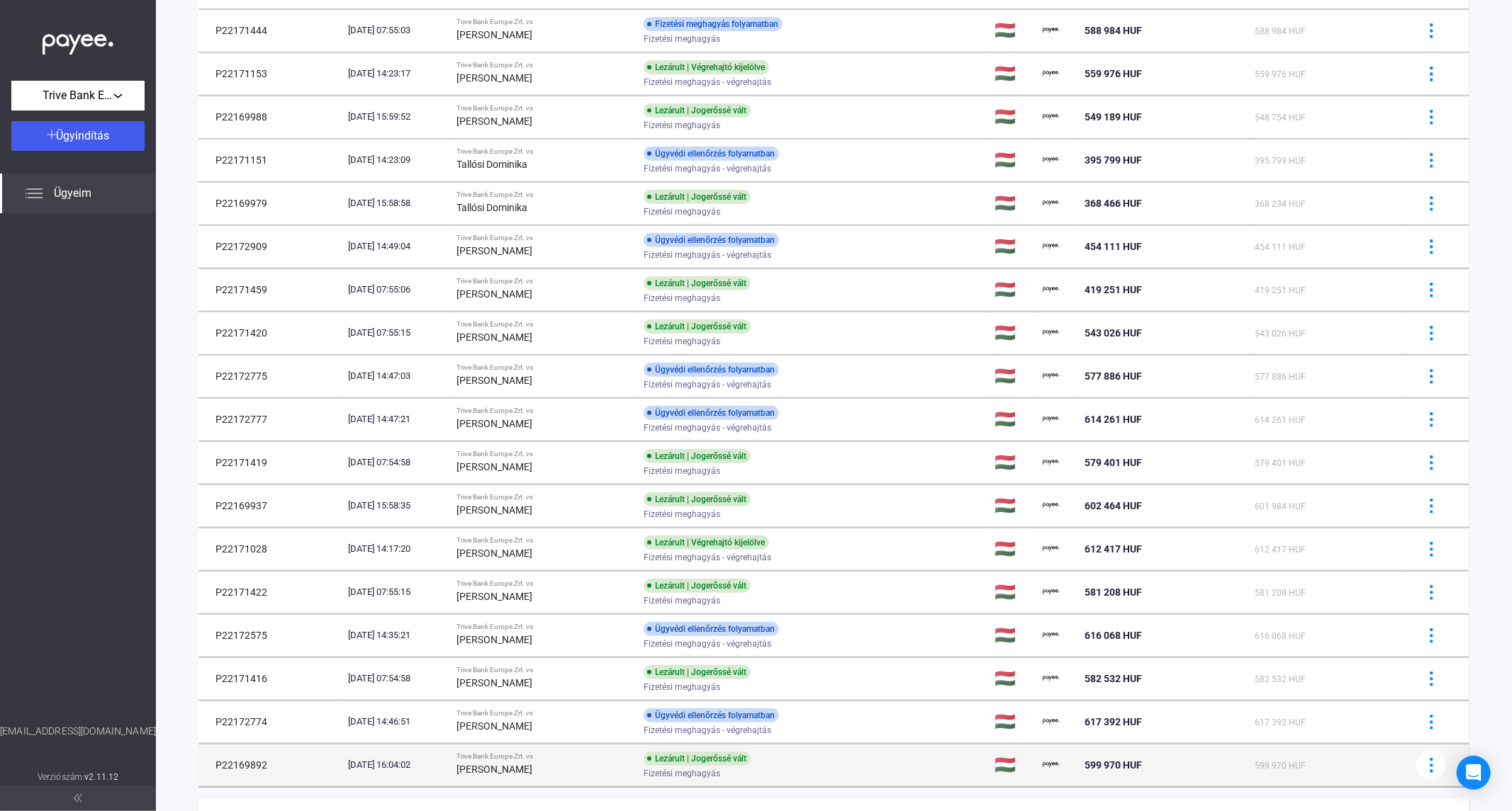
scroll to position [536, 0]
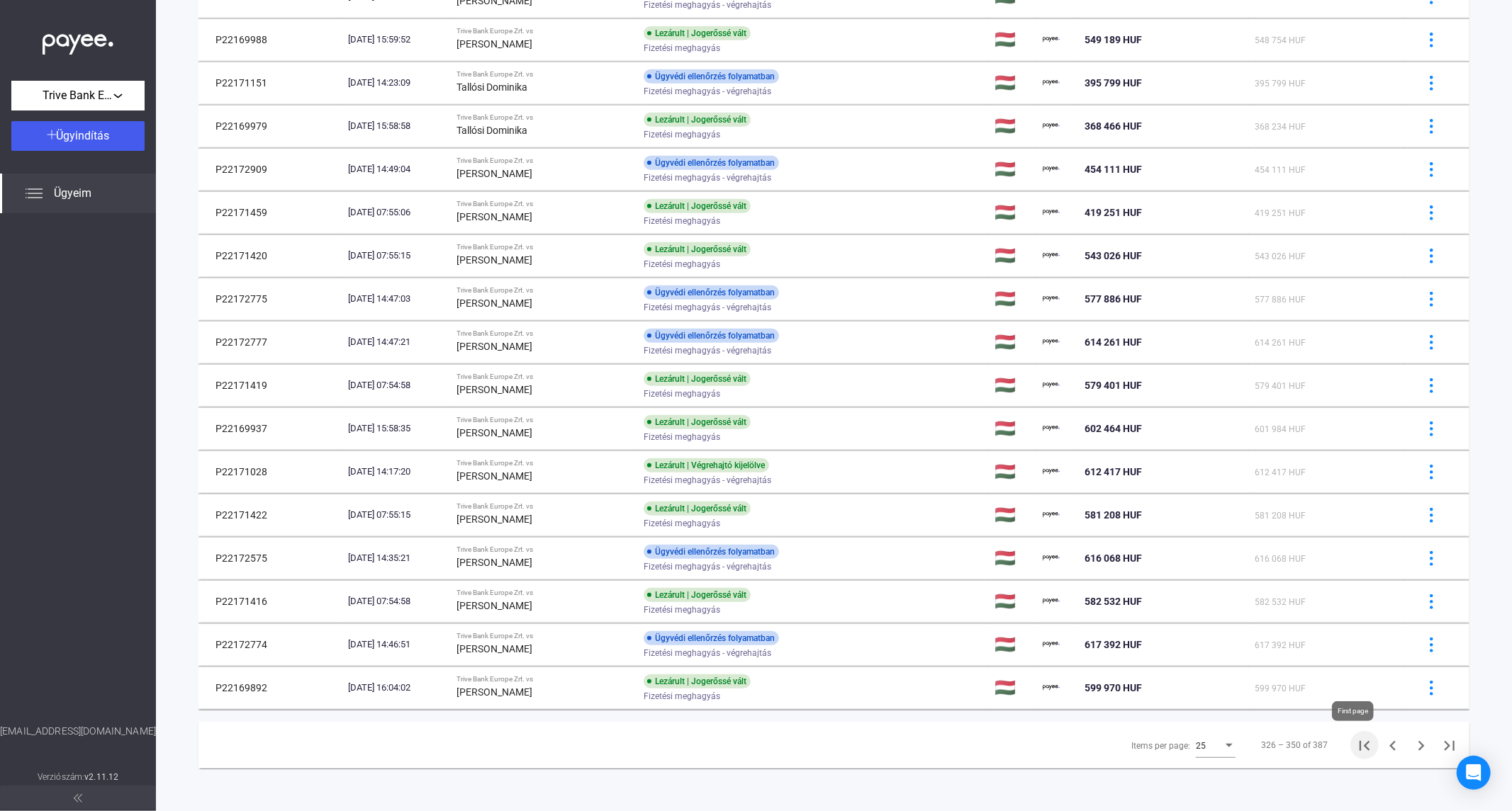
click at [1354, 747] on icon "First page" at bounding box center [1364, 745] width 20 height 20
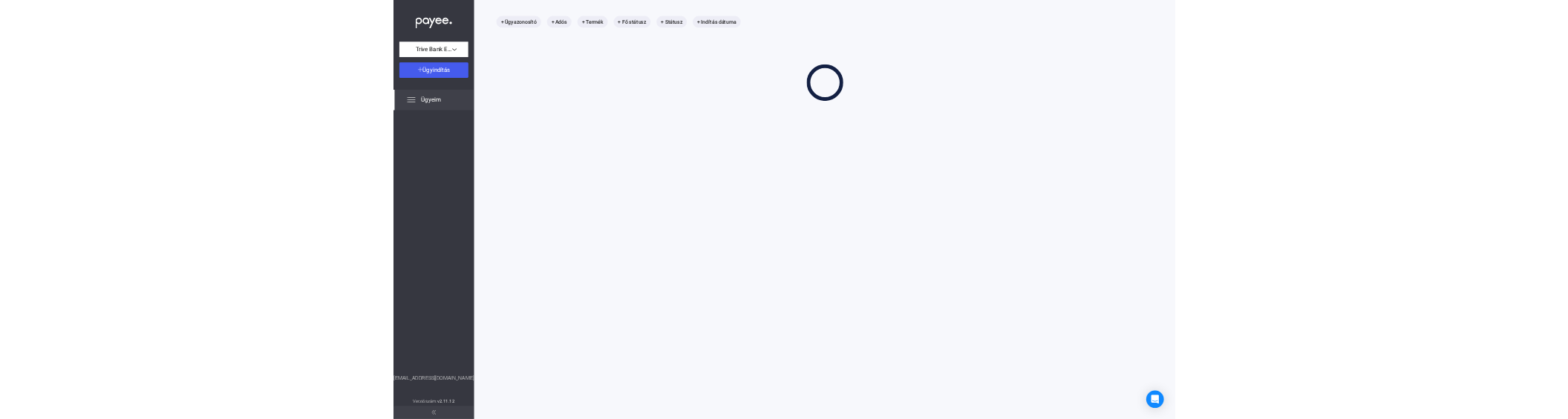
scroll to position [70, 0]
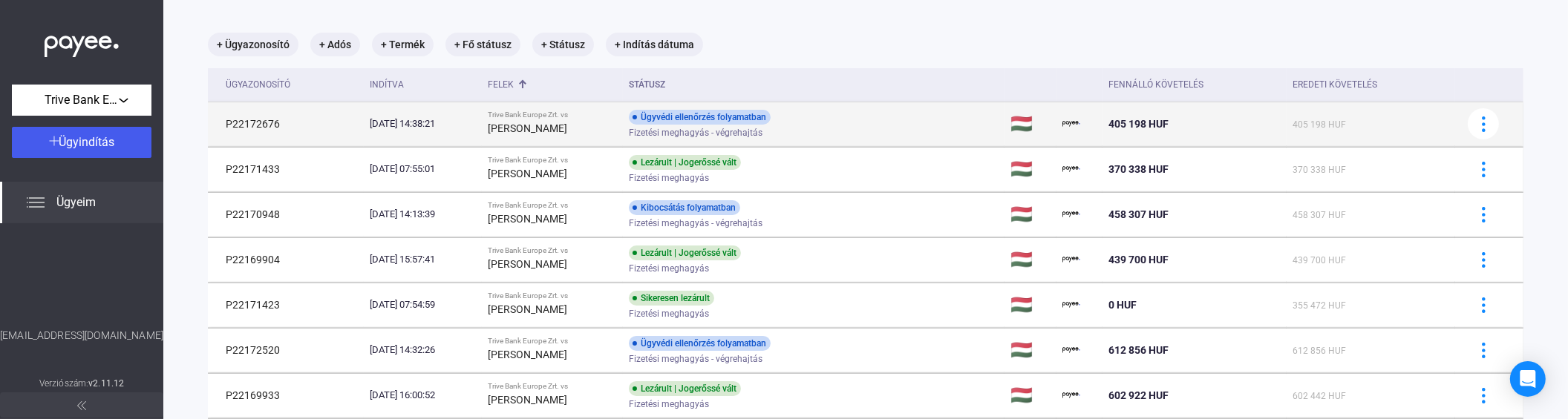
click at [596, 132] on div "[PERSON_NAME]" at bounding box center [552, 127] width 129 height 18
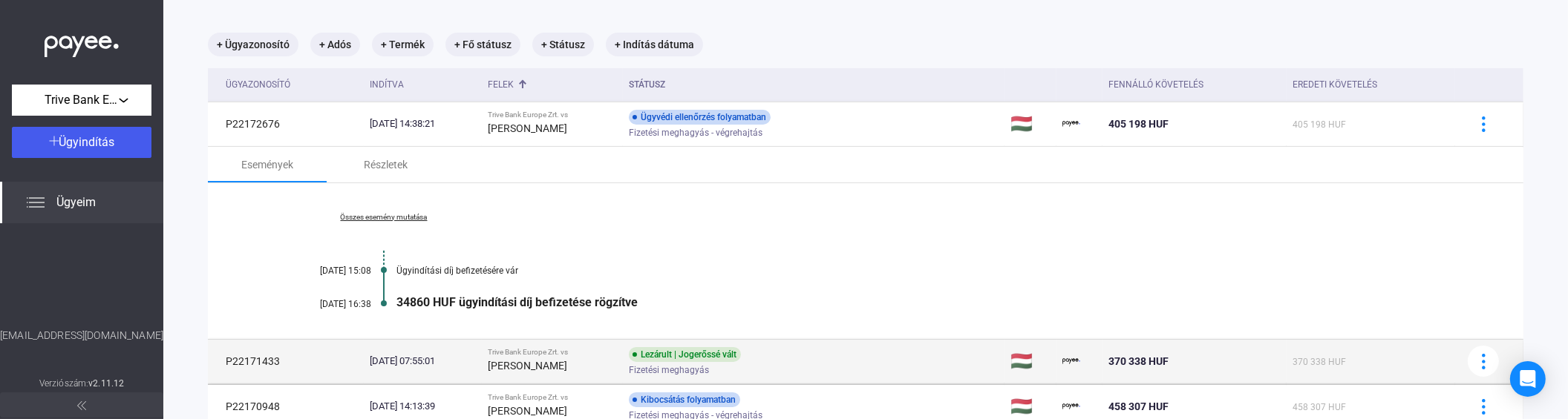
click at [596, 360] on div "[PERSON_NAME]" at bounding box center [552, 365] width 129 height 18
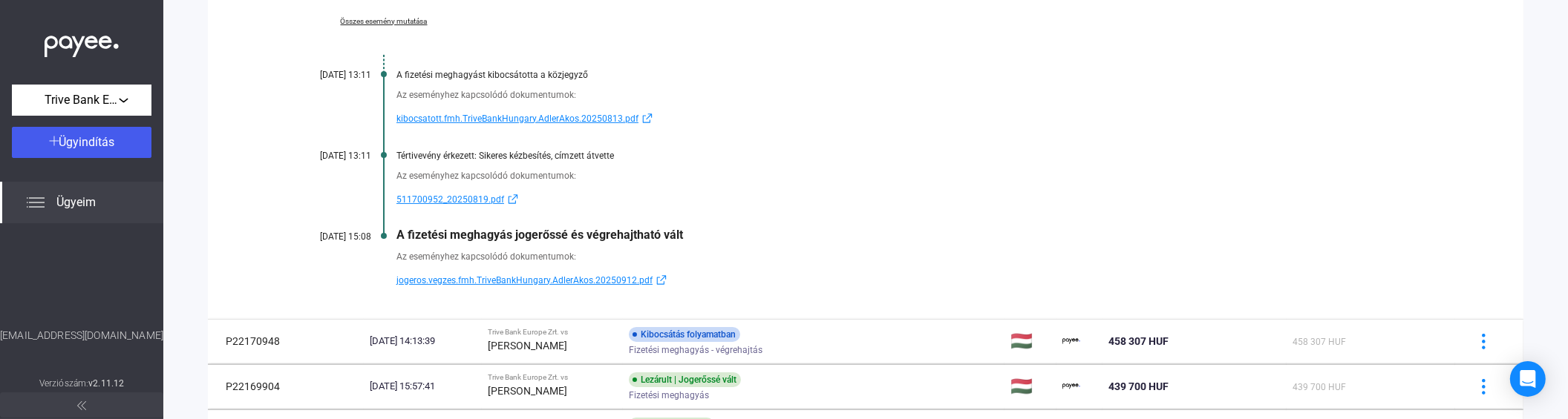
scroll to position [318, 0]
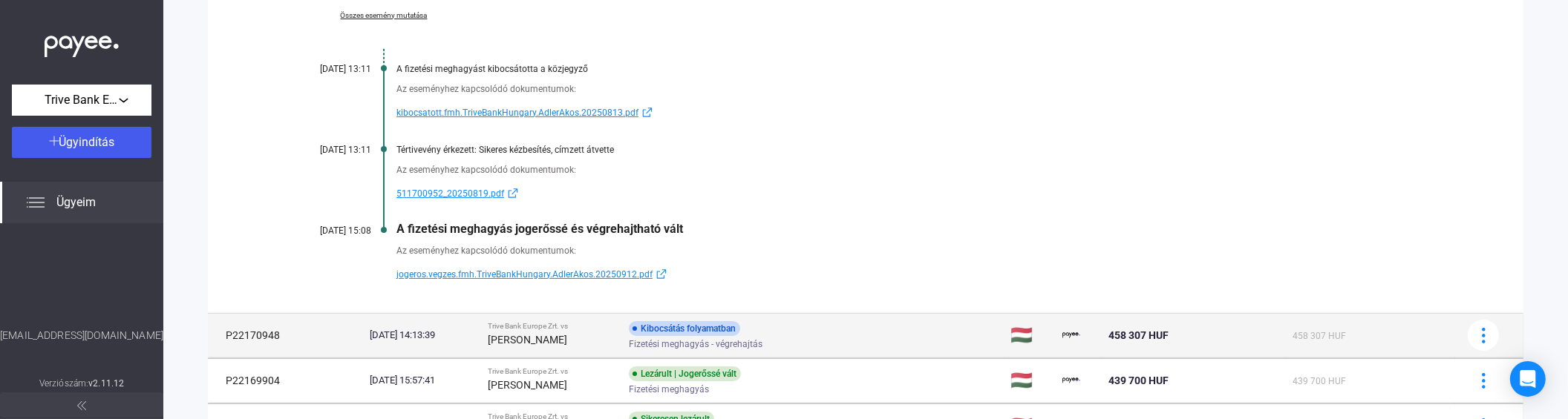
click at [476, 339] on div "[DATE] 14:13:39" at bounding box center [423, 335] width 107 height 15
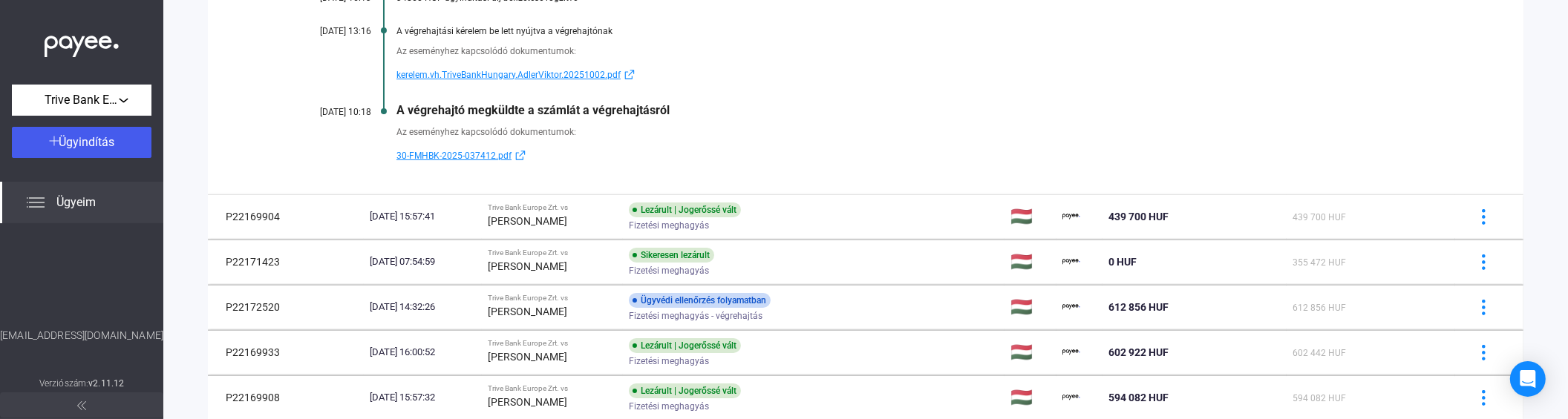
scroll to position [447, 0]
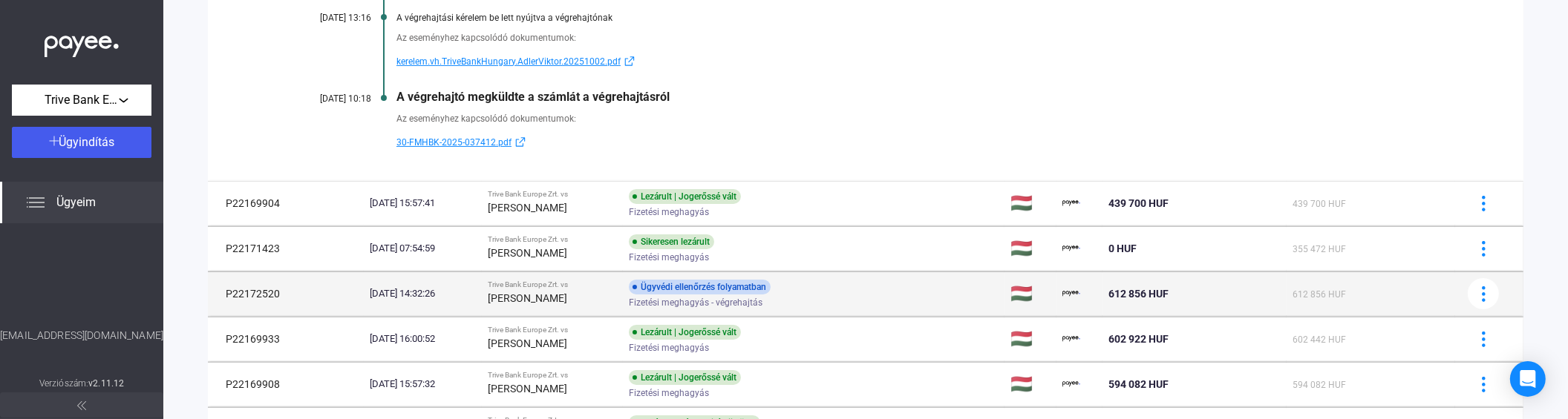
click at [248, 287] on td "P22172520" at bounding box center [286, 293] width 156 height 44
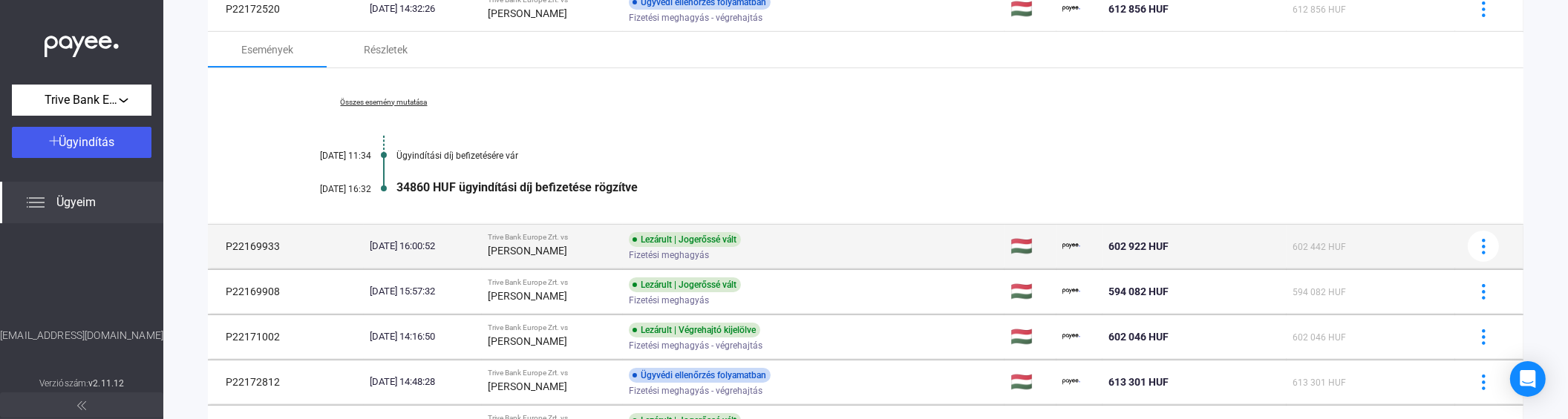
click at [424, 243] on div "[DATE] 16:00:52" at bounding box center [423, 246] width 107 height 15
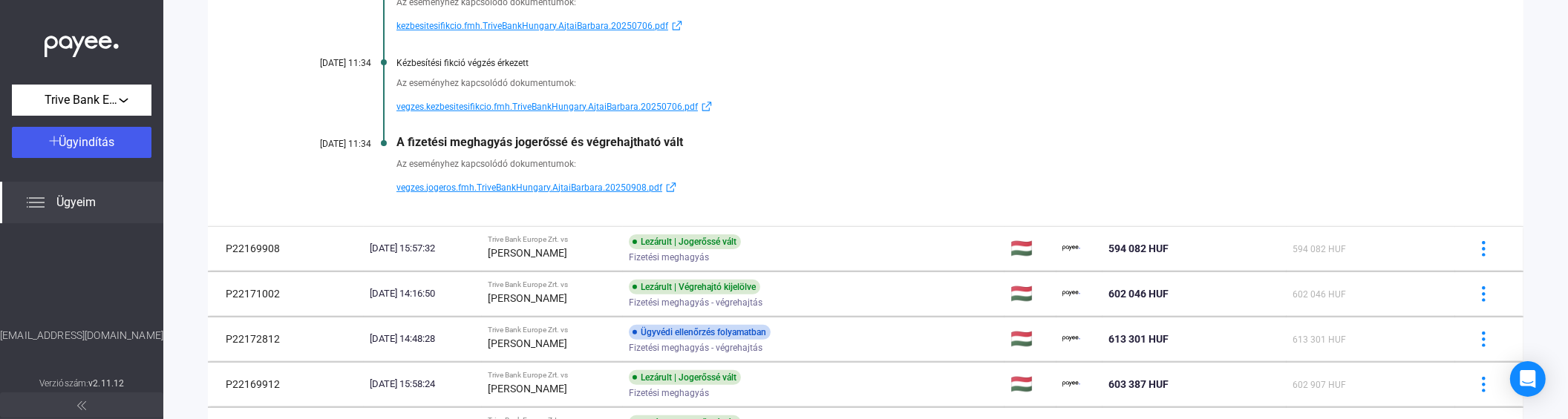
scroll to position [659, 0]
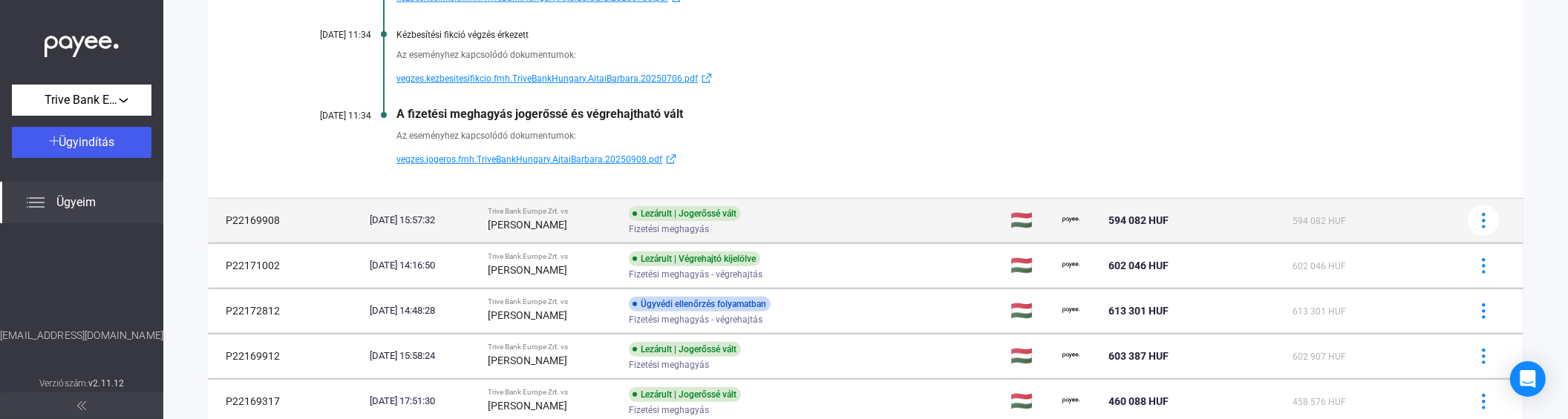
click at [383, 223] on div "[DATE] 15:57:32" at bounding box center [423, 220] width 107 height 15
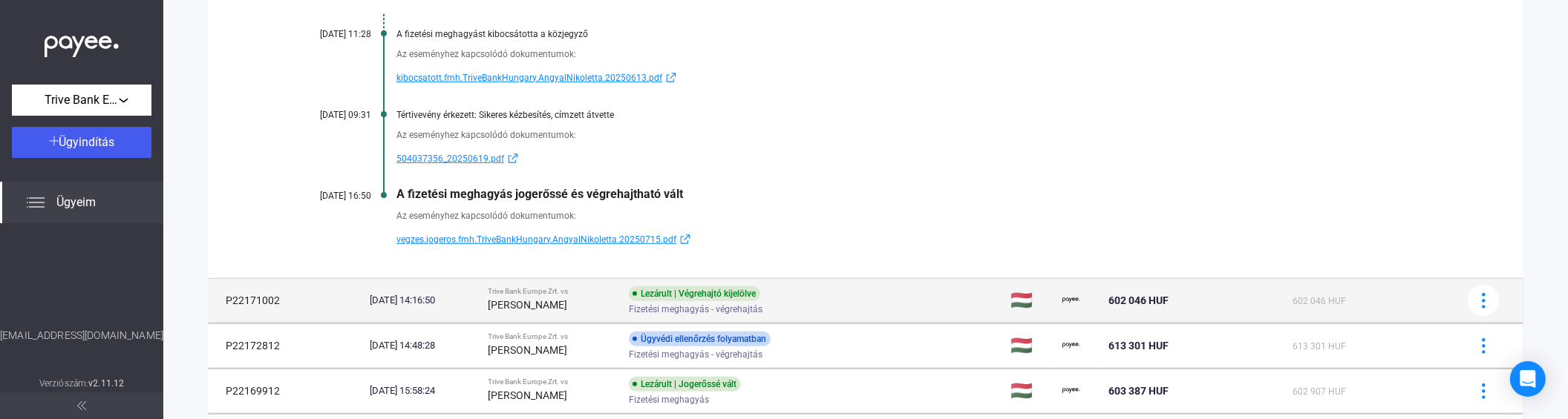
click at [482, 309] on td "[DATE] 14:16:50" at bounding box center [423, 300] width 118 height 44
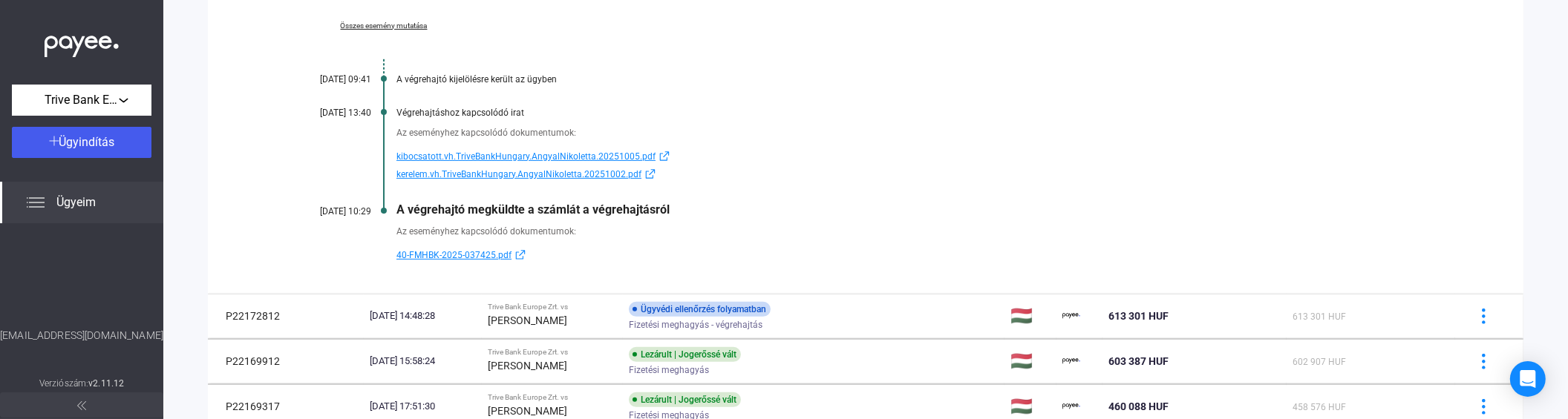
click at [424, 253] on span "40-FMHBK-2025-037425.pdf" at bounding box center [454, 255] width 115 height 18
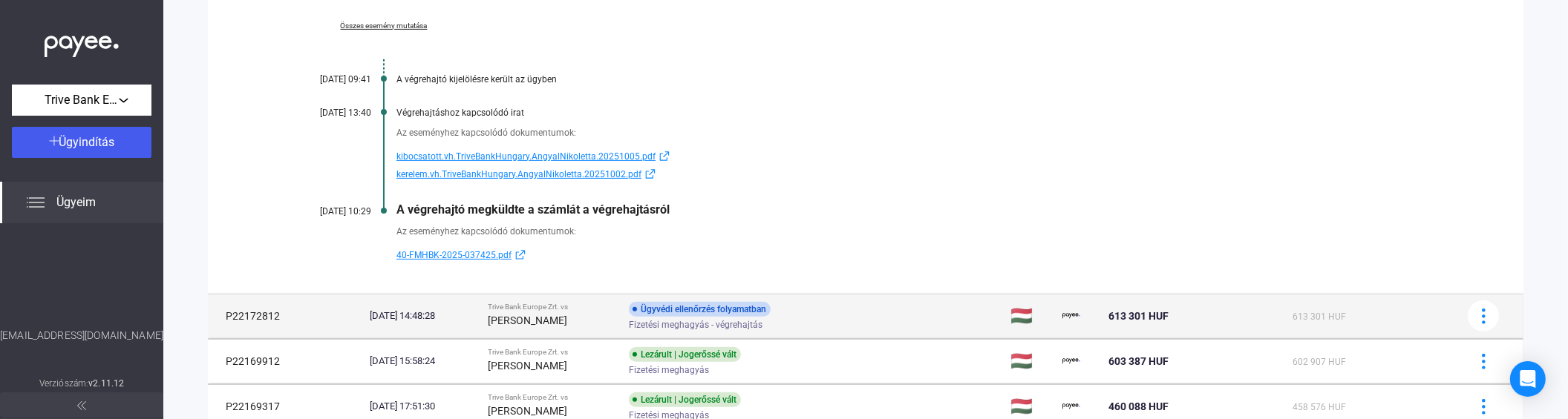
click at [560, 327] on div "[PERSON_NAME]" at bounding box center [552, 320] width 129 height 18
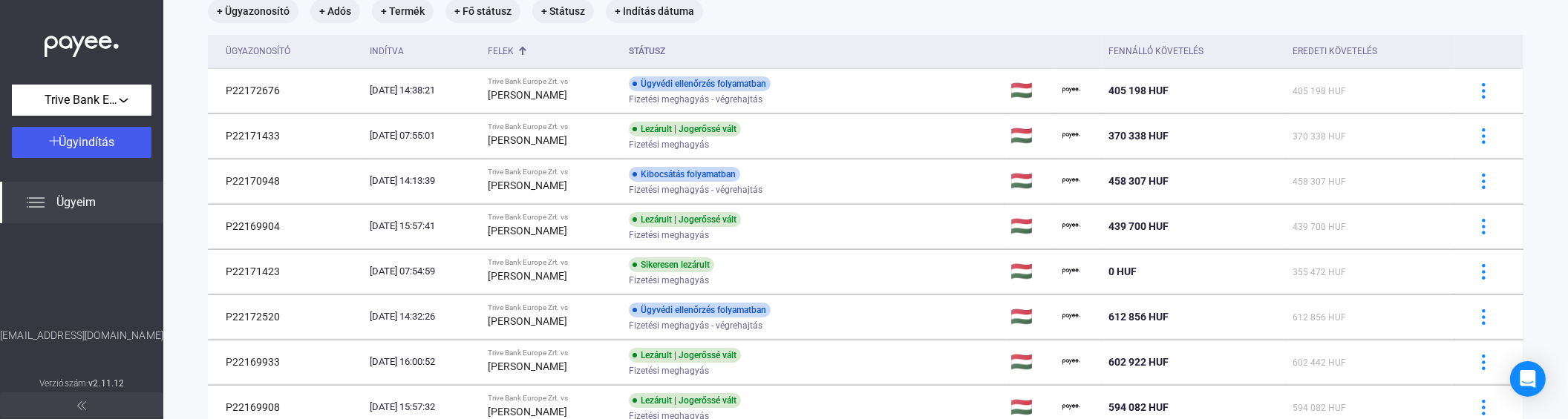
scroll to position [93, 0]
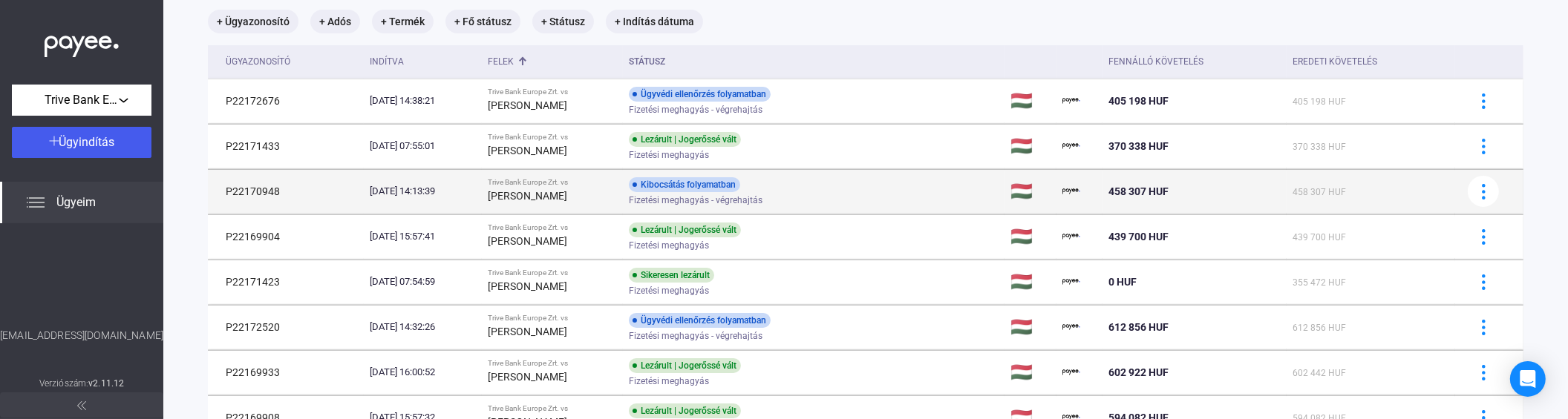
click at [534, 190] on strong "[PERSON_NAME]" at bounding box center [527, 196] width 80 height 12
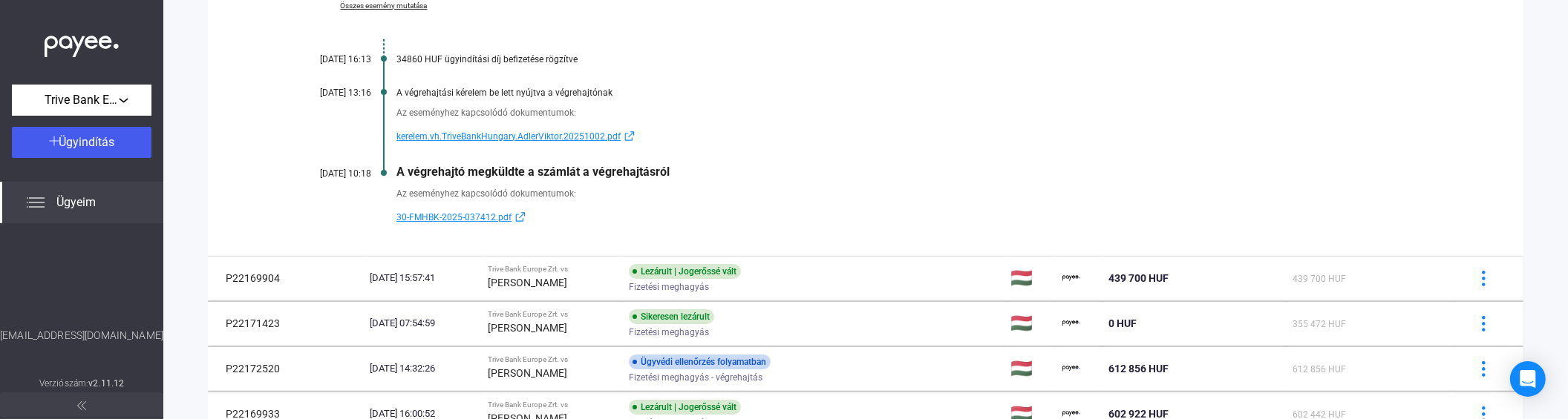
scroll to position [423, 0]
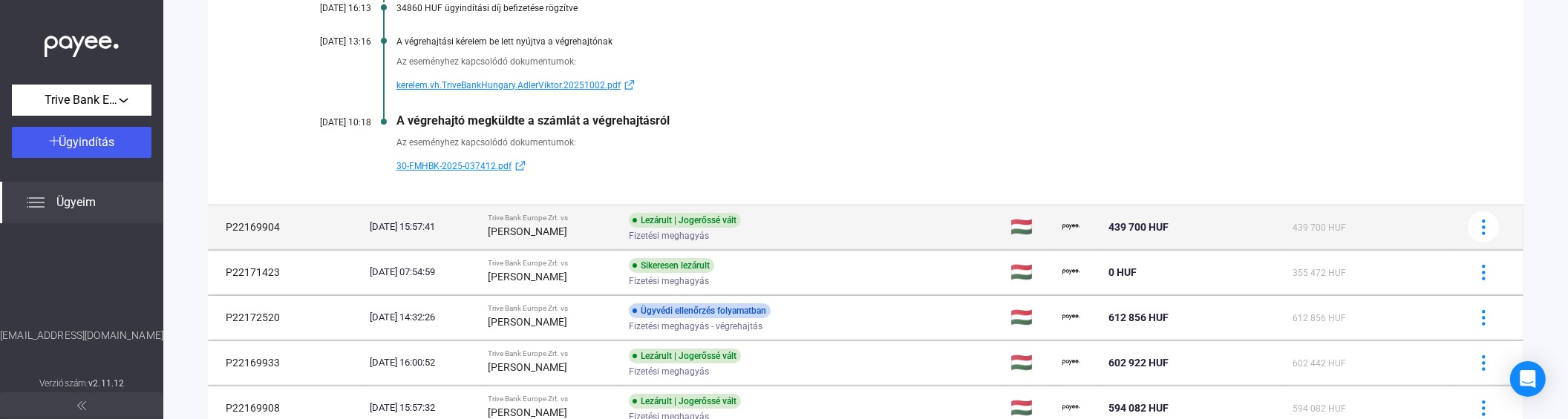
click at [617, 235] on div "[PERSON_NAME]" at bounding box center [552, 230] width 129 height 18
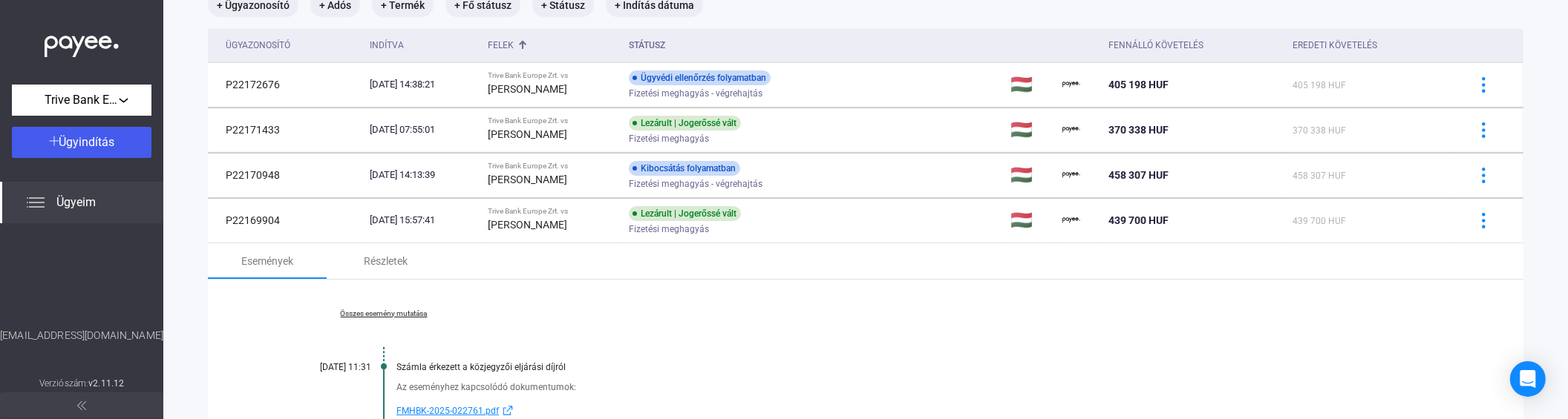
scroll to position [102, 0]
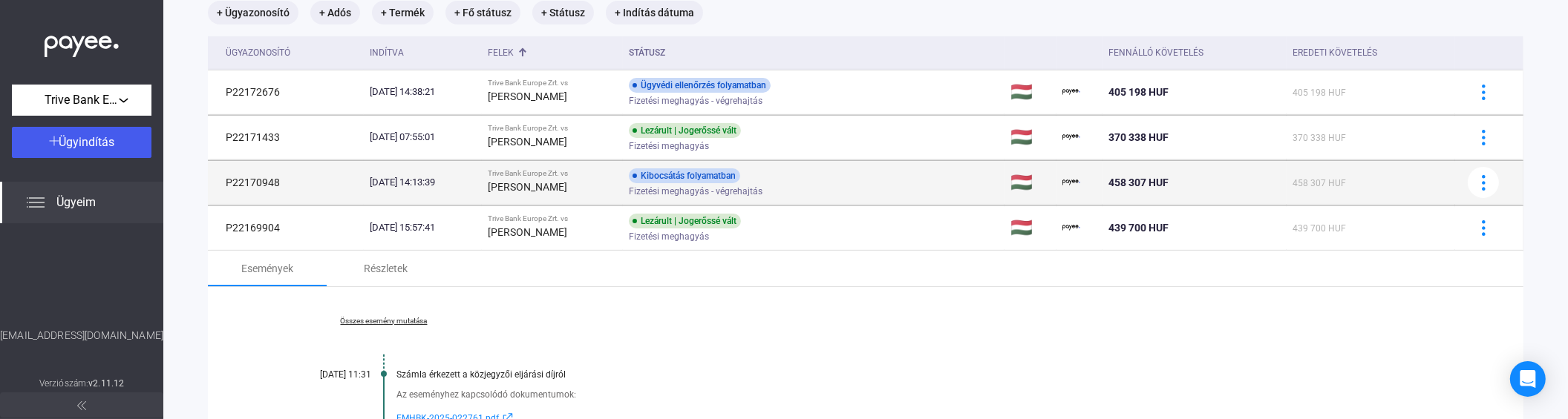
click at [587, 189] on div "[PERSON_NAME]" at bounding box center [552, 186] width 129 height 18
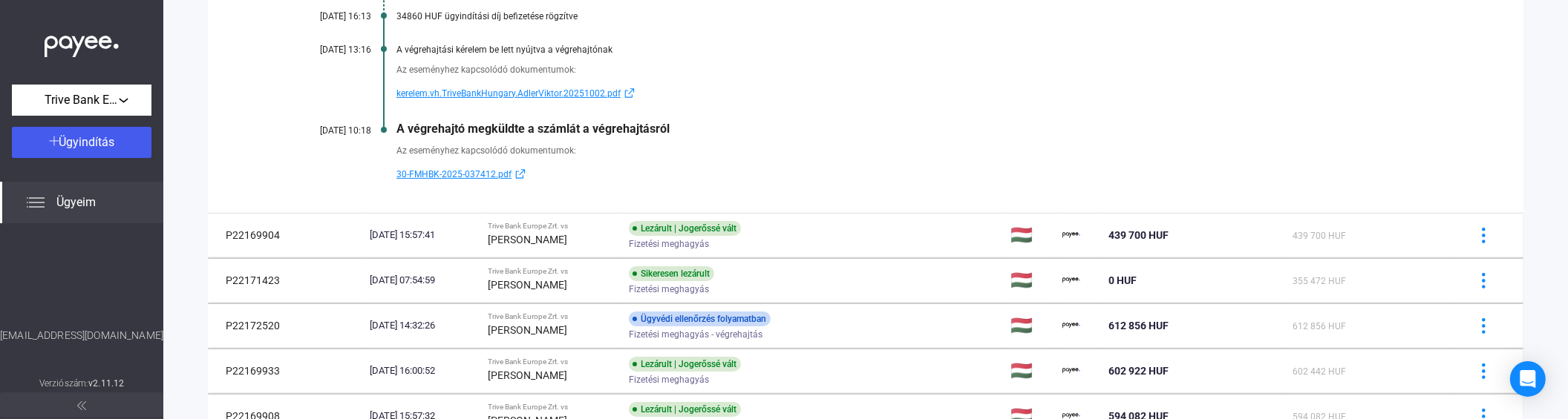
scroll to position [432, 0]
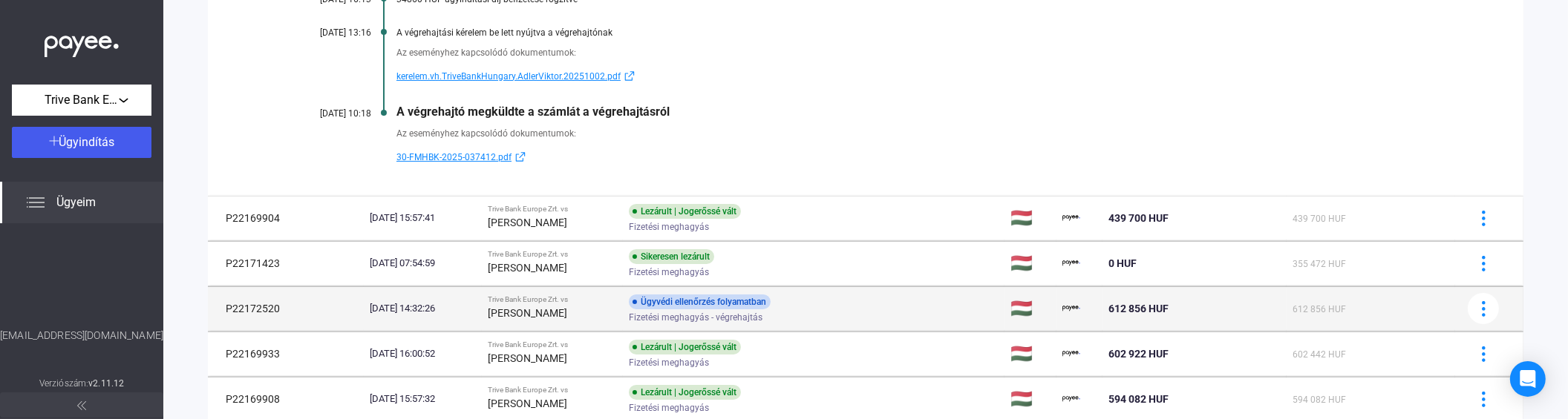
click at [469, 308] on div "[DATE] 14:32:26" at bounding box center [423, 308] width 107 height 15
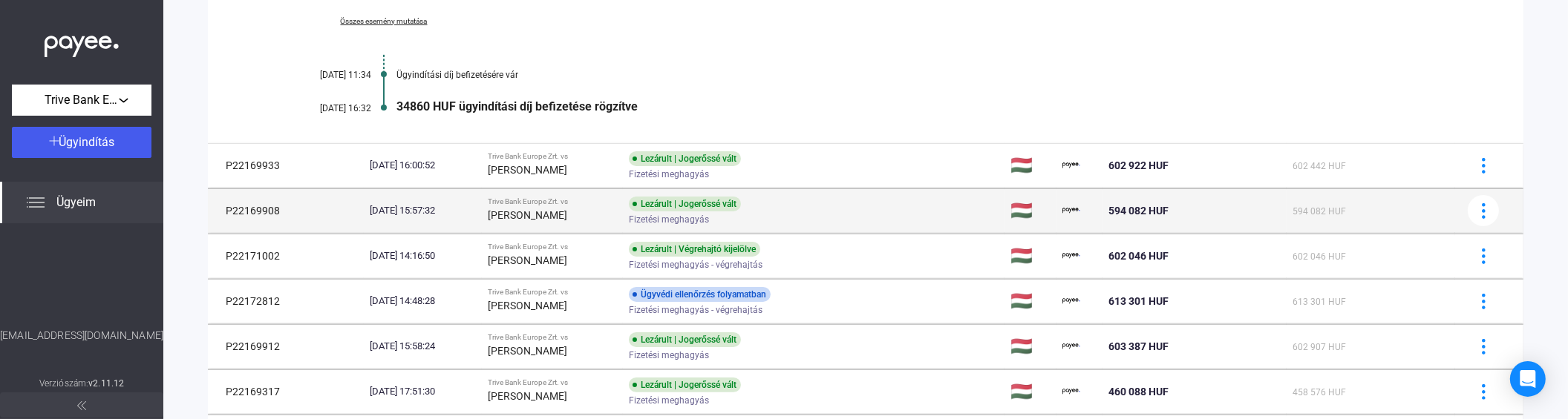
scroll to position [561, 0]
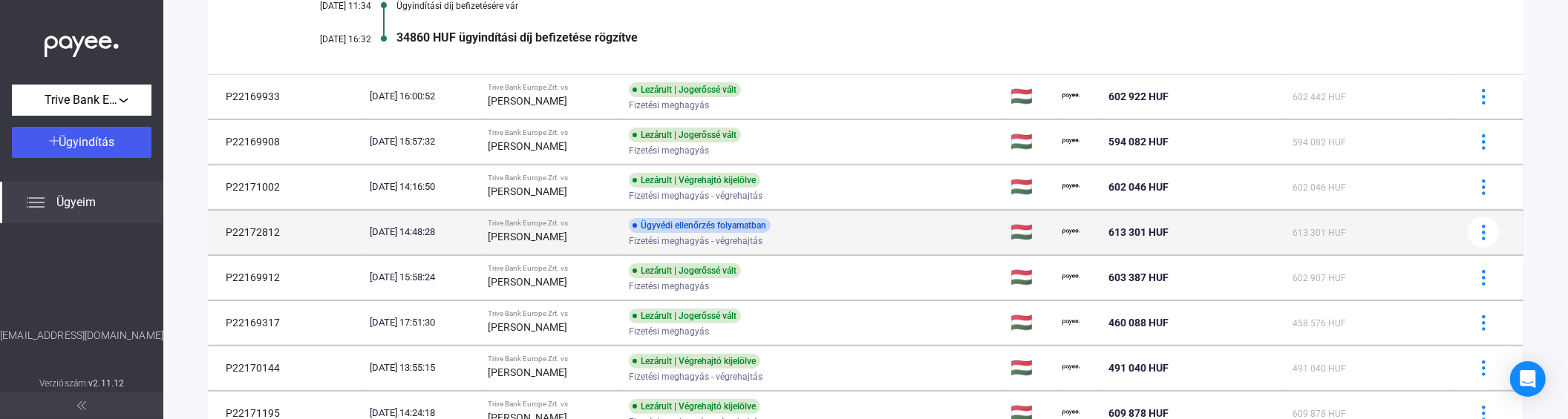
click at [567, 235] on strong "[PERSON_NAME]" at bounding box center [527, 236] width 80 height 12
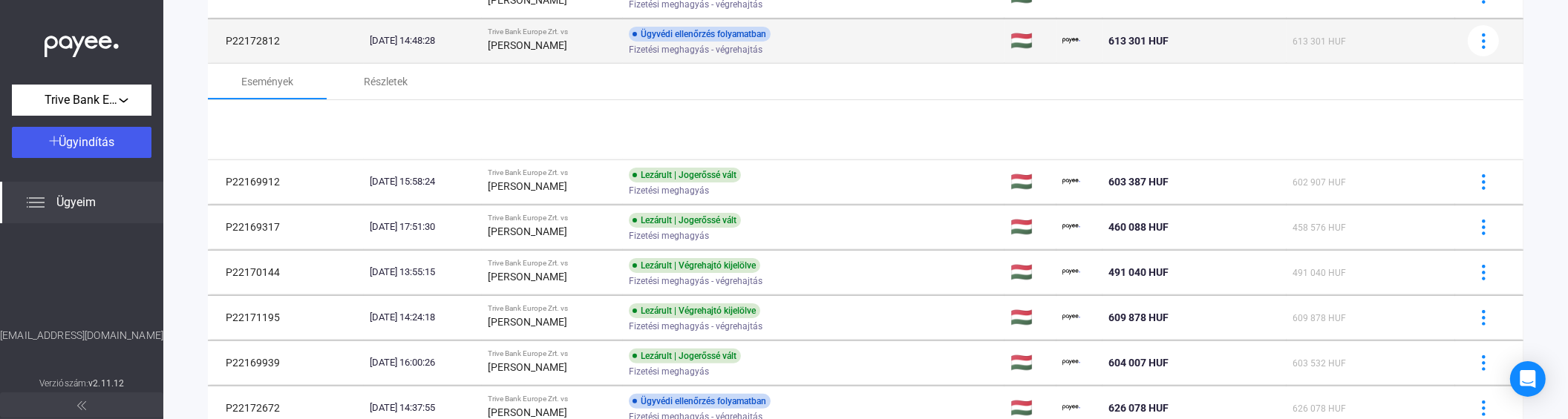
scroll to position [526, 0]
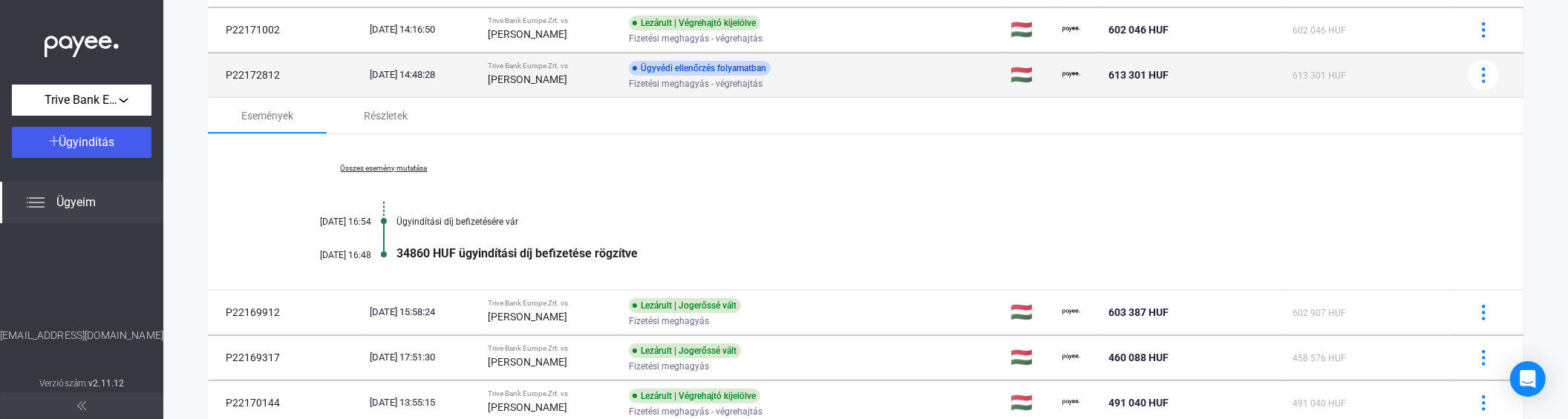
click at [735, 76] on span "Fizetési meghagyás - végrehajtás" at bounding box center [695, 83] width 133 height 18
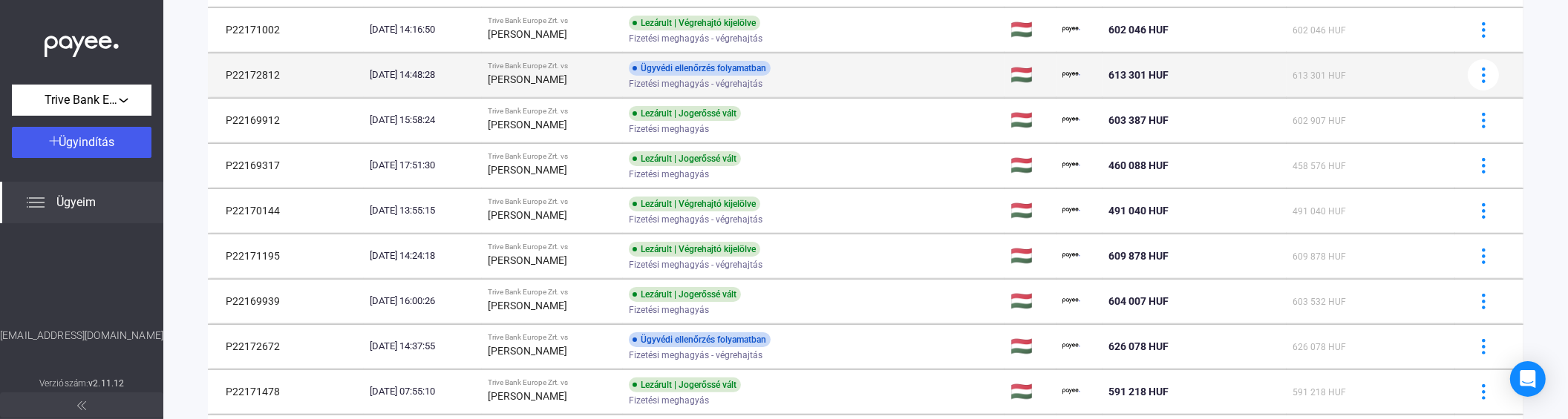
click at [617, 82] on div "[PERSON_NAME]" at bounding box center [552, 79] width 129 height 18
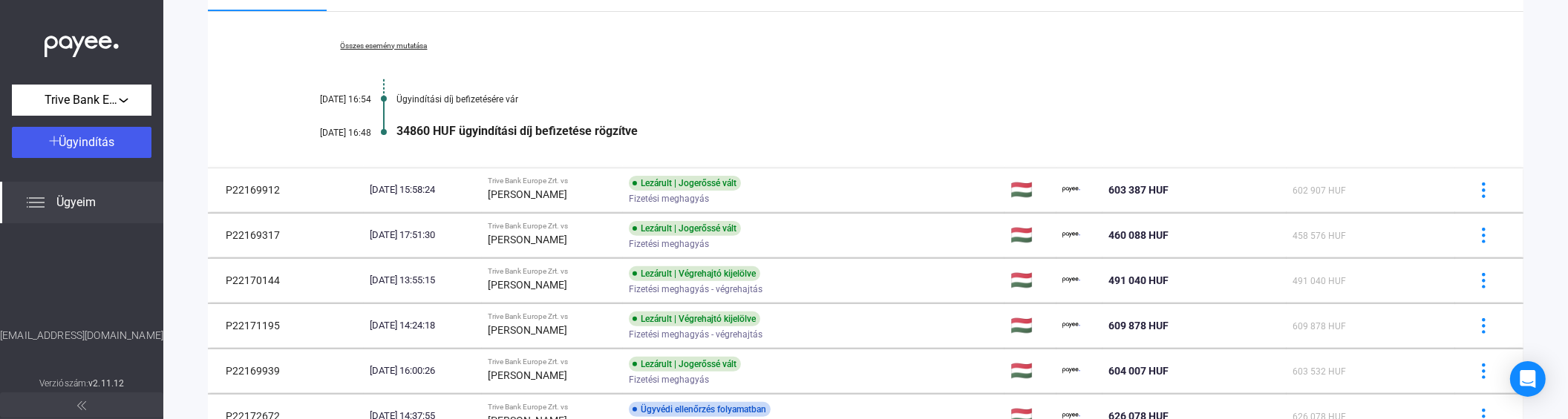
scroll to position [691, 0]
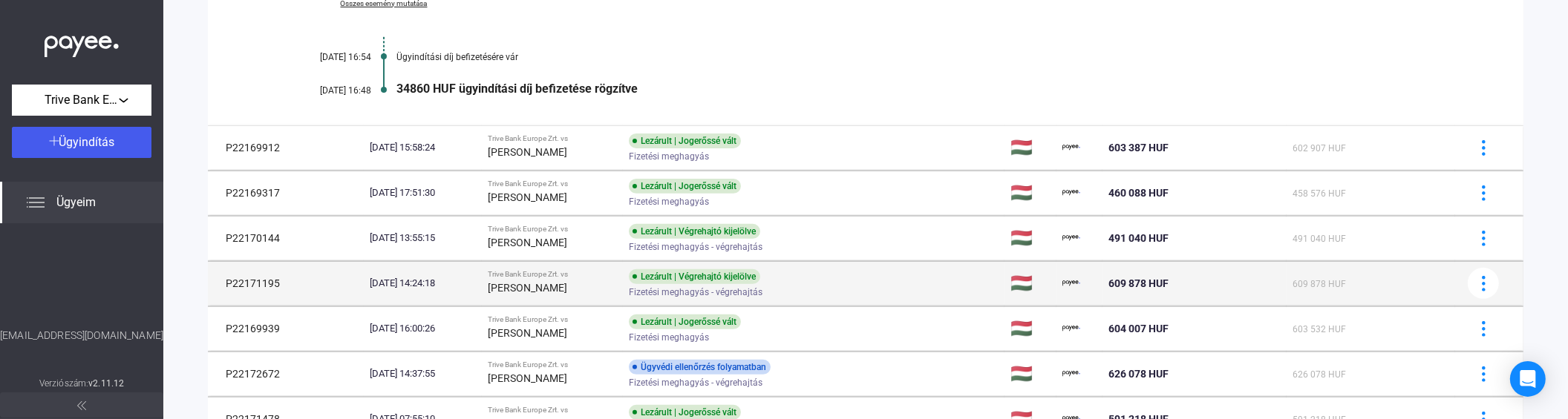
click at [763, 291] on span "Fizetési meghagyás - végrehajtás" at bounding box center [695, 292] width 133 height 18
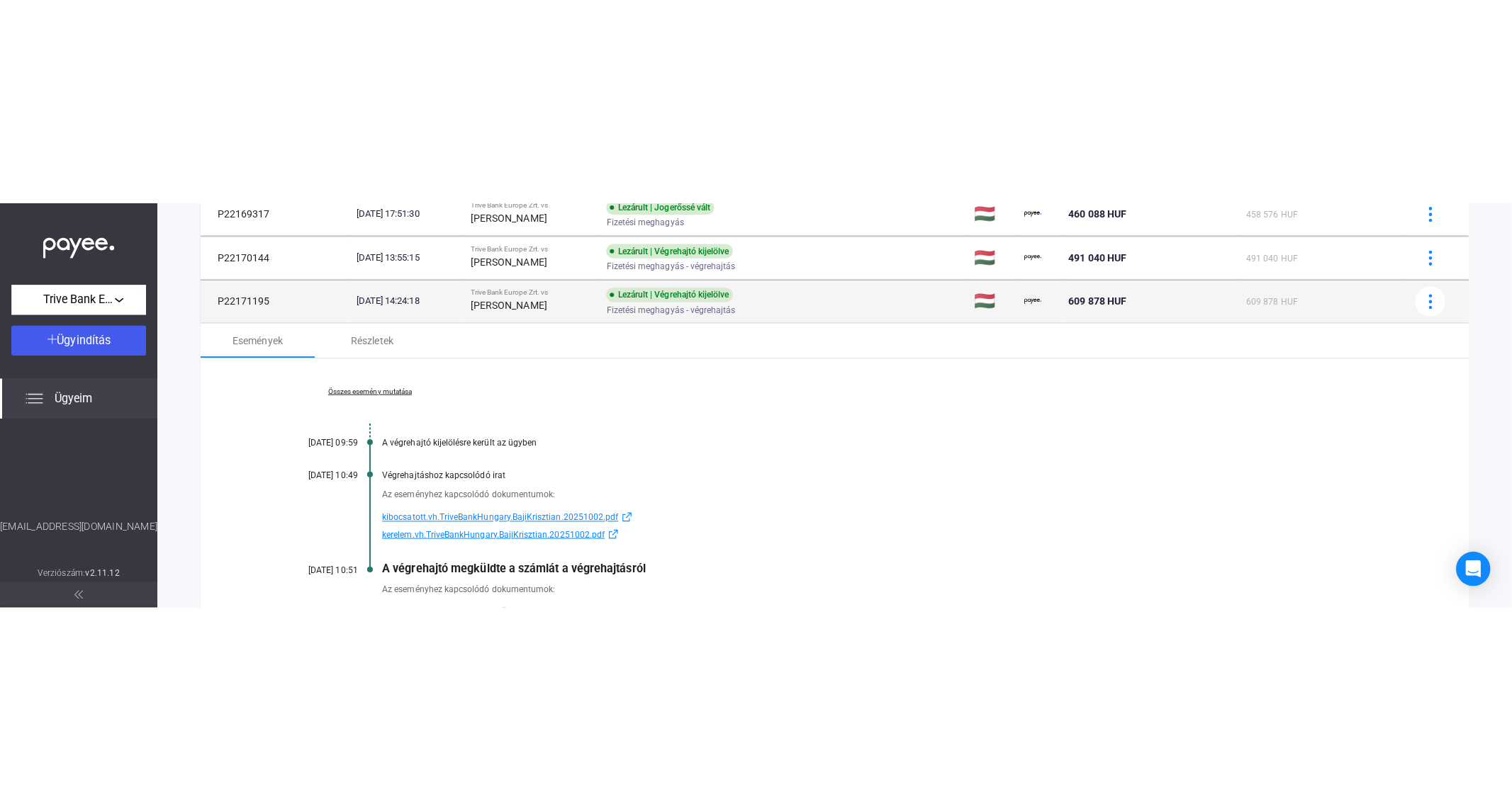
scroll to position [705, 0]
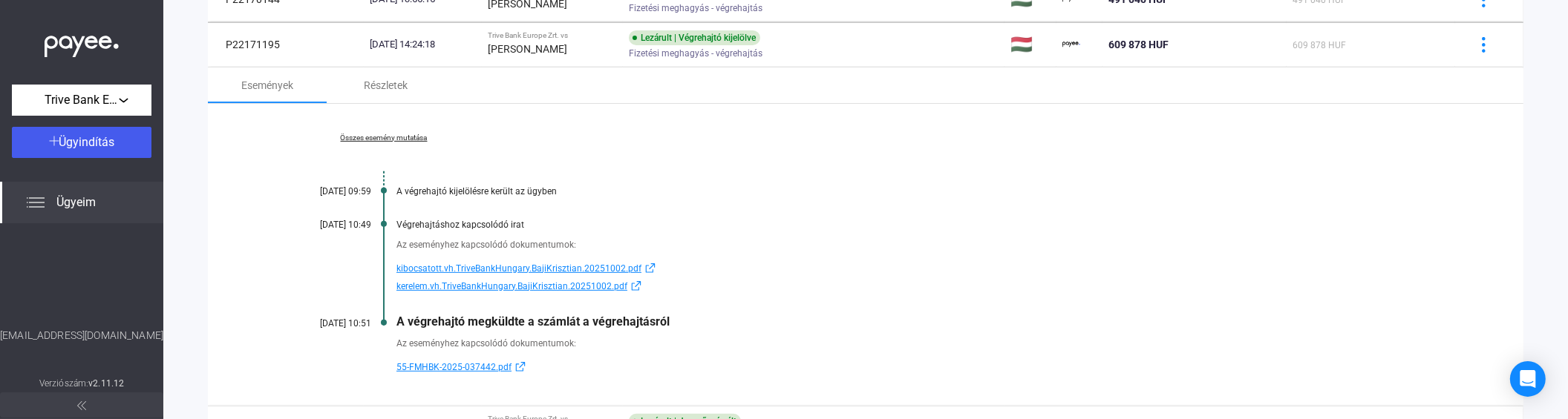
click at [507, 283] on span "kerelem.vh.TriveBankHungary.BajiKrisztian.20251002.pdf" at bounding box center [512, 286] width 231 height 18
click at [470, 283] on span "kerelem.vh.TriveBankHungary.BajiKrisztian.20251002.pdf" at bounding box center [512, 286] width 231 height 18
click at [492, 267] on span "kibocsatott.vh.TriveBankHungary.BajiKrisztian.20251002.pdf" at bounding box center [519, 268] width 245 height 18
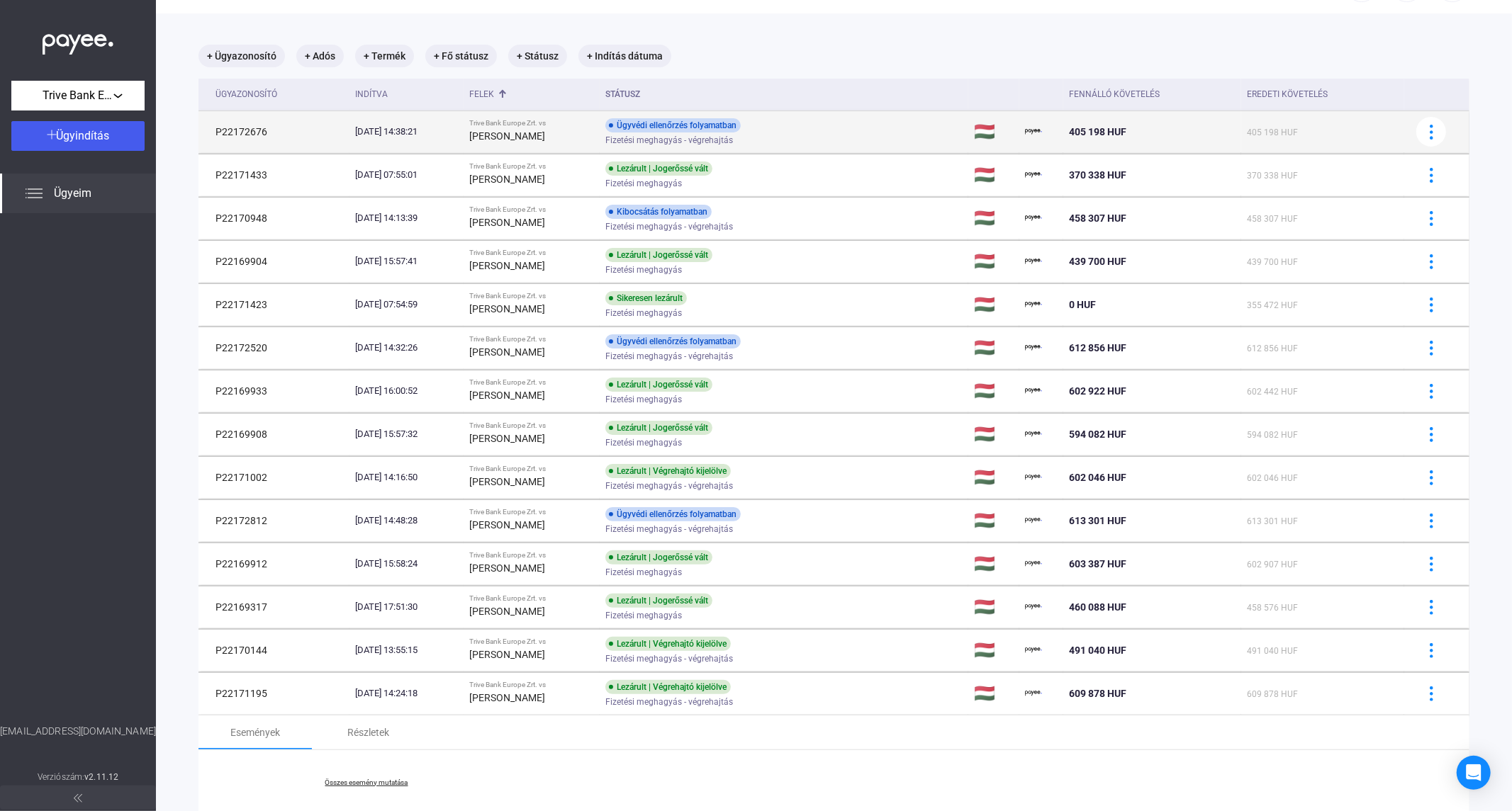
scroll to position [0, 0]
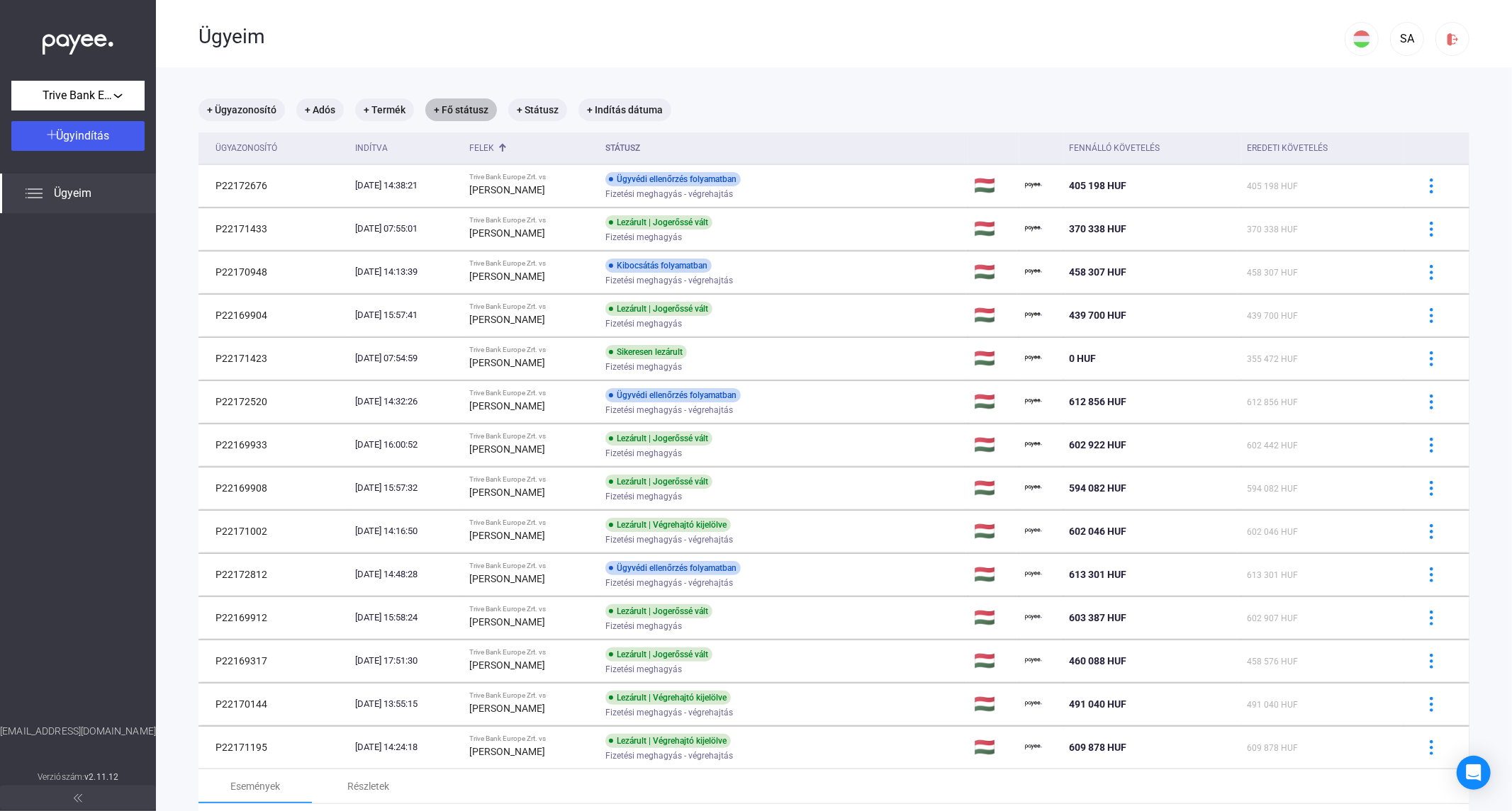
click at [461, 102] on mat-chip "+ Fő státusz" at bounding box center [460, 110] width 71 height 22
click at [490, 159] on span "Válassz..." at bounding box center [476, 152] width 48 height 14
click at [586, 40] on div at bounding box center [756, 405] width 1512 height 811
click at [527, 112] on div at bounding box center [756, 405] width 1512 height 811
click at [527, 112] on mat-chip "+ Státusz" at bounding box center [537, 110] width 58 height 22
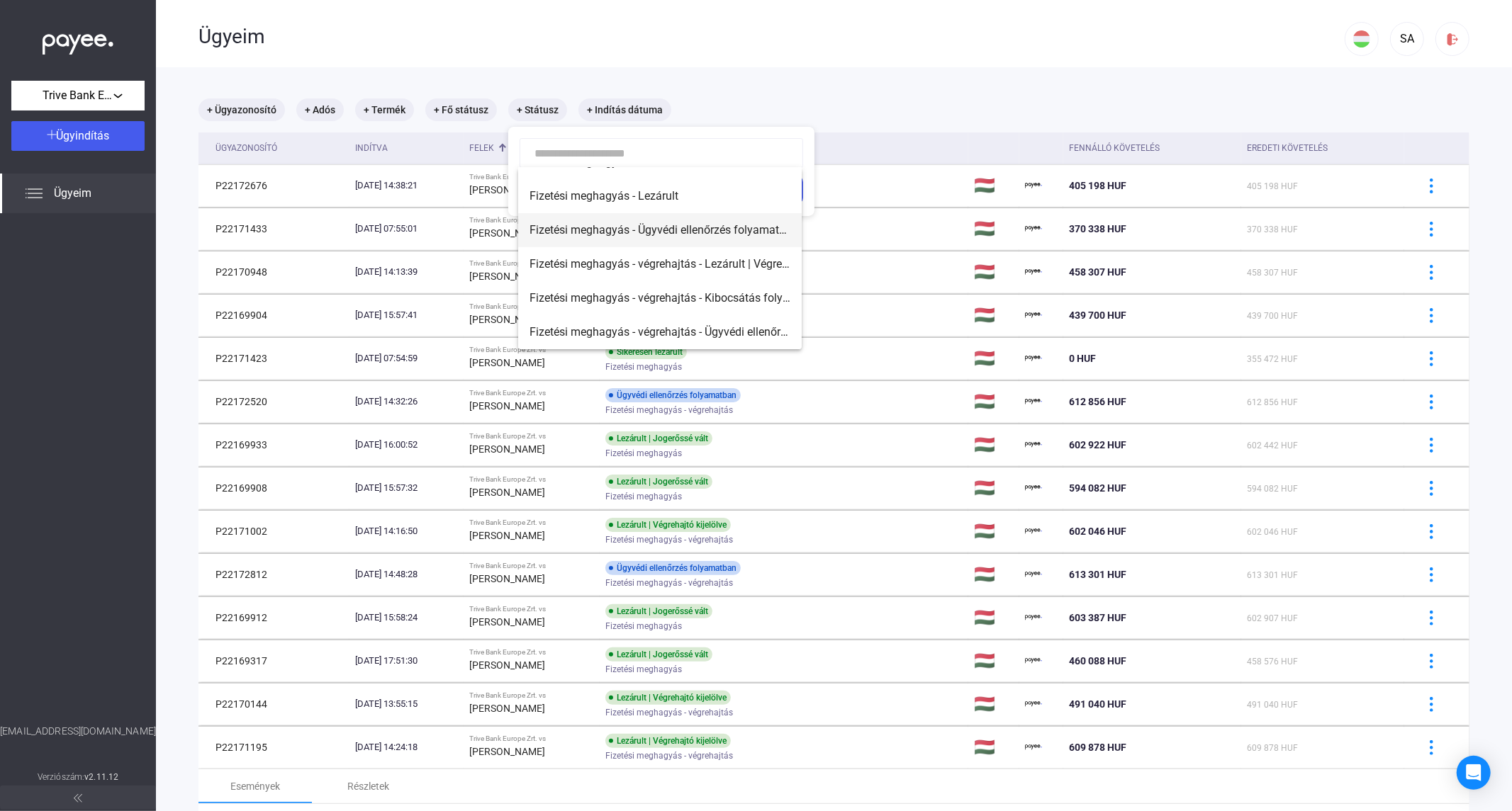
scroll to position [78, 0]
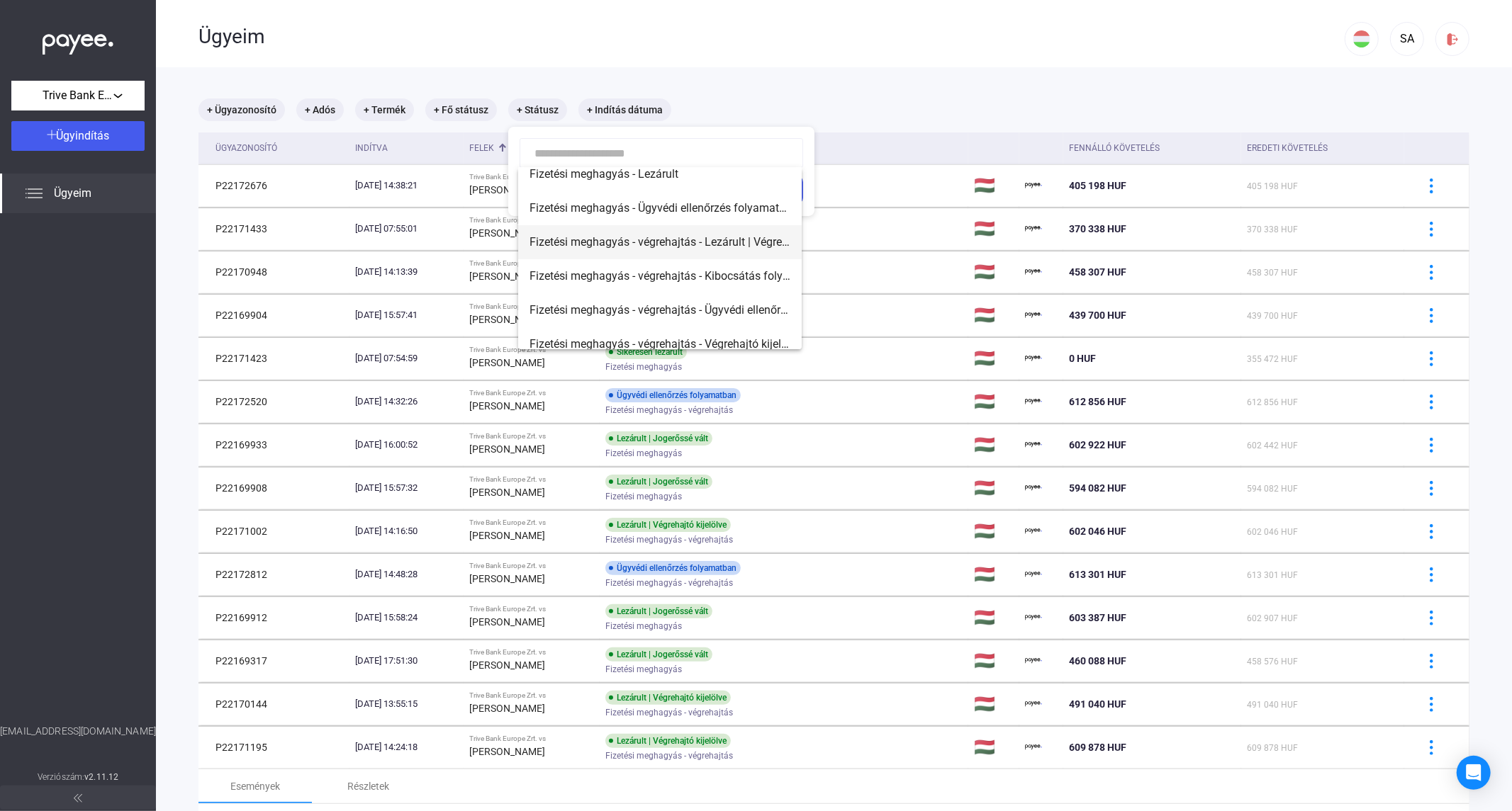
click at [726, 243] on span "Fizetési meghagyás - végrehajtás - Lezárult | Végrehajtó kijelölve" at bounding box center [660, 242] width 261 height 17
type input "**********"
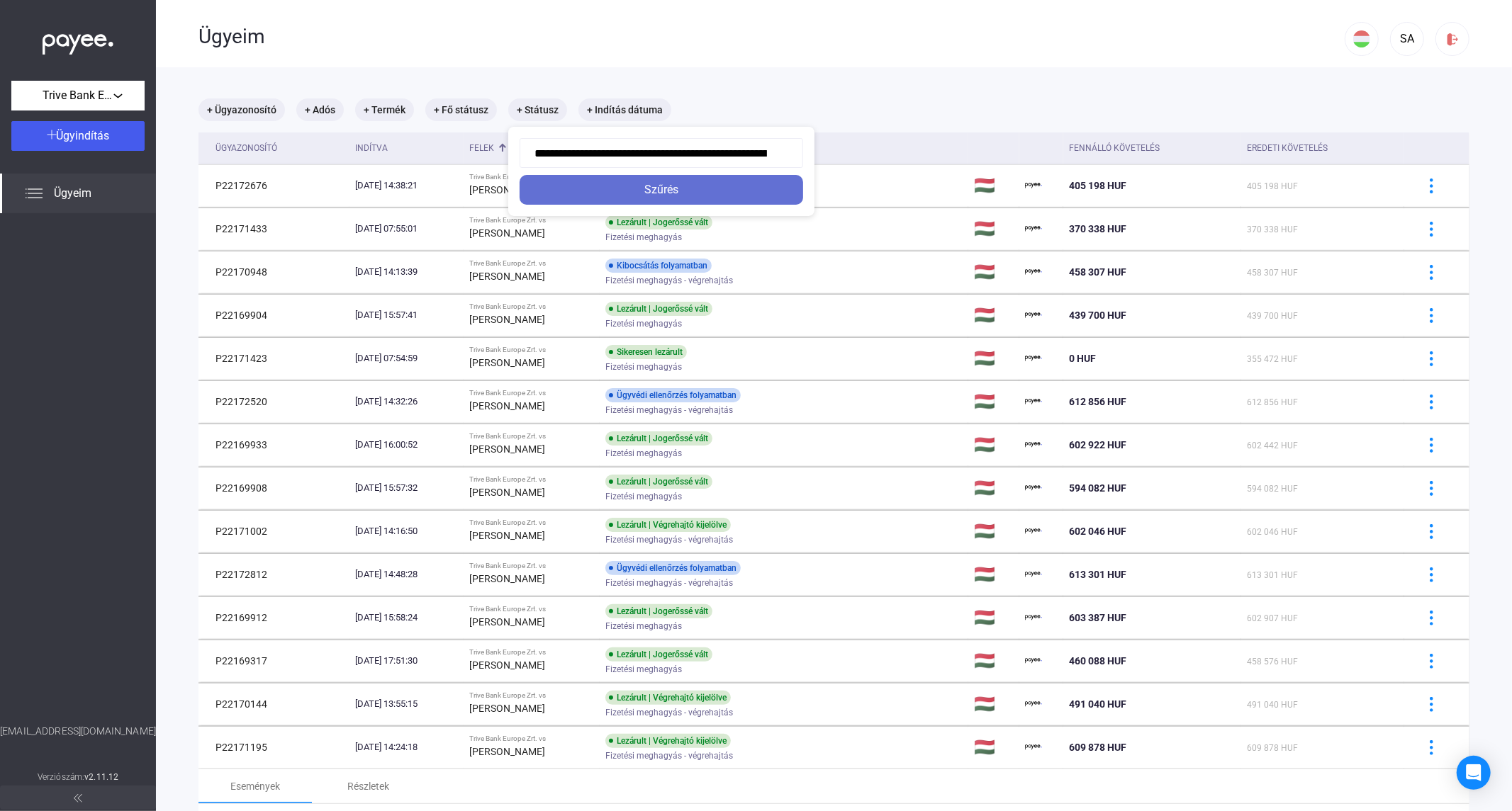
click at [709, 195] on div "Szűrés" at bounding box center [661, 190] width 275 height 17
